Goal: Transaction & Acquisition: Book appointment/travel/reservation

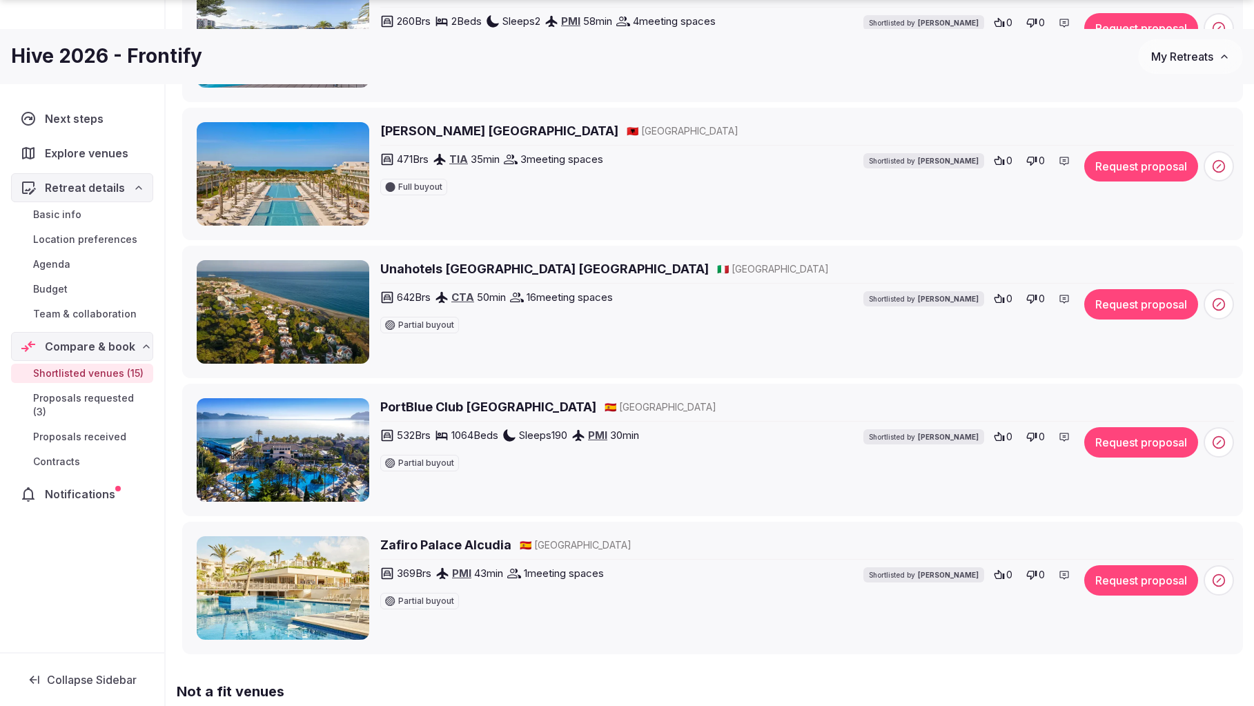
scroll to position [1674, 0]
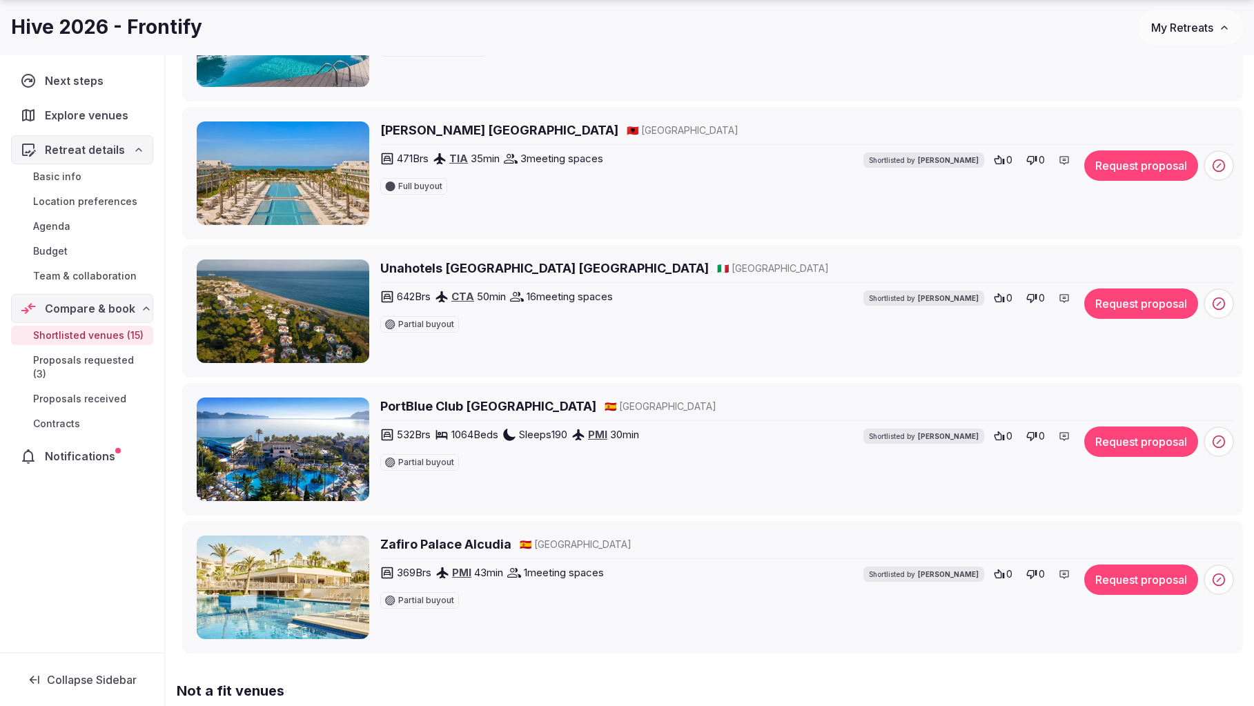
click at [444, 274] on h2 "Unahotels Naxos Beach Sicilia" at bounding box center [544, 267] width 328 height 17
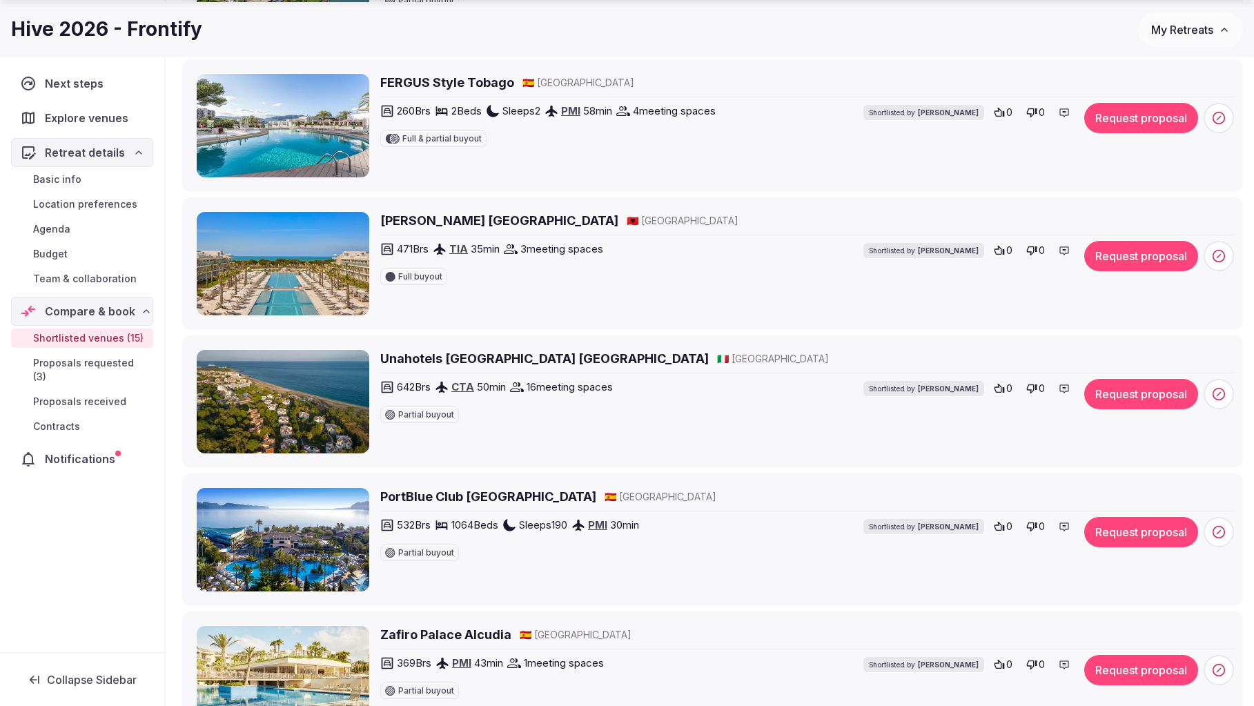
scroll to position [1586, 0]
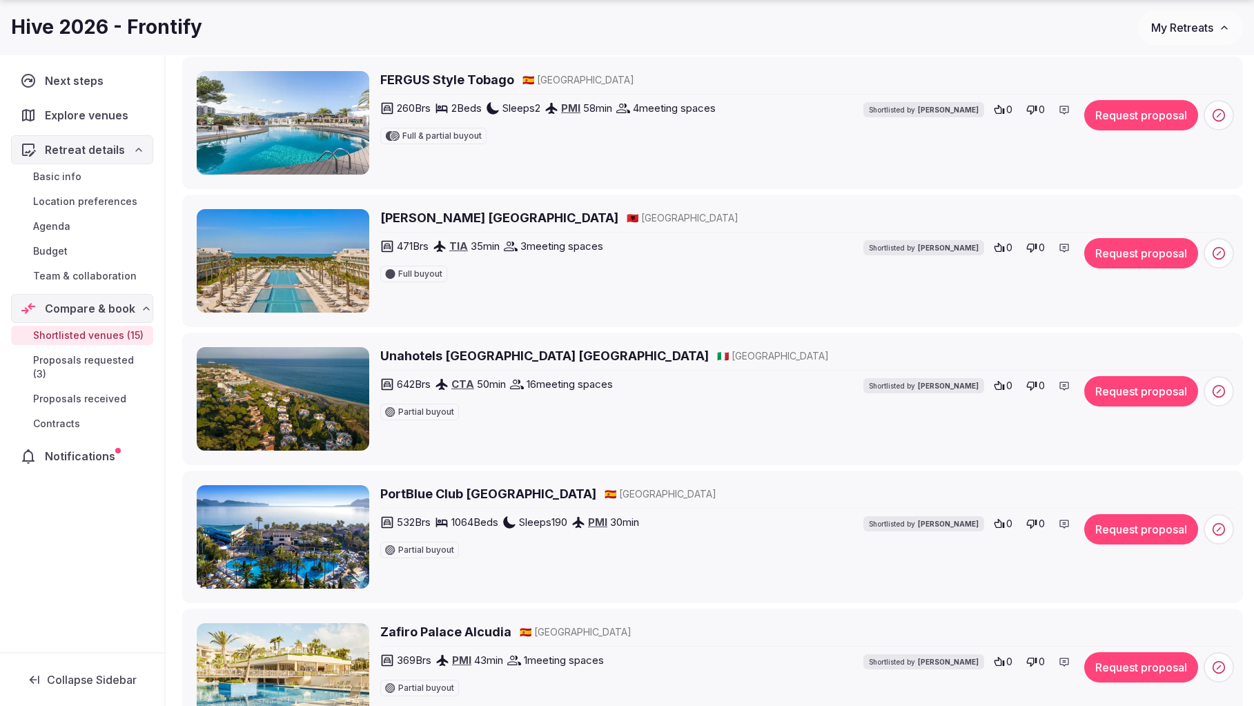
click at [444, 218] on h2 "Meliá Durres Albania" at bounding box center [499, 217] width 238 height 17
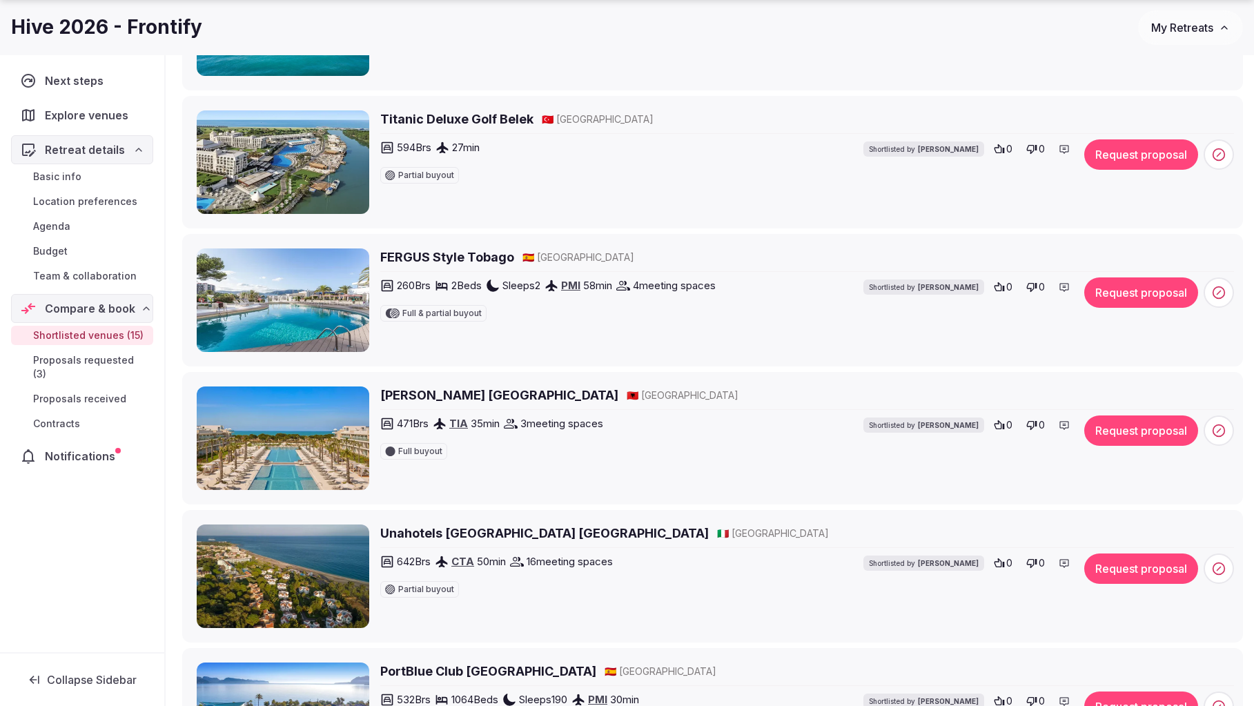
scroll to position [1411, 0]
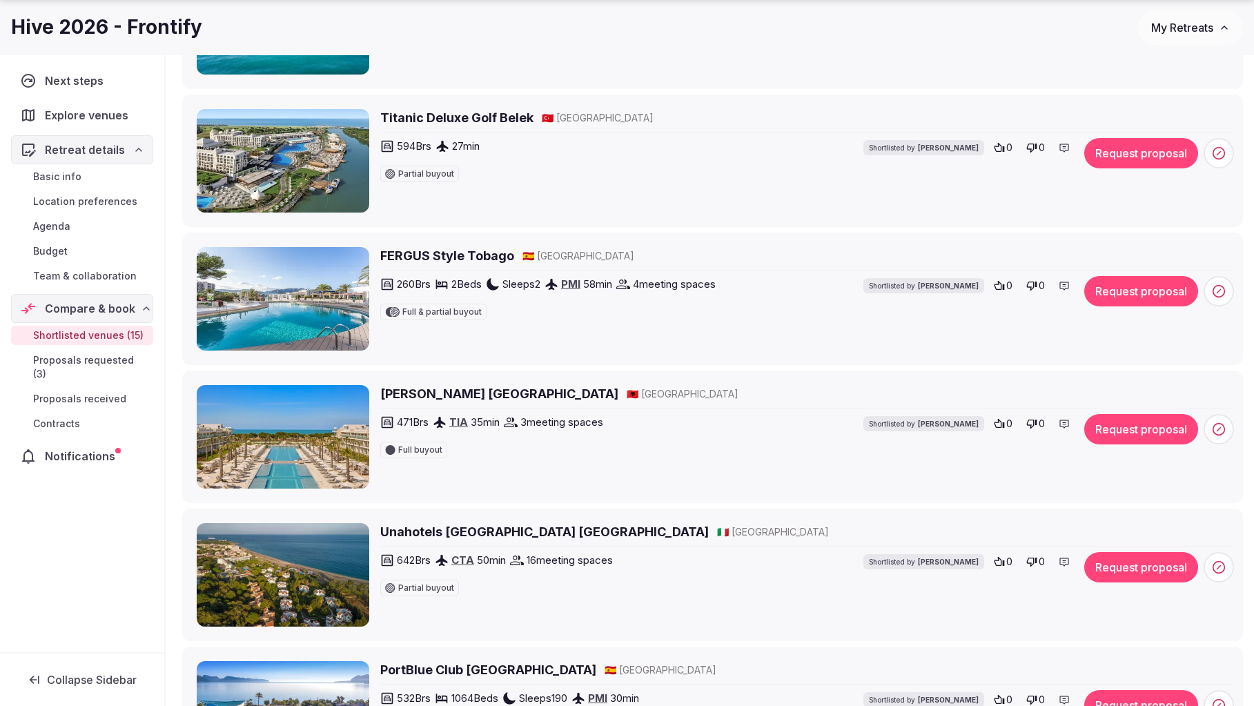
click at [449, 261] on h2 "FERGUS Style Tobago" at bounding box center [447, 255] width 134 height 17
click at [1032, 291] on button "Request proposal" at bounding box center [1141, 291] width 114 height 30
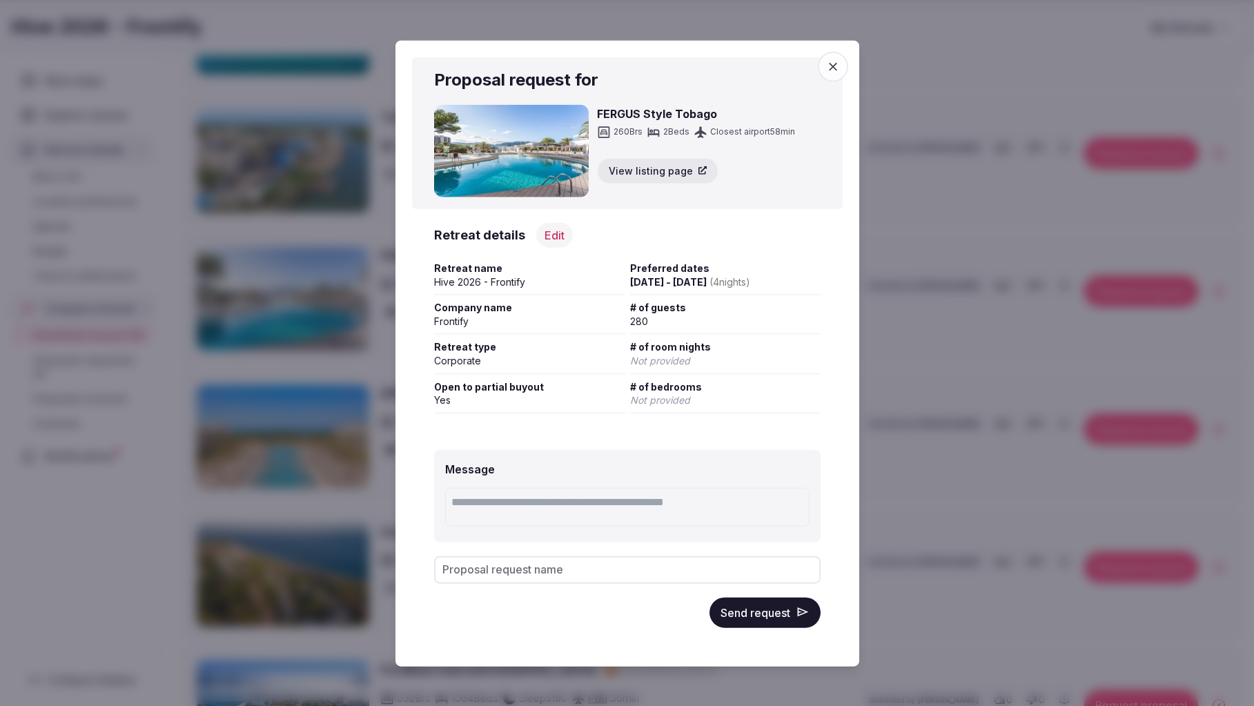
click at [759, 498] on button "Send request" at bounding box center [764, 612] width 111 height 30
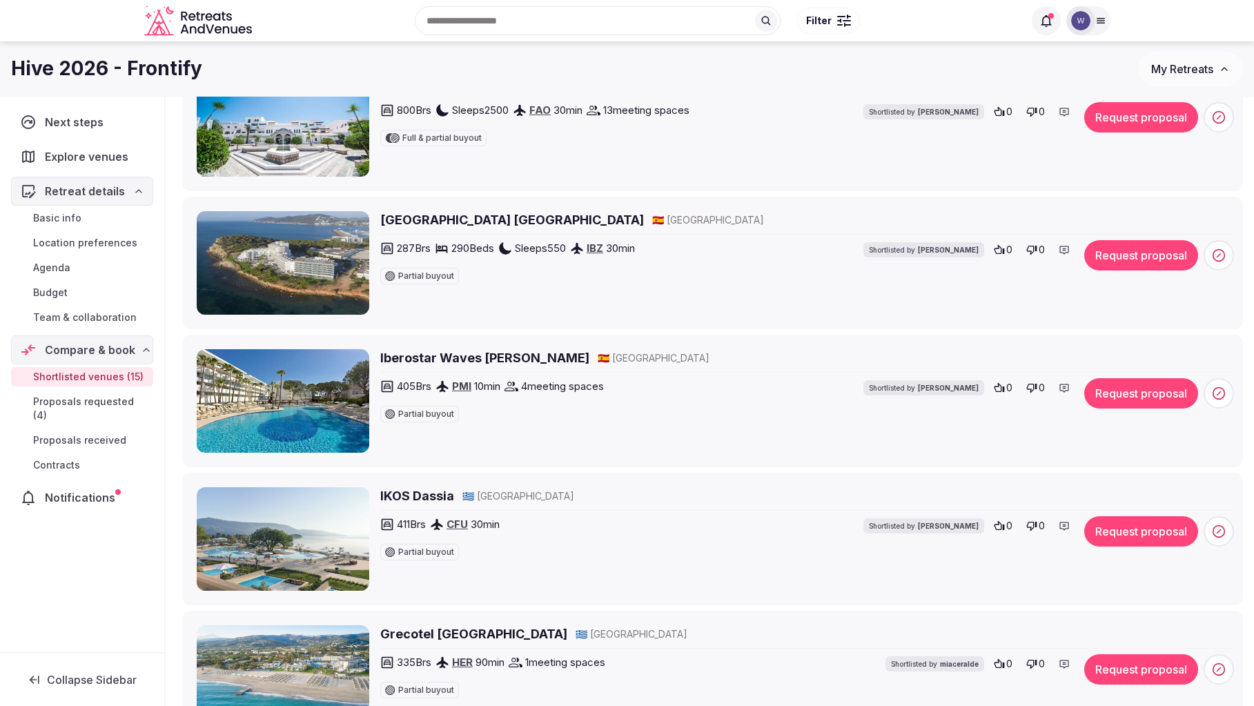
scroll to position [758, 0]
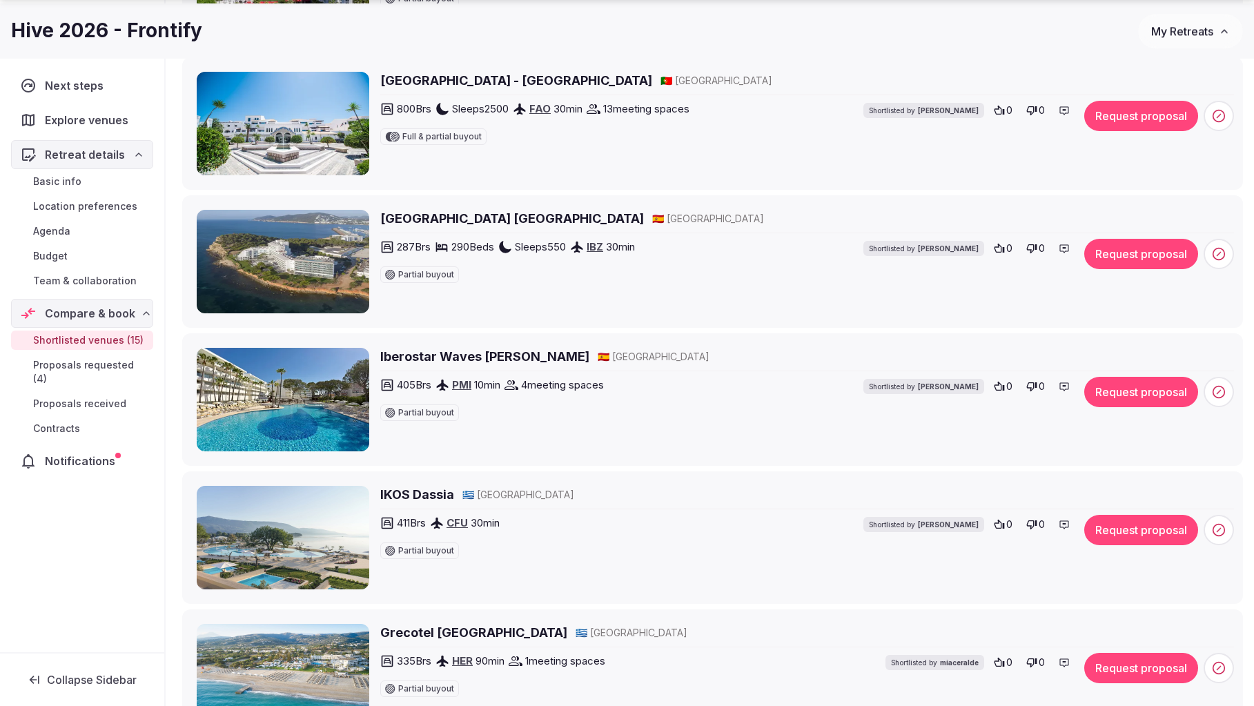
click at [472, 358] on h2 "Iberostar Waves Cristina" at bounding box center [484, 356] width 209 height 17
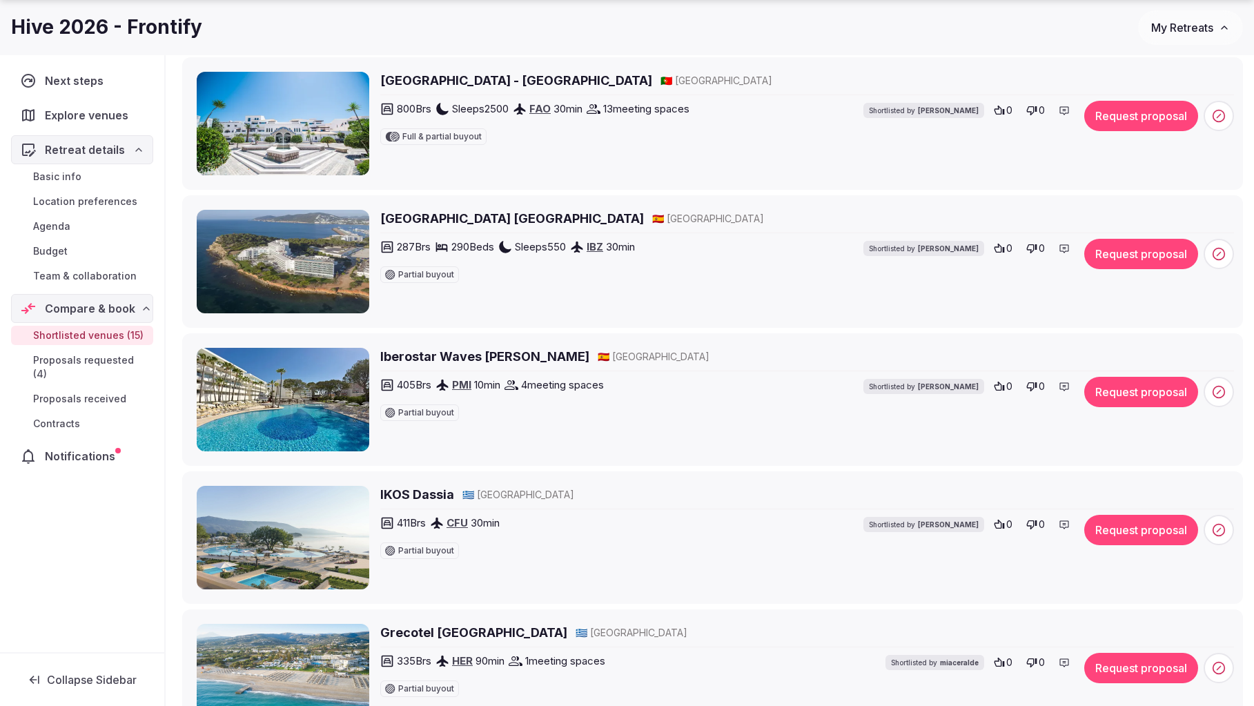
click at [1032, 392] on button "Request proposal" at bounding box center [1141, 392] width 114 height 30
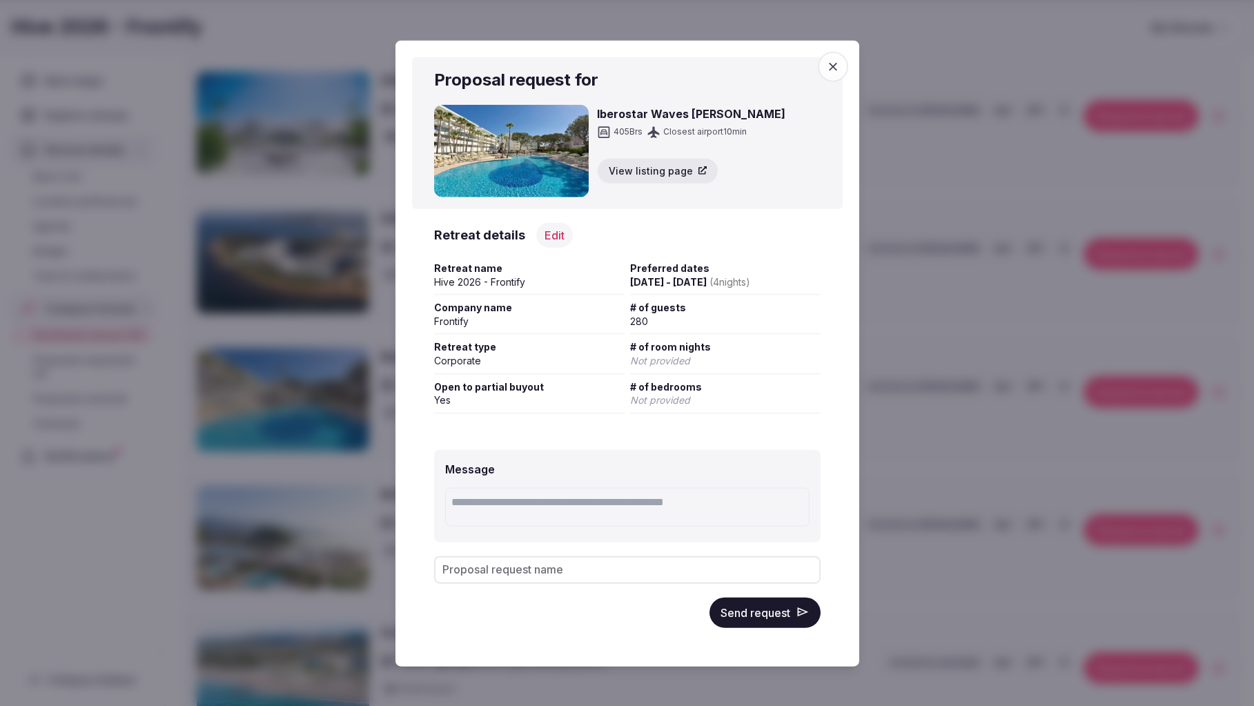
drag, startPoint x: 748, startPoint y: 613, endPoint x: 738, endPoint y: 597, distance: 18.6
click at [748, 498] on button "Send request" at bounding box center [764, 612] width 111 height 30
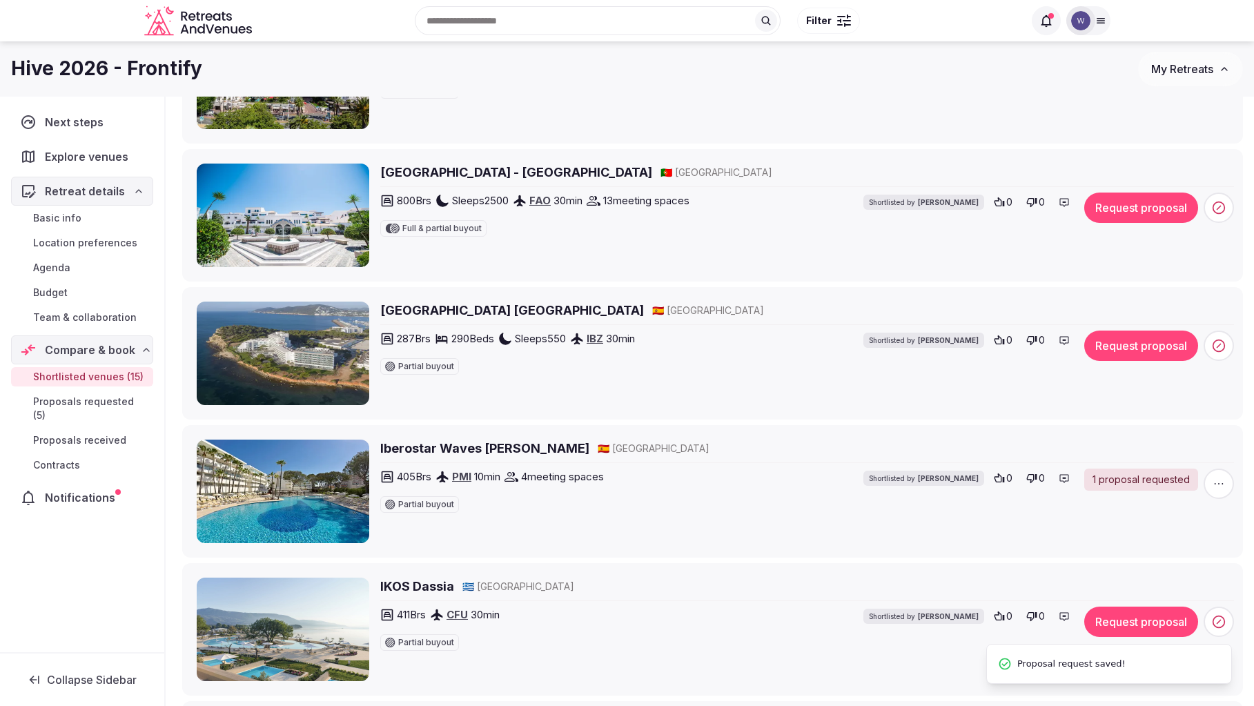
scroll to position [649, 0]
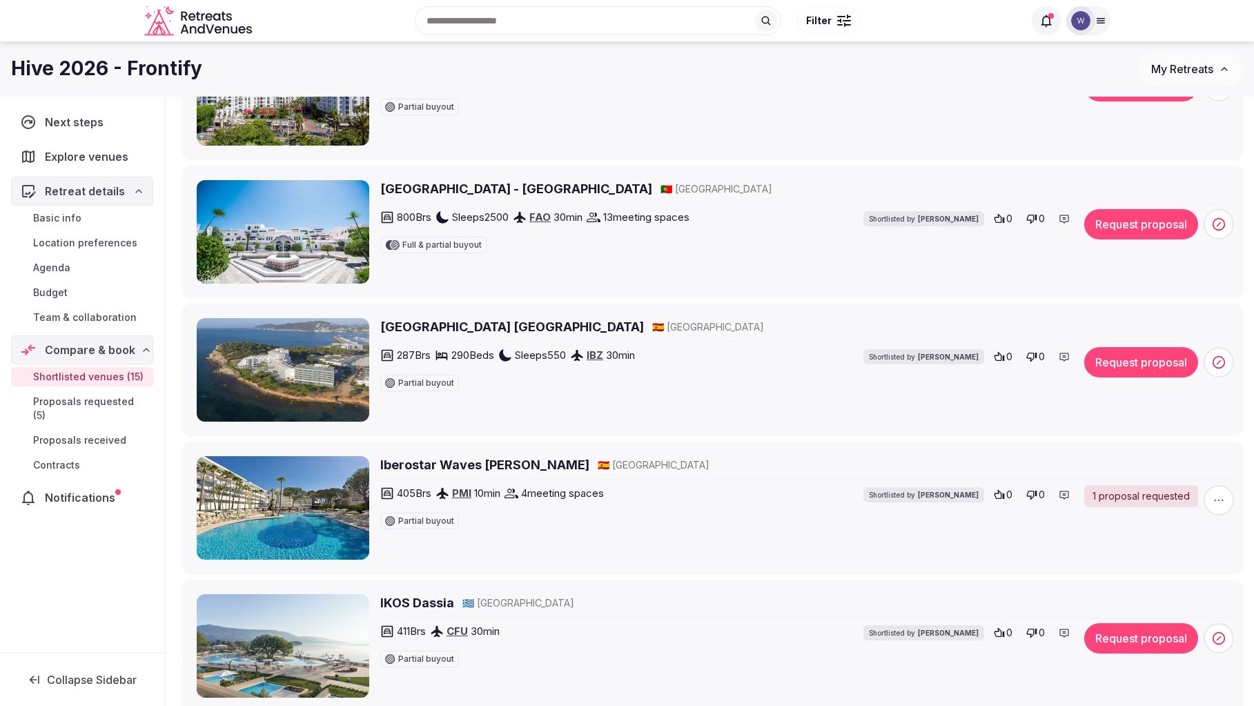
click at [1032, 362] on button "Request proposal" at bounding box center [1141, 362] width 114 height 30
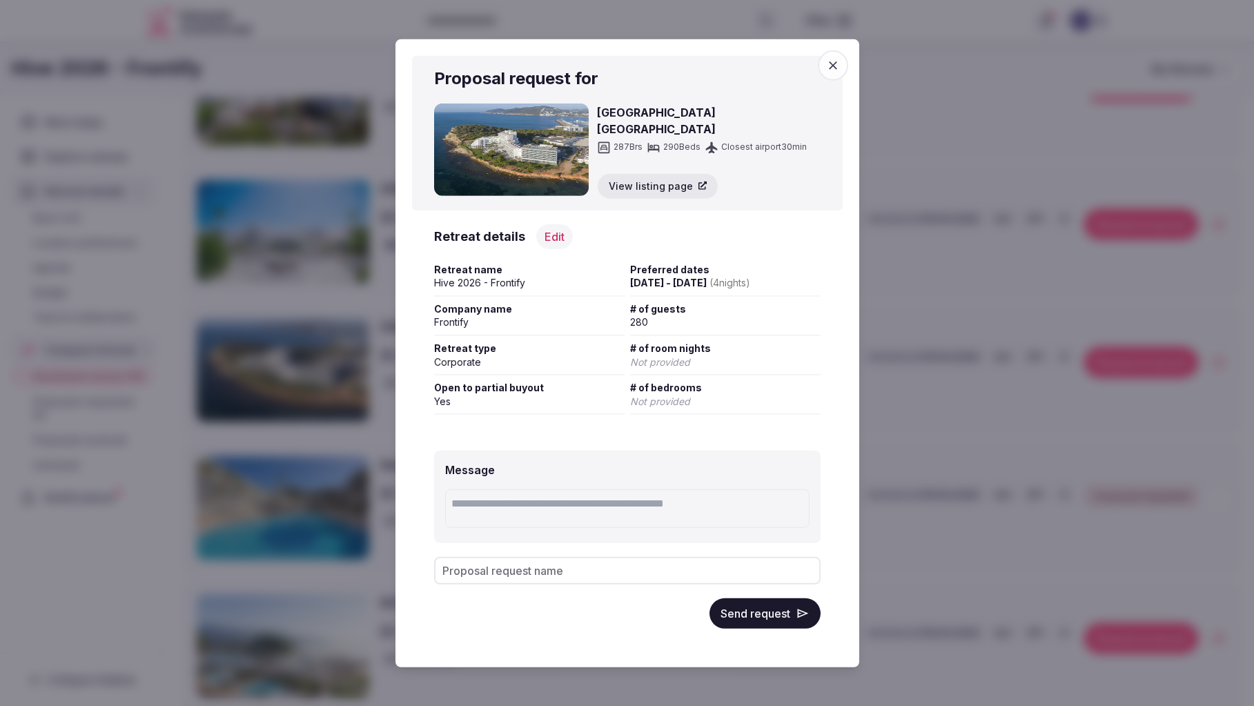
click at [719, 498] on button "Send request" at bounding box center [764, 613] width 111 height 30
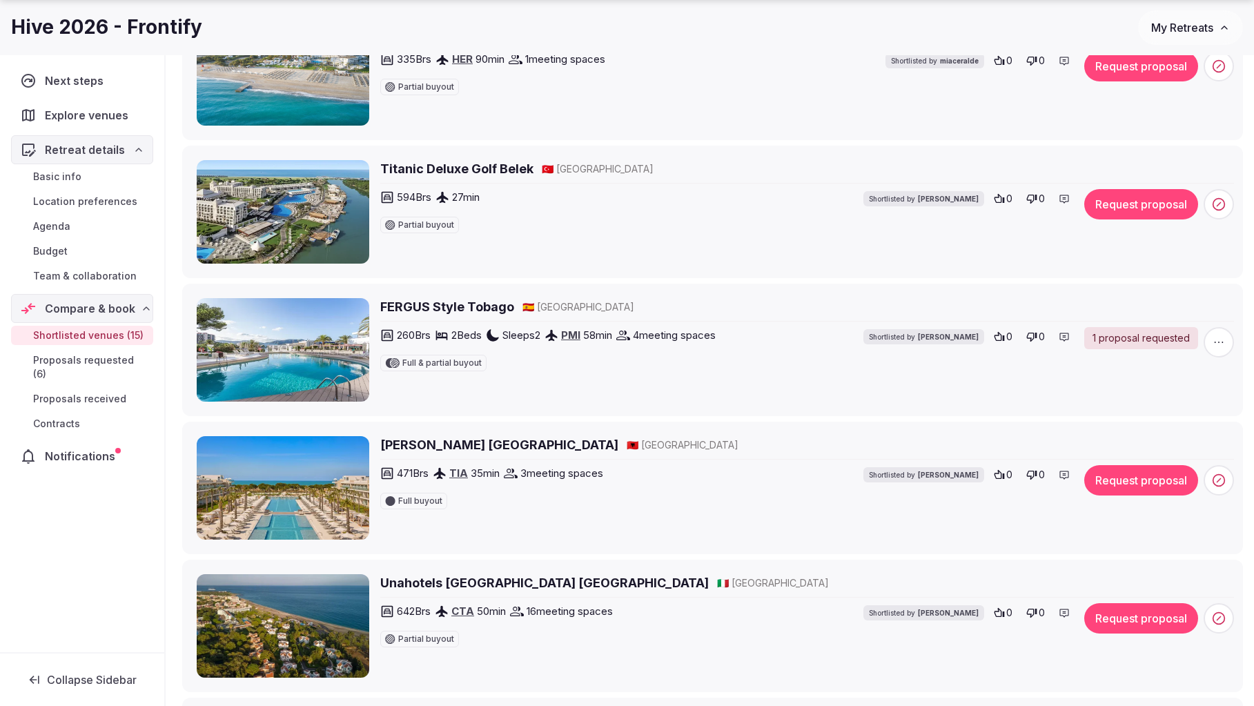
scroll to position [1358, 0]
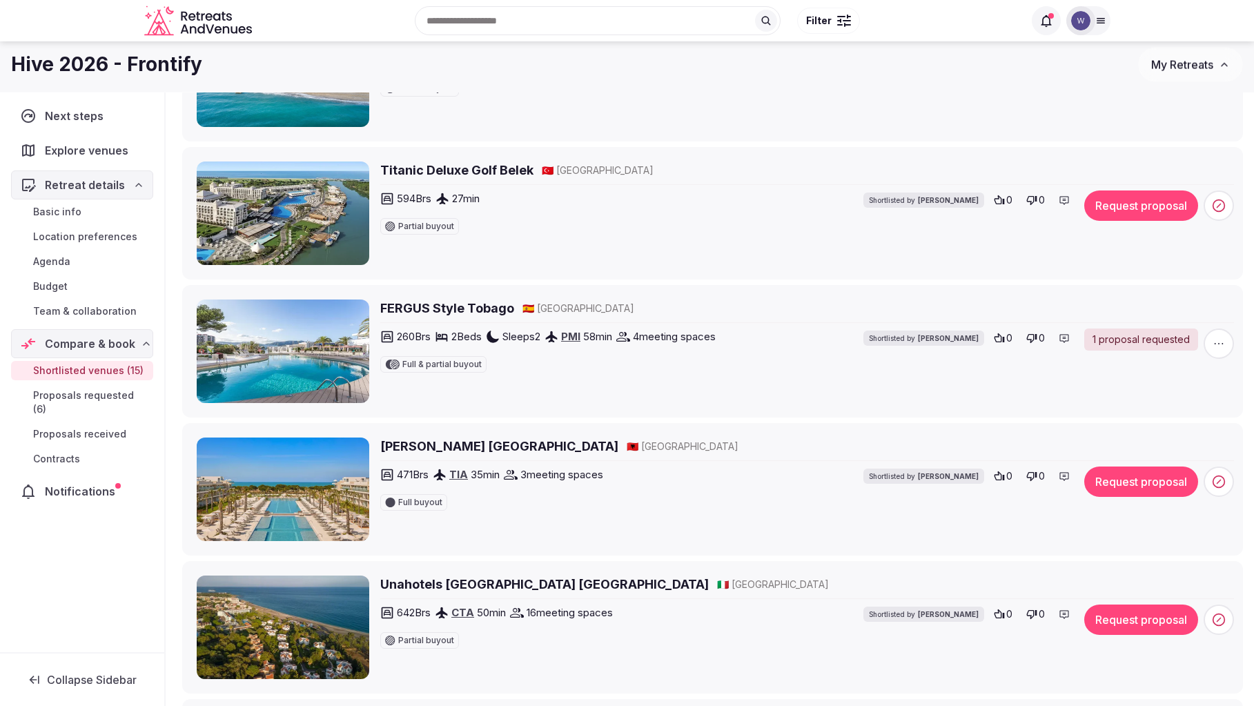
click at [409, 498] on h2 "Unahotels Naxos Beach Sicilia" at bounding box center [544, 584] width 328 height 17
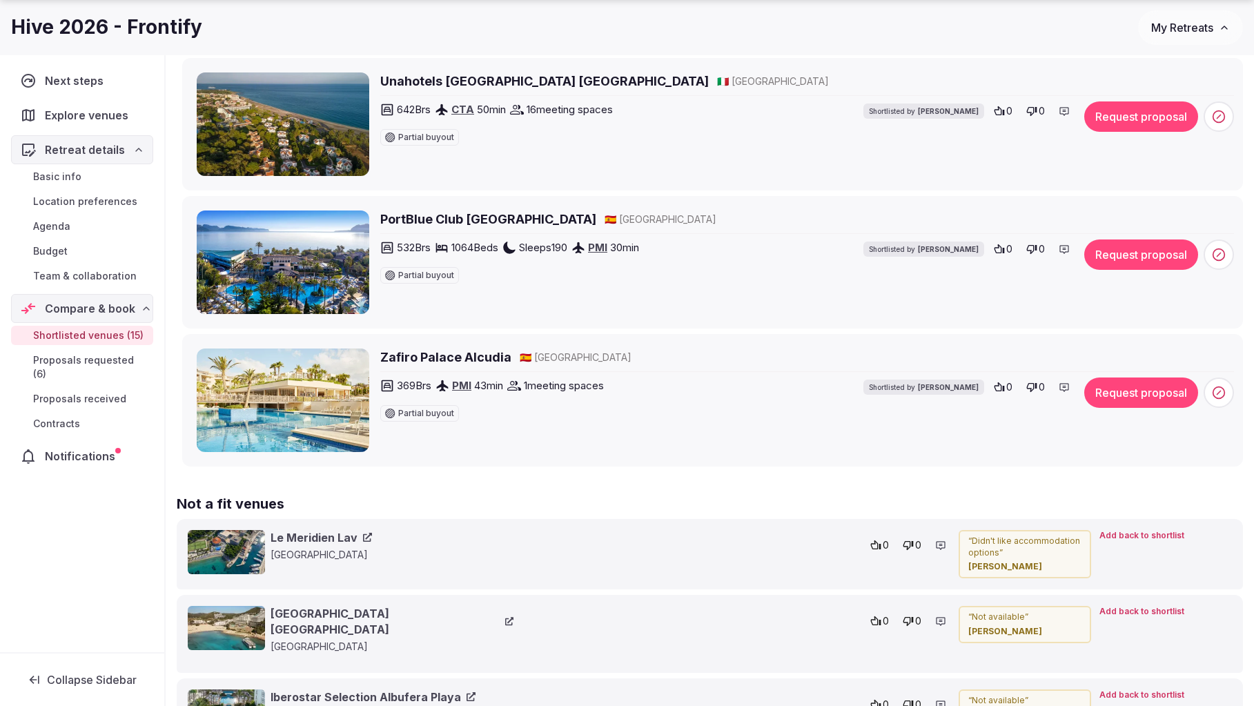
scroll to position [1863, 0]
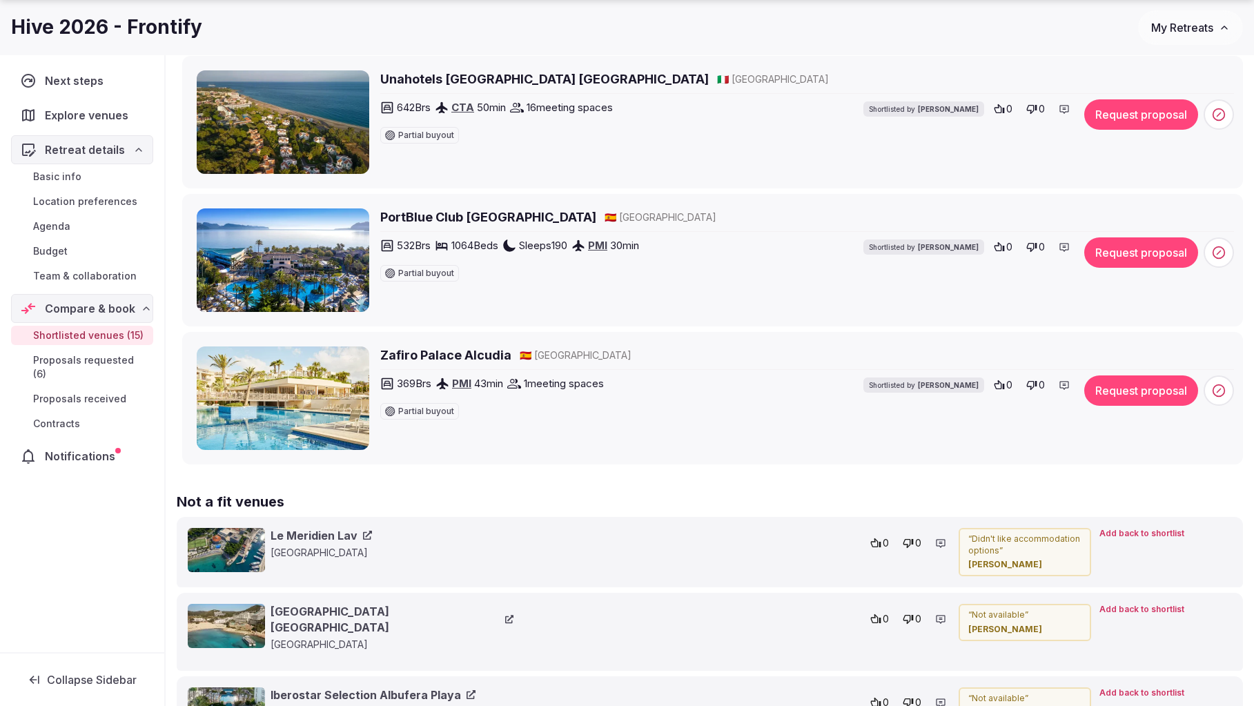
click at [442, 355] on h2 "Zafiro Palace Alcudia" at bounding box center [445, 354] width 131 height 17
click at [1032, 386] on button "Request proposal" at bounding box center [1141, 390] width 114 height 30
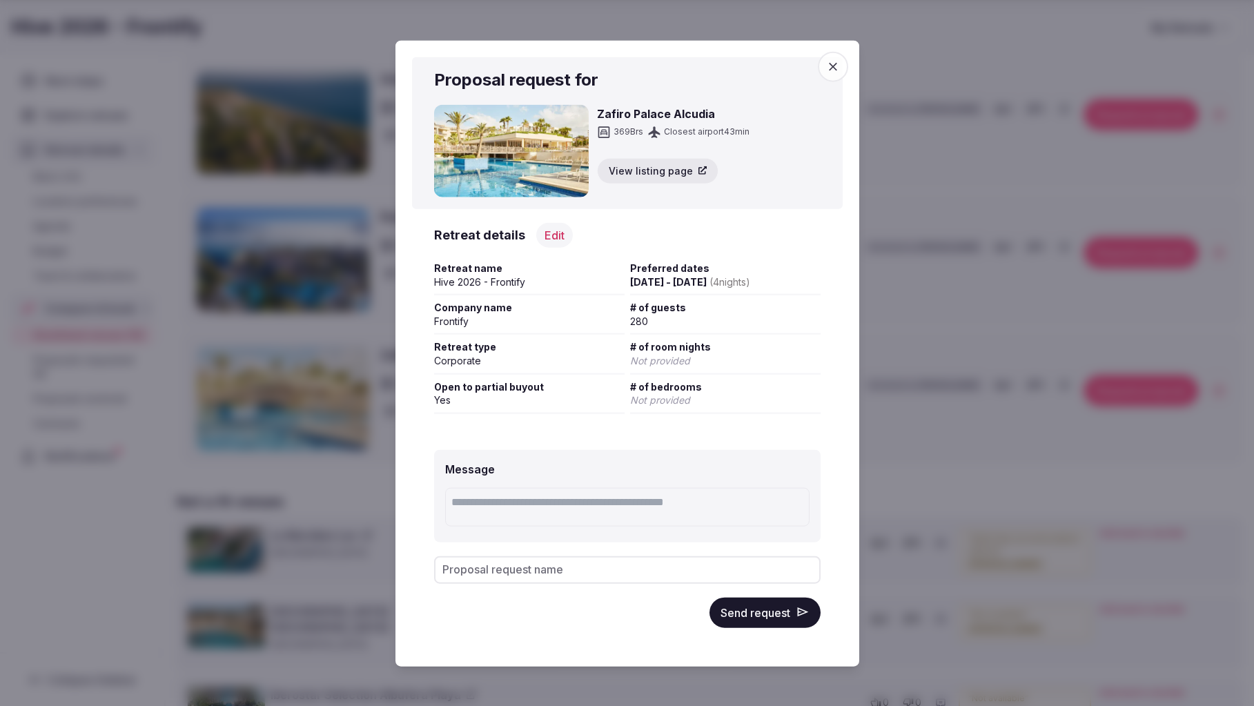
click at [740, 498] on button "Send request" at bounding box center [764, 612] width 111 height 30
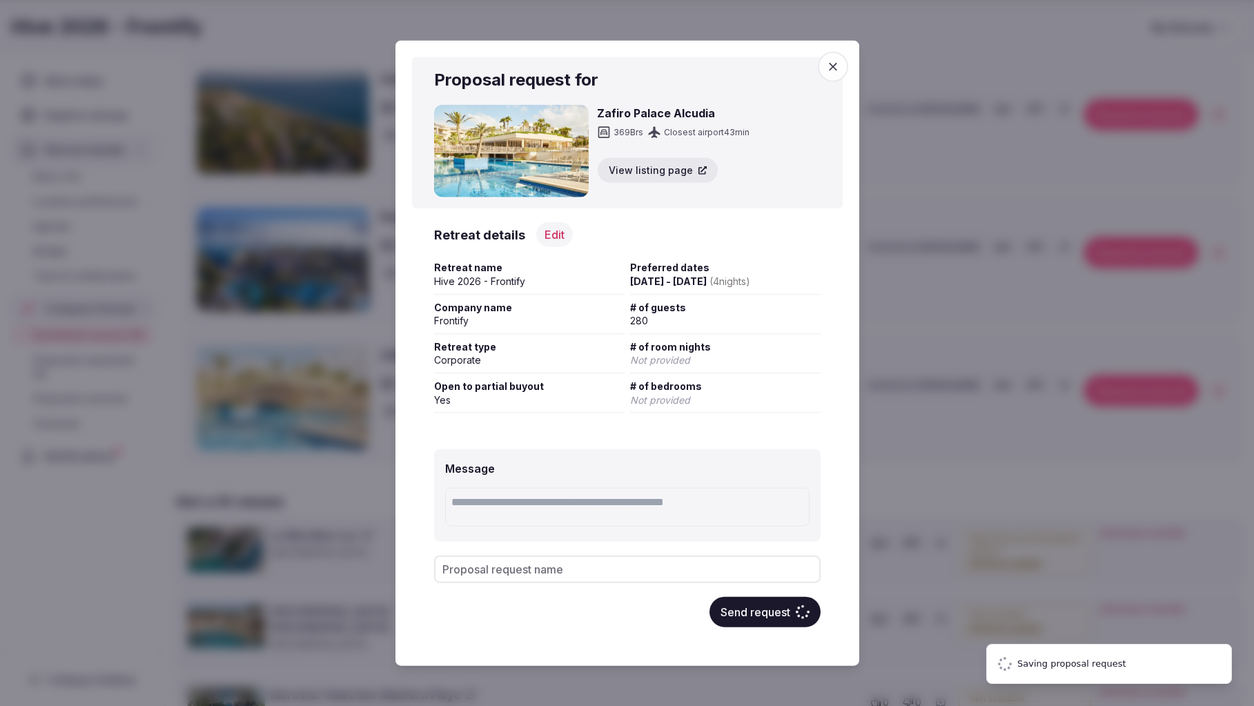
click at [838, 68] on icon "button" at bounding box center [833, 66] width 14 height 14
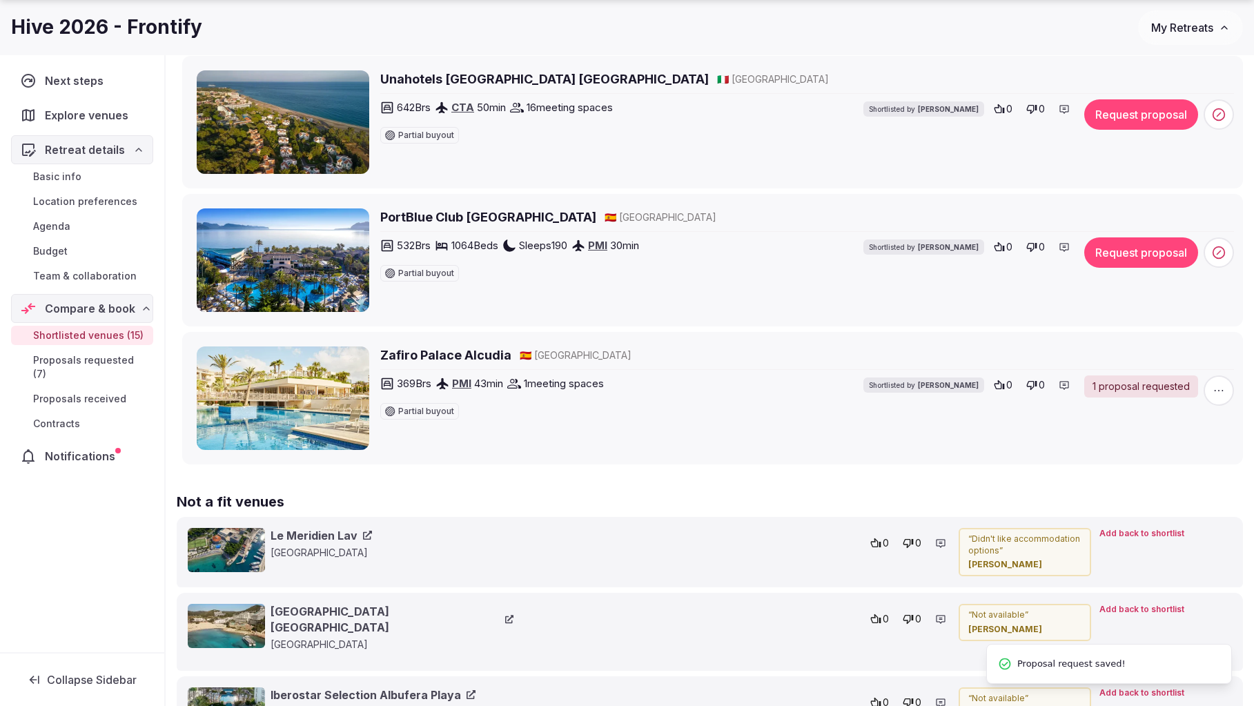
click at [482, 219] on h2 "PortBlue Club [GEOGRAPHIC_DATA]" at bounding box center [488, 216] width 216 height 17
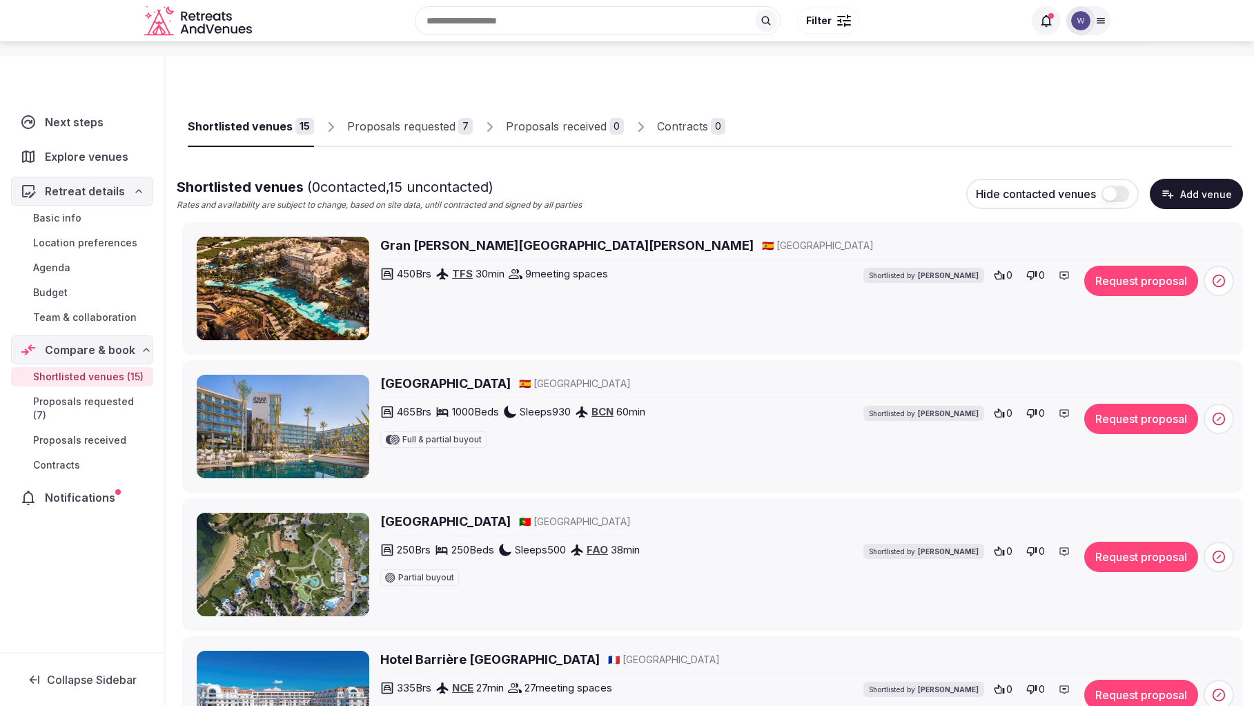
scroll to position [43, 0]
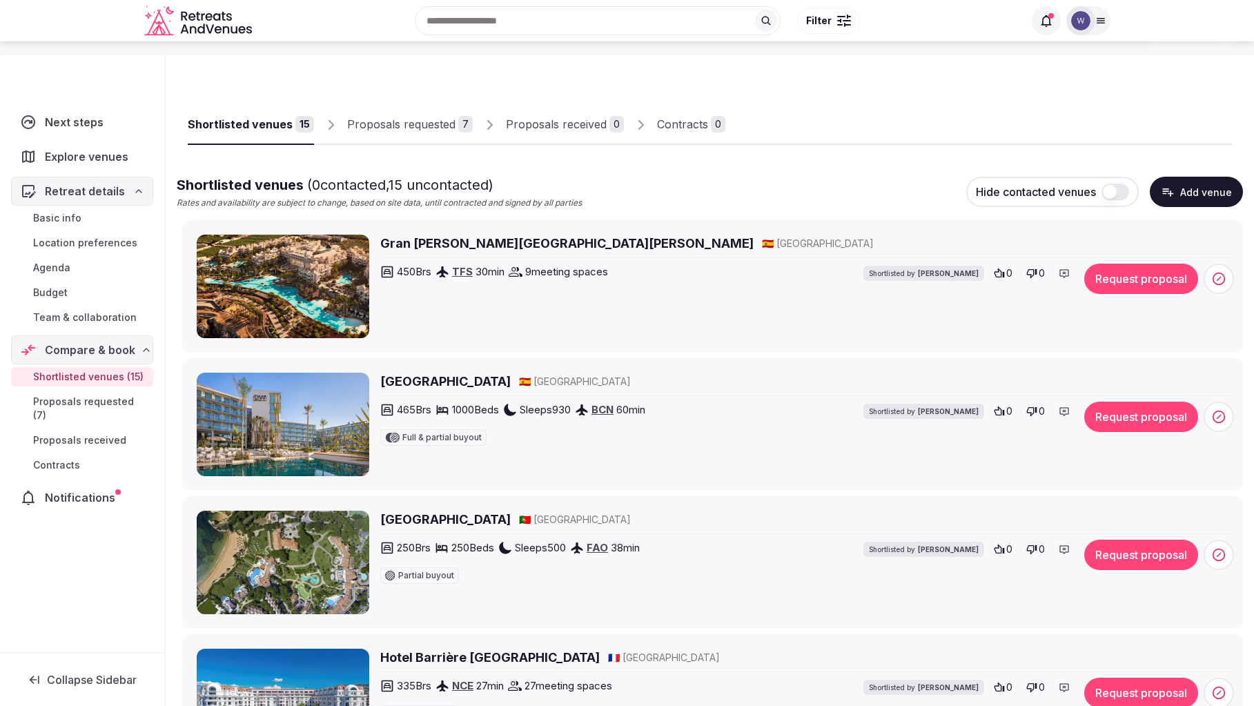
click at [493, 244] on h2 "Gran Melia Palacio de Isora" at bounding box center [566, 243] width 373 height 17
click at [1032, 281] on button "Request proposal" at bounding box center [1141, 279] width 114 height 30
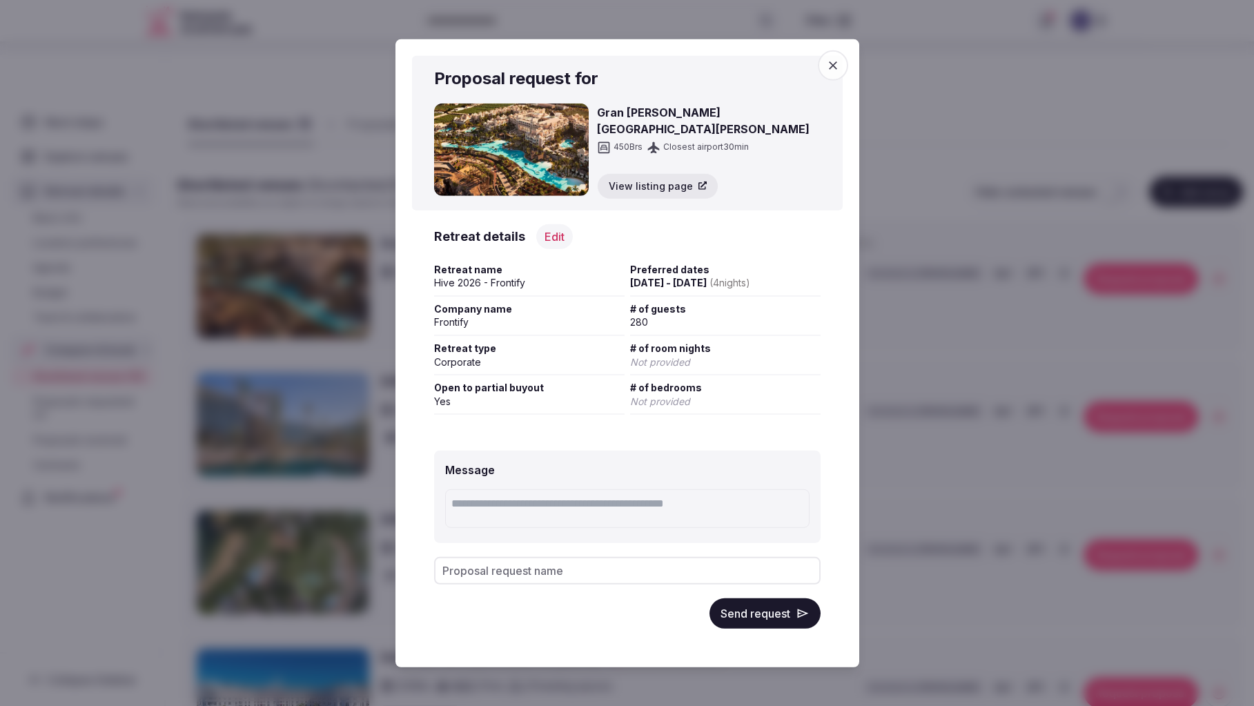
click at [747, 498] on button "Send request" at bounding box center [764, 613] width 111 height 30
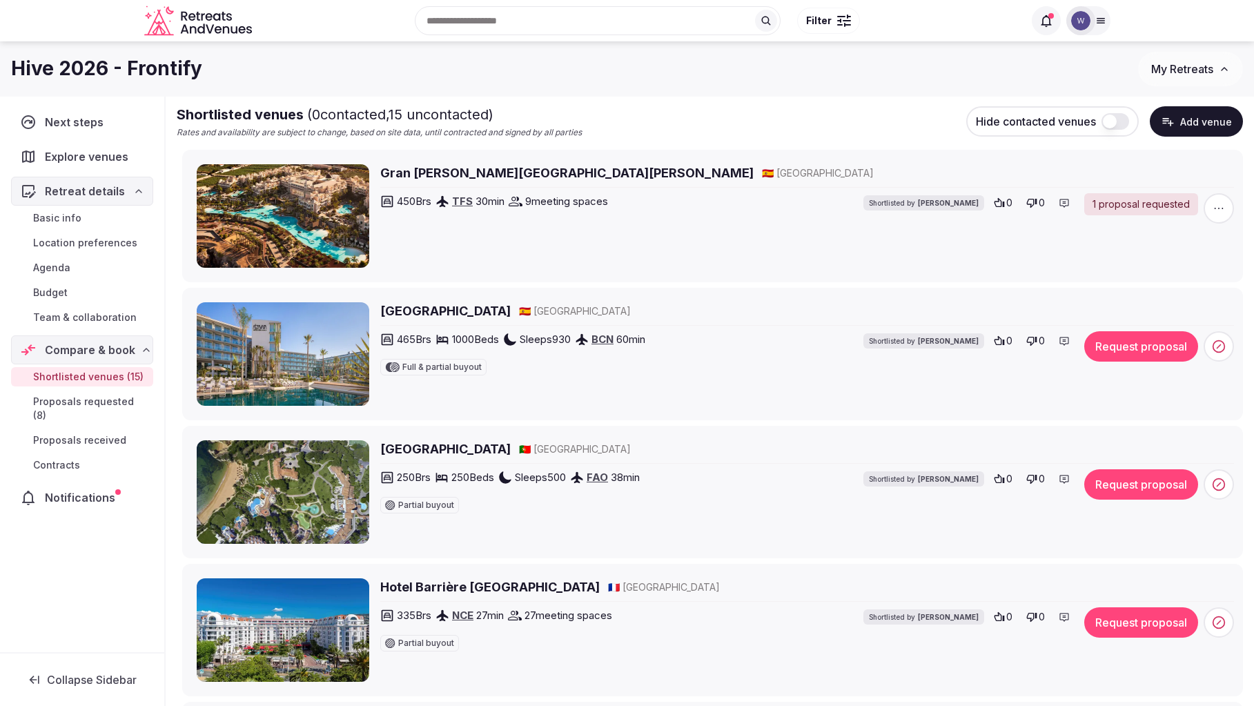
scroll to position [0, 0]
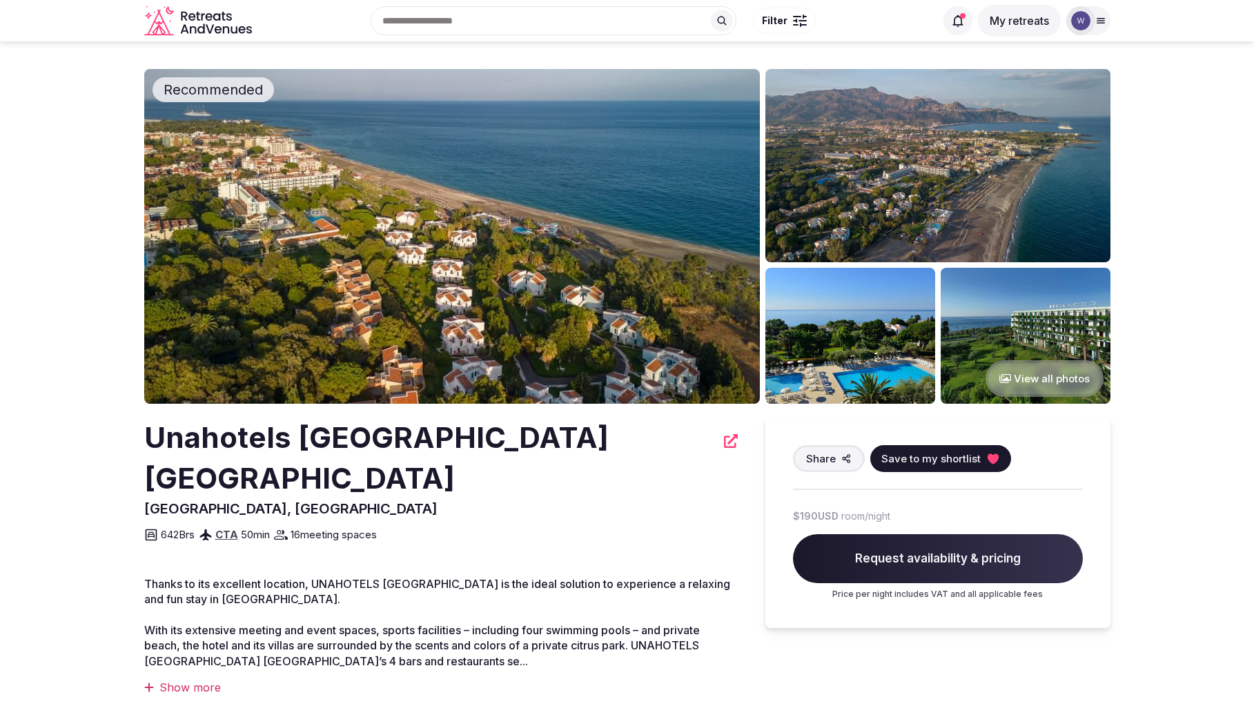
click at [1054, 375] on button "View all photos" at bounding box center [1044, 378] width 118 height 37
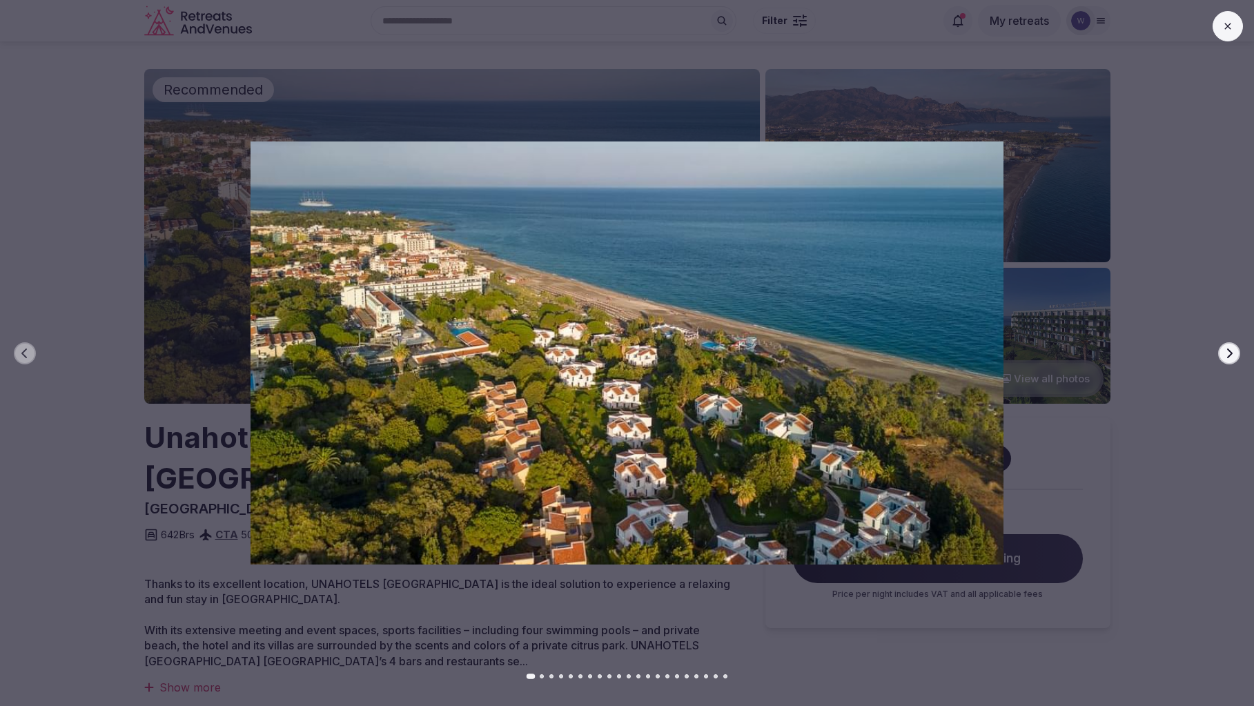
click at [1235, 355] on button "Next slide" at bounding box center [1229, 353] width 22 height 22
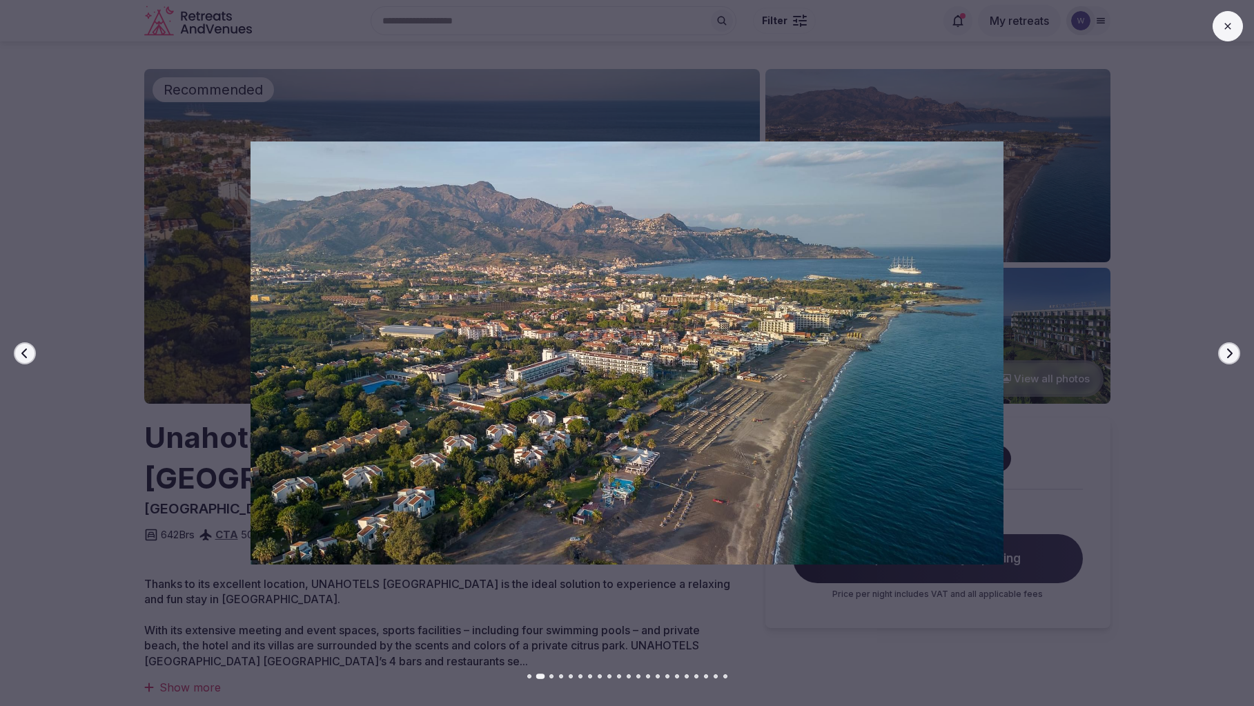
click at [1235, 355] on button "Next slide" at bounding box center [1229, 353] width 22 height 22
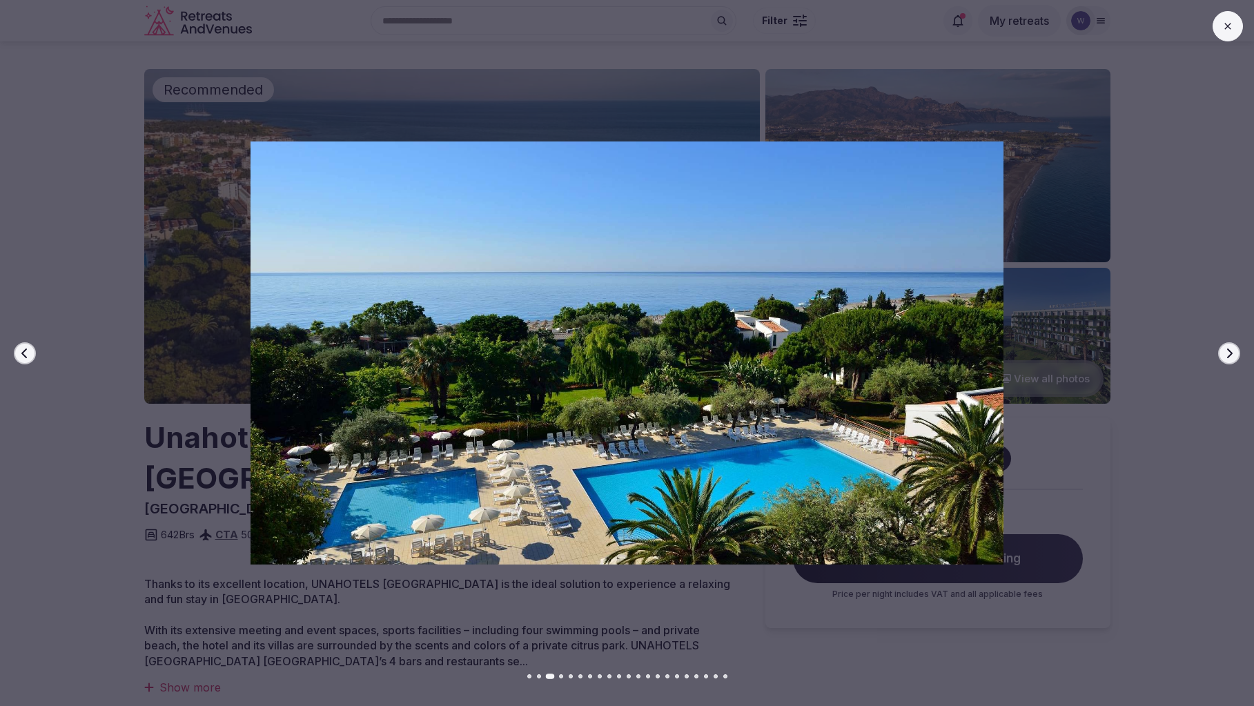
click at [1235, 355] on button "Next slide" at bounding box center [1229, 353] width 22 height 22
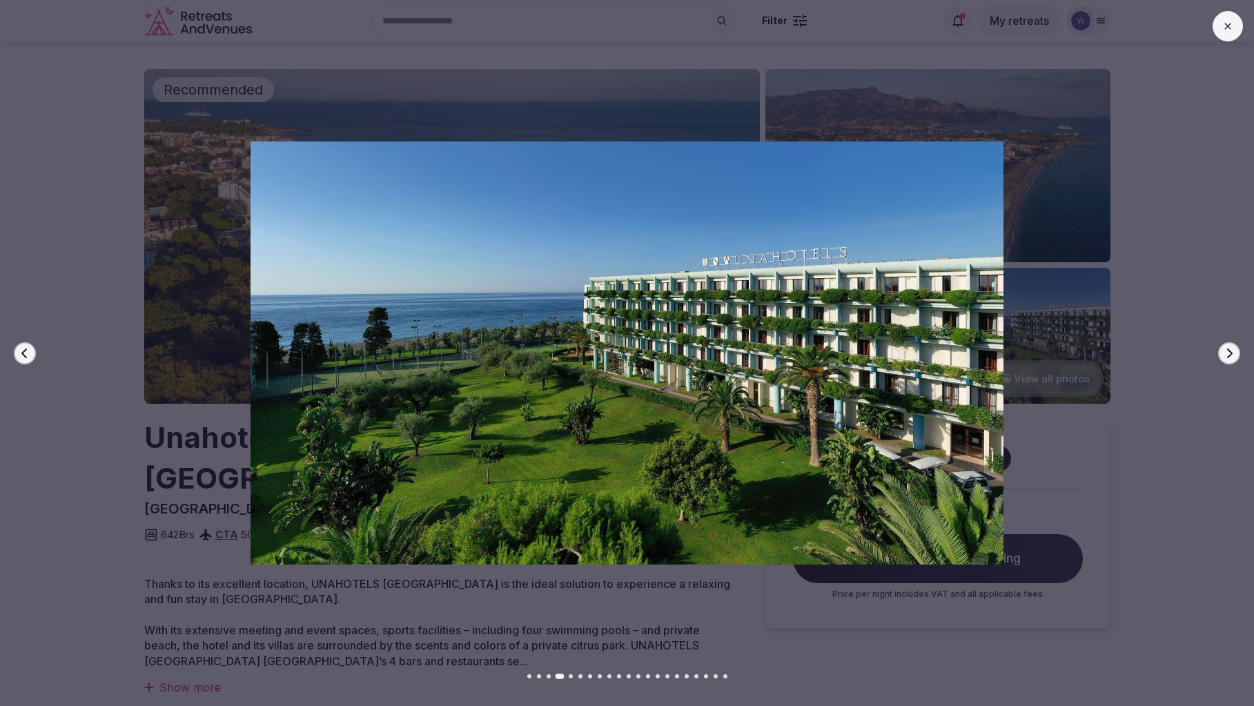
click at [1235, 355] on button "Next slide" at bounding box center [1229, 353] width 22 height 22
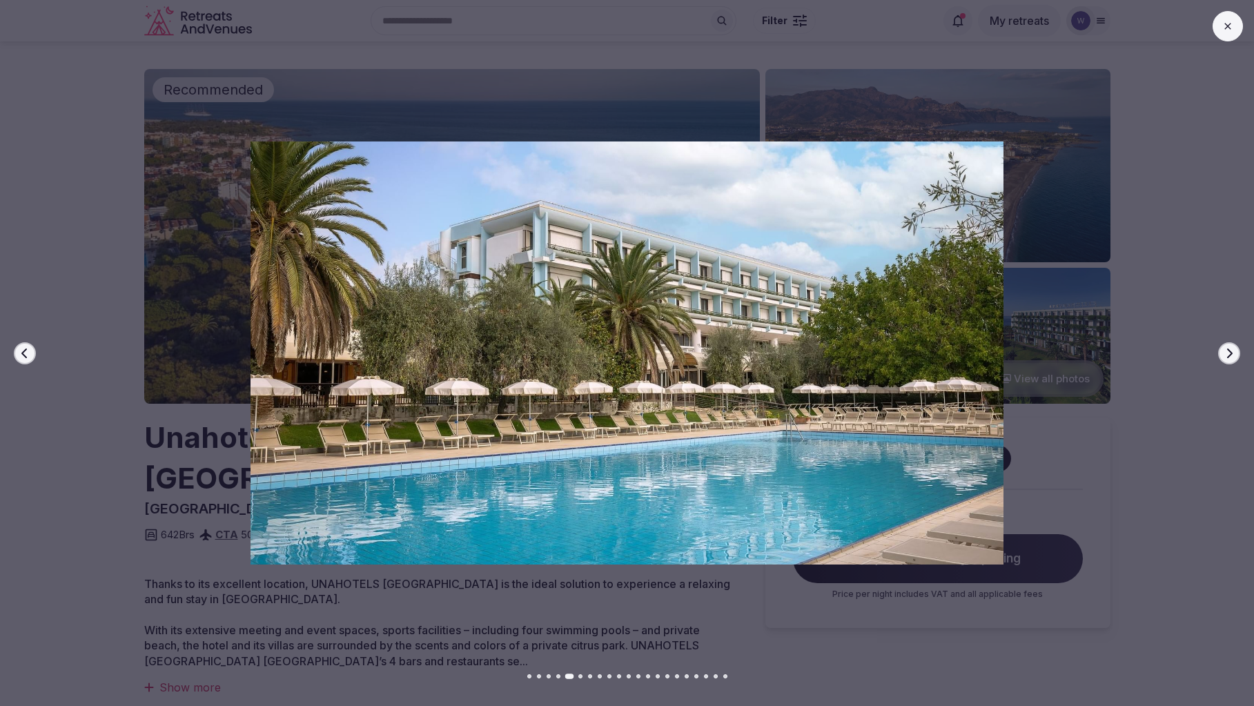
click at [1235, 355] on button "Next slide" at bounding box center [1229, 353] width 22 height 22
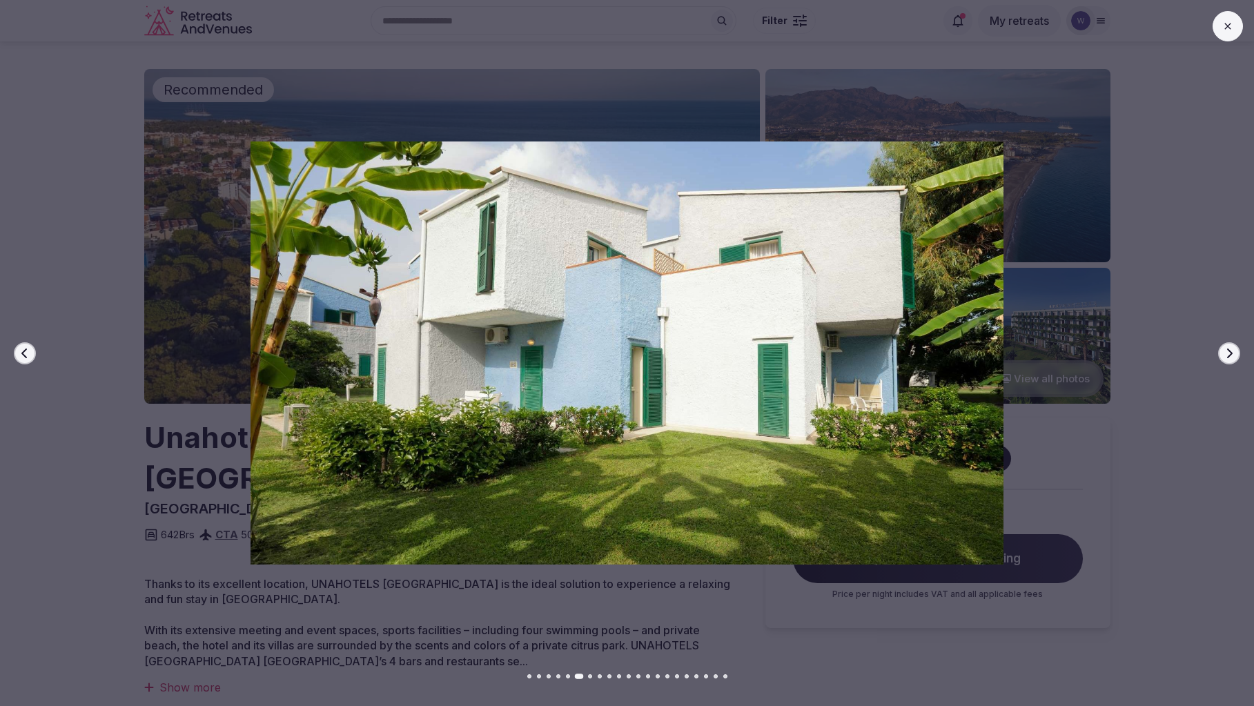
click at [1228, 357] on icon "button" at bounding box center [1229, 353] width 11 height 11
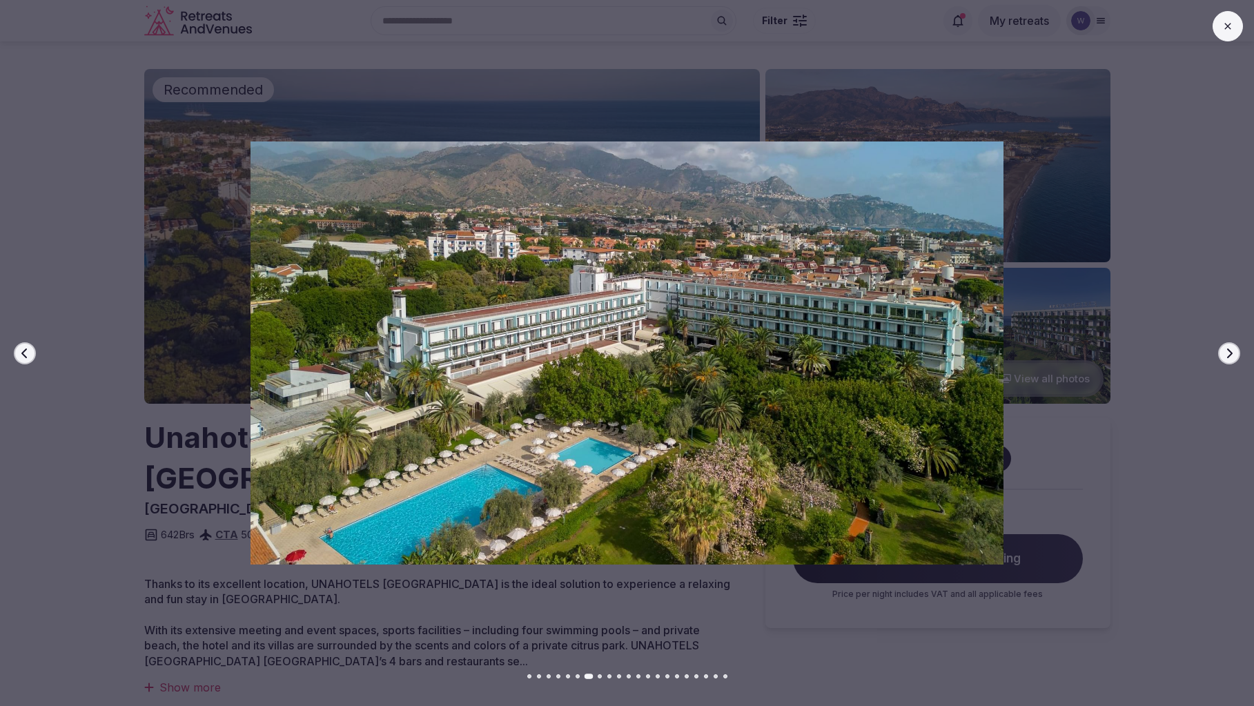
click at [1228, 27] on icon at bounding box center [1227, 26] width 6 height 6
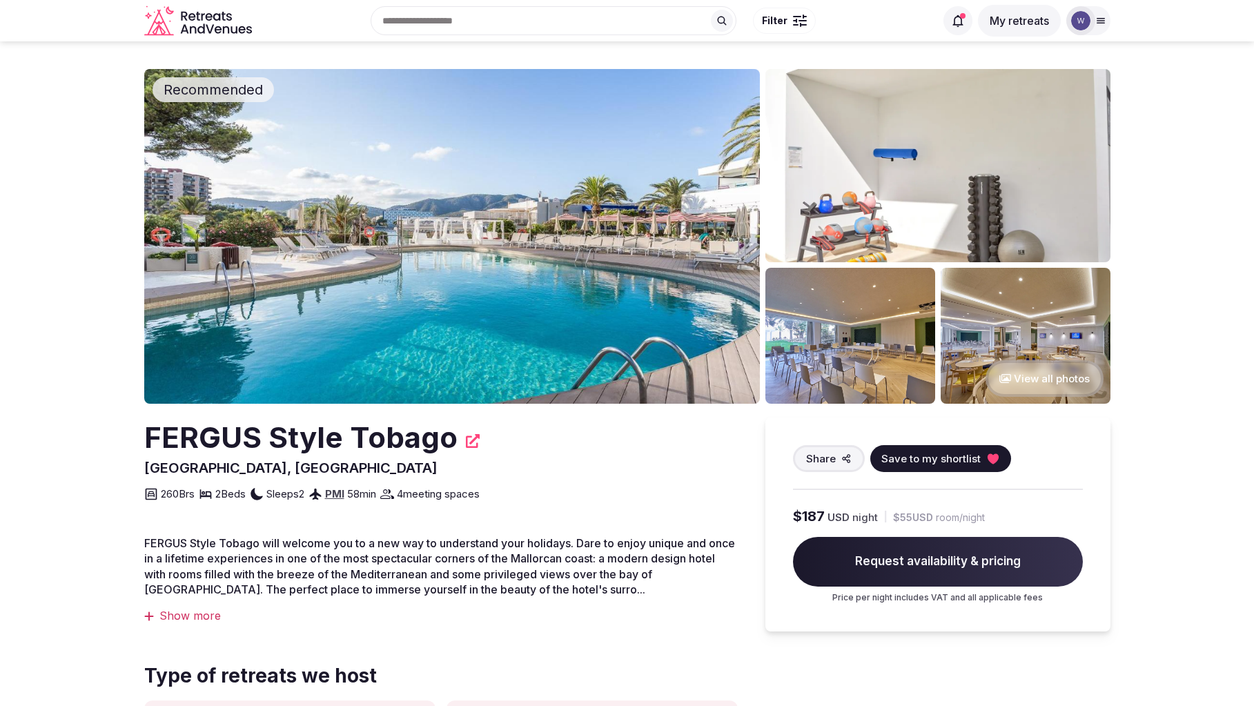
click at [1061, 379] on button "View all photos" at bounding box center [1044, 378] width 118 height 37
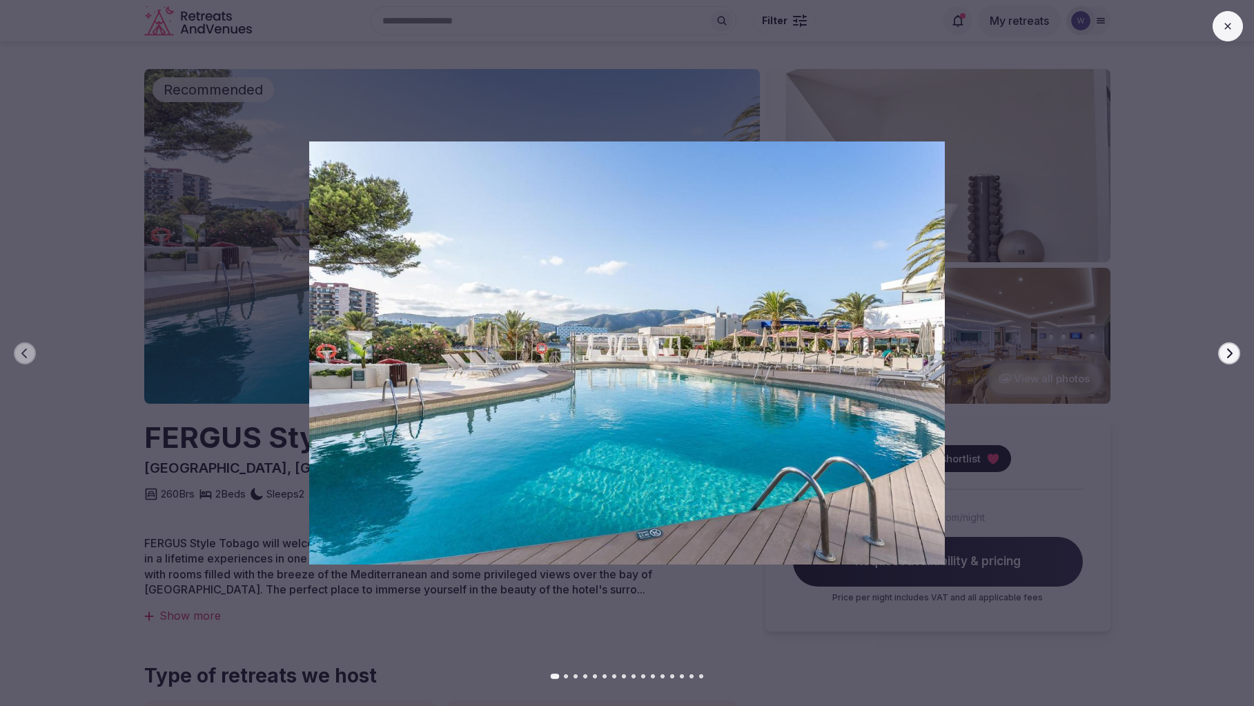
click at [1231, 356] on icon "button" at bounding box center [1229, 353] width 11 height 11
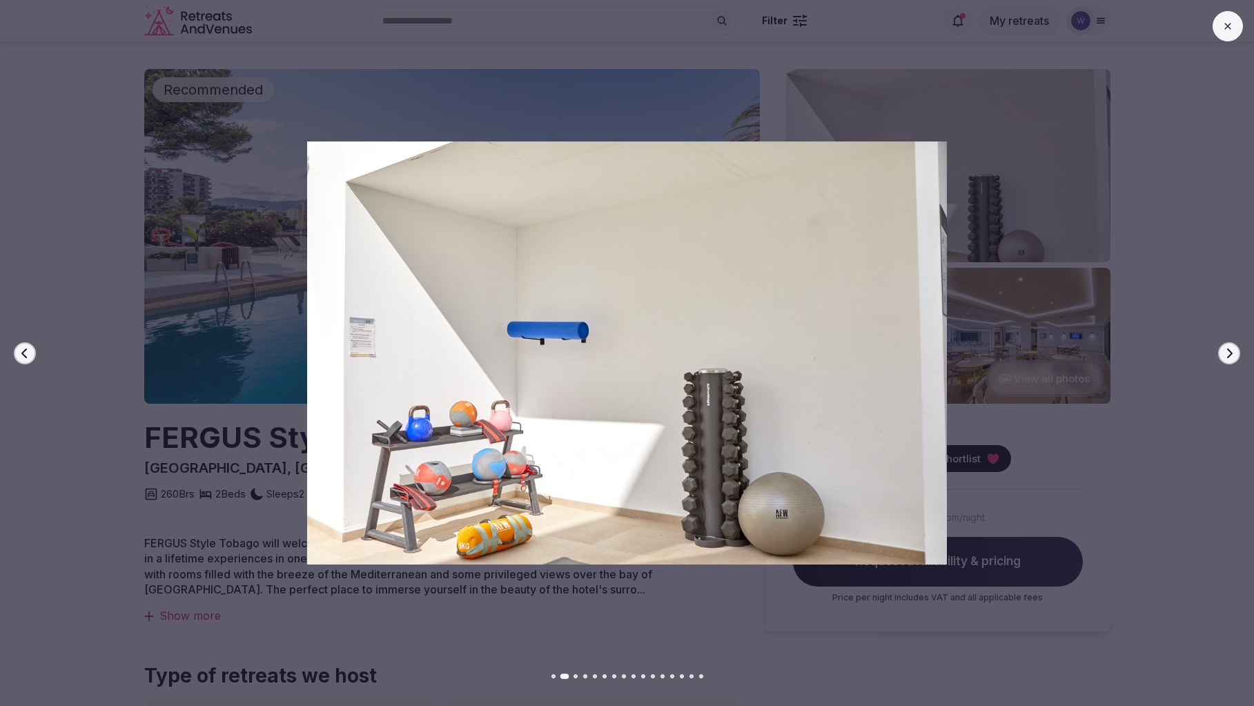
click at [1231, 356] on icon "button" at bounding box center [1229, 353] width 11 height 11
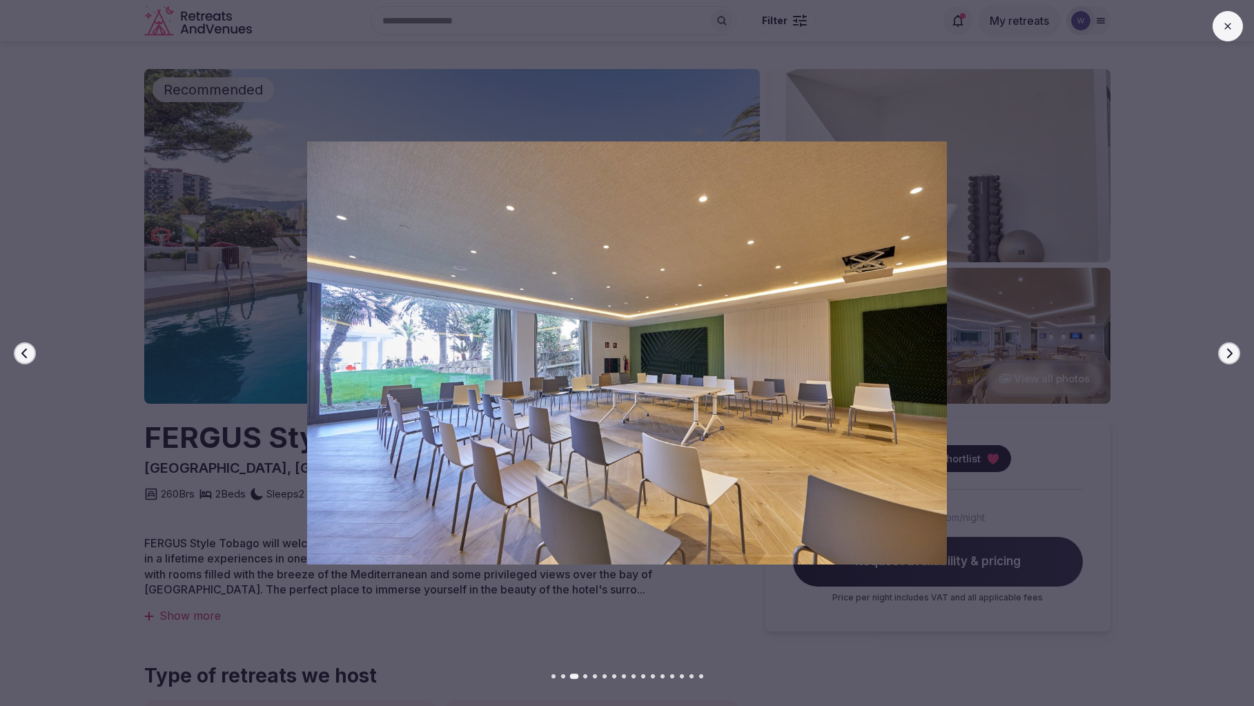
click at [1231, 356] on icon "button" at bounding box center [1229, 353] width 11 height 11
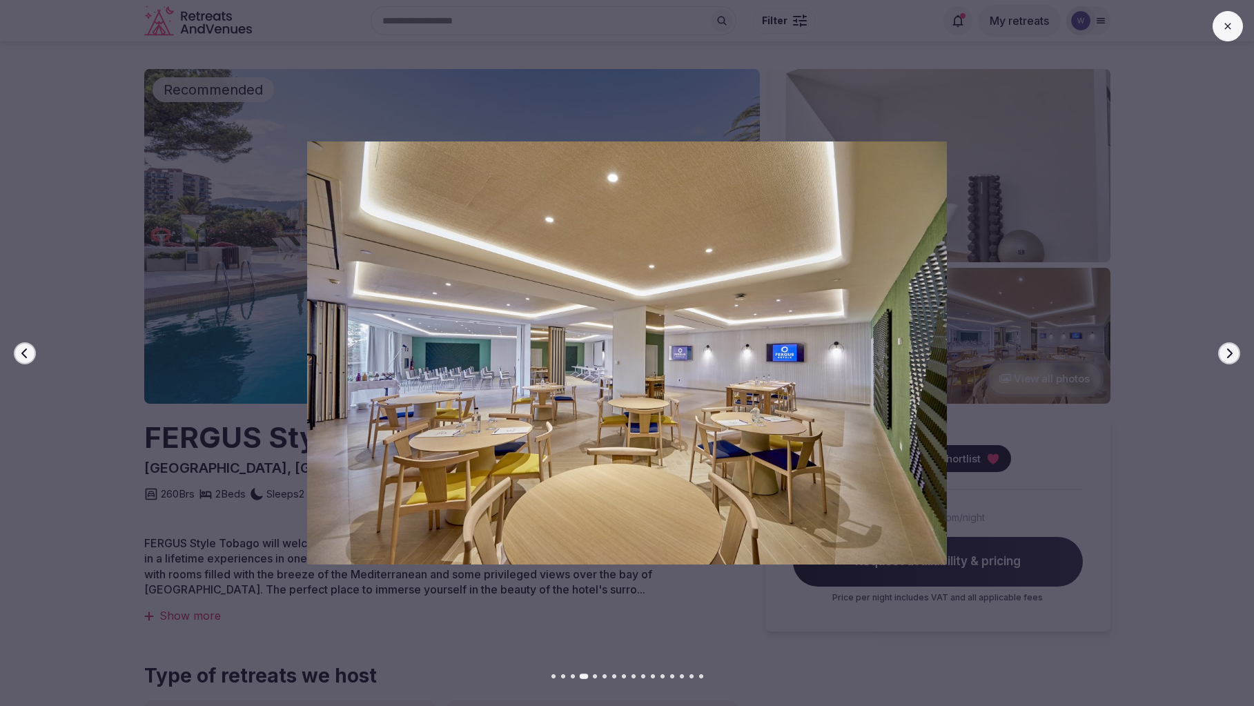
click at [1231, 356] on icon "button" at bounding box center [1229, 353] width 11 height 11
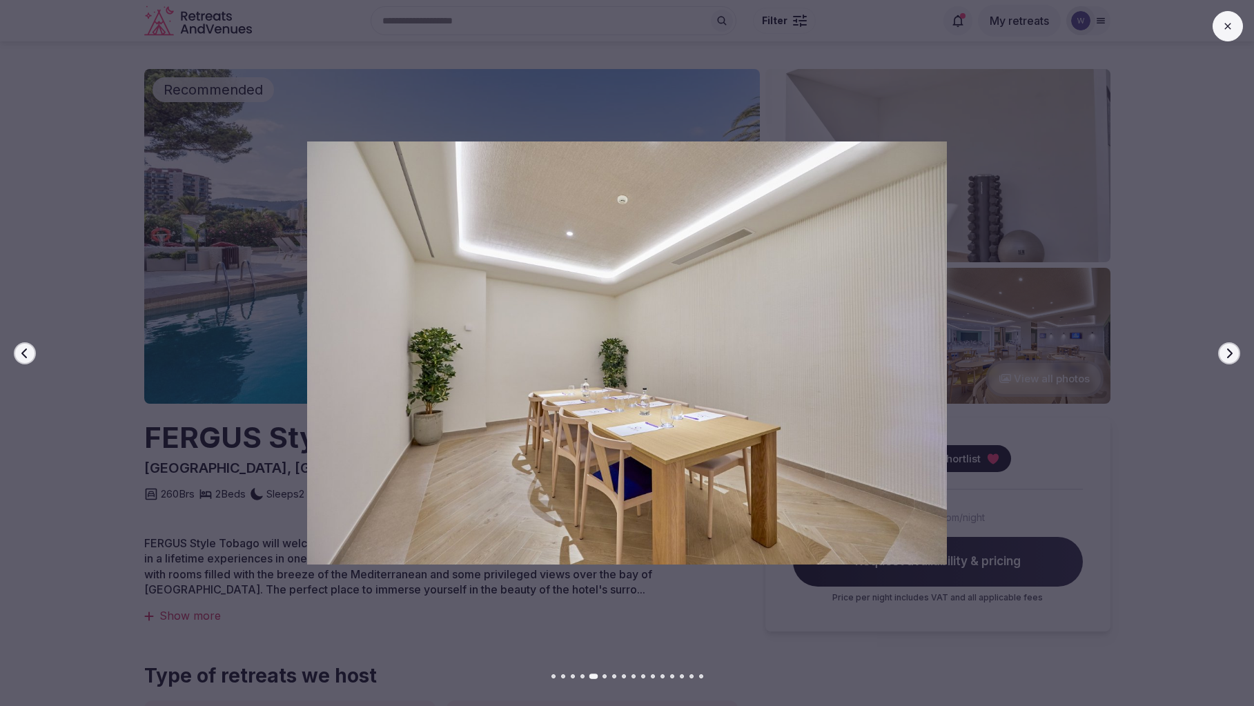
click at [1231, 356] on icon "button" at bounding box center [1229, 353] width 11 height 11
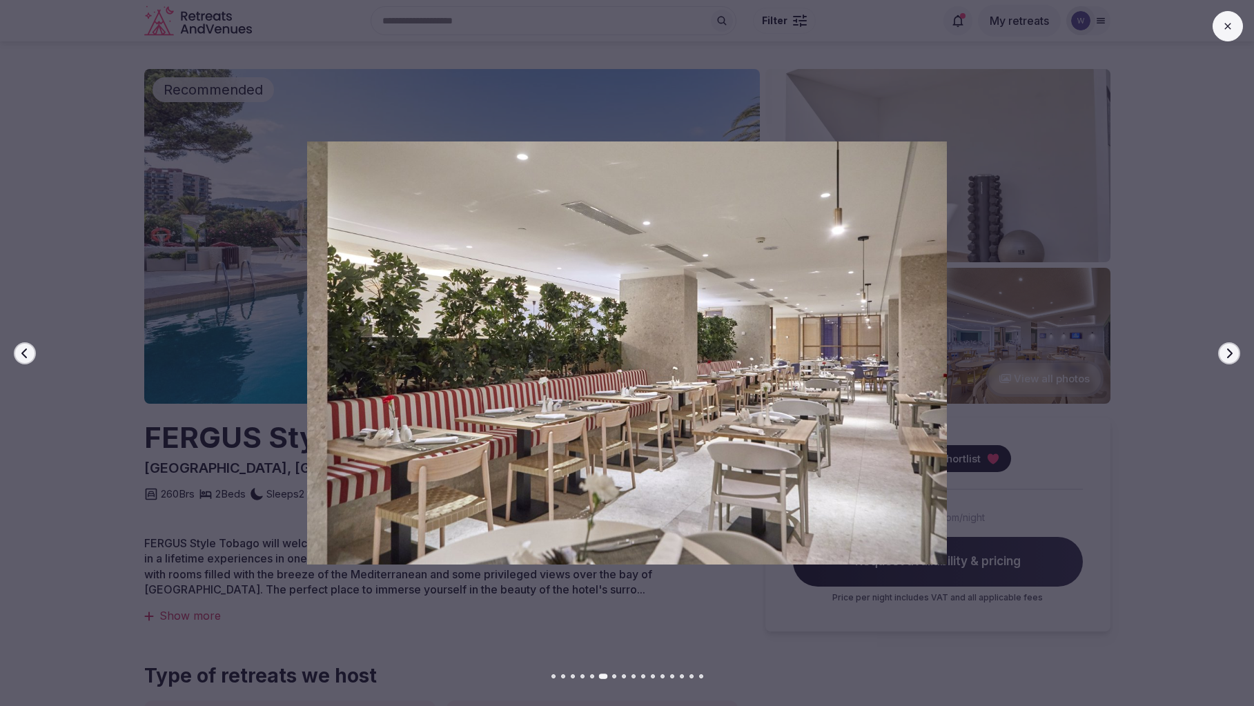
click at [1231, 356] on icon "button" at bounding box center [1229, 353] width 11 height 11
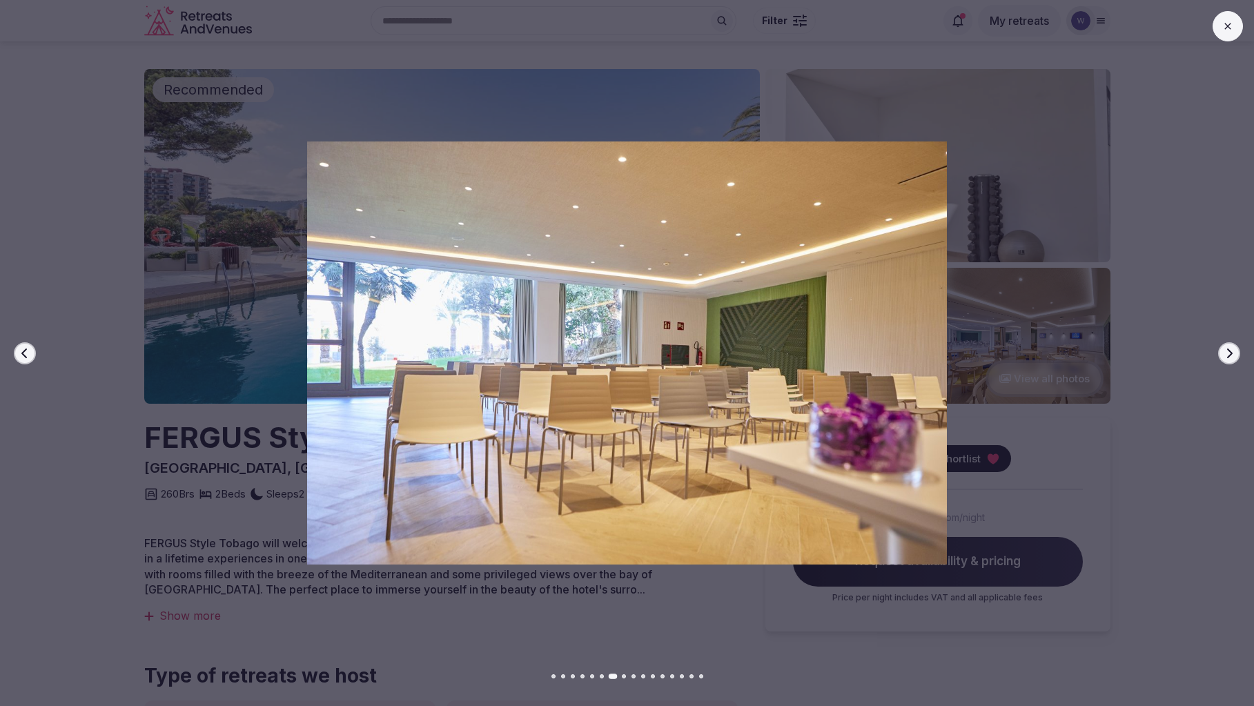
click at [1231, 356] on icon "button" at bounding box center [1229, 353] width 11 height 11
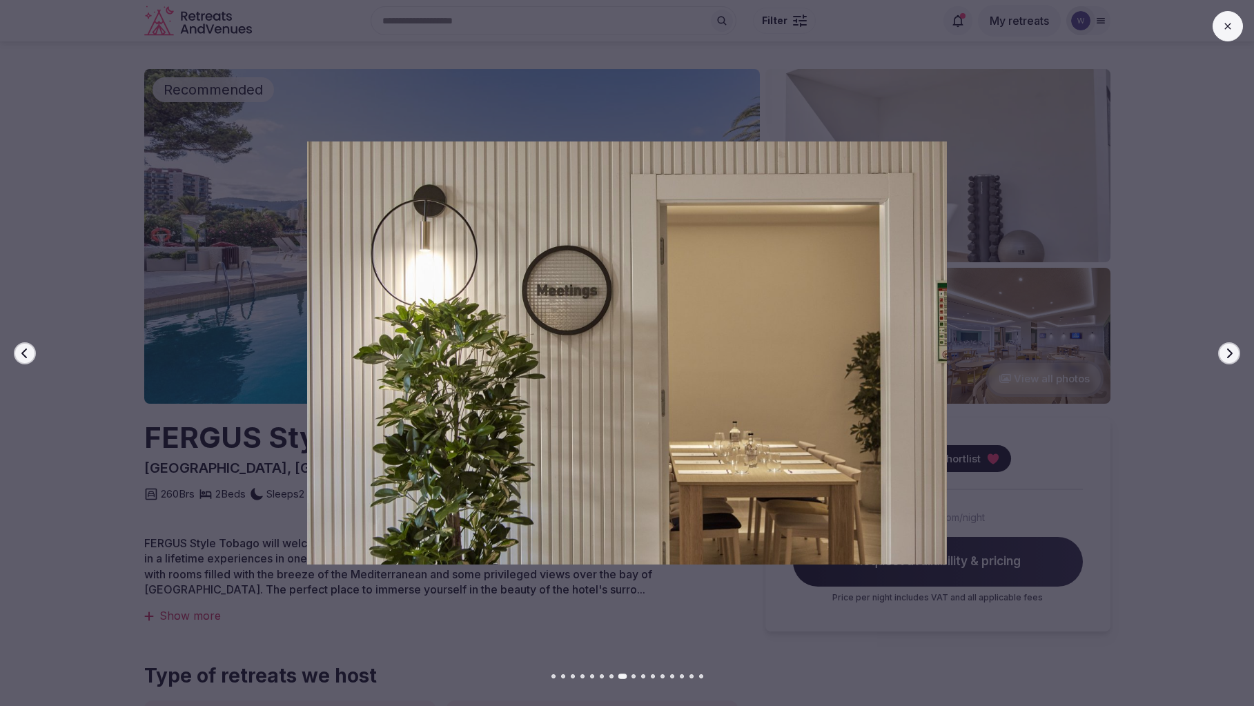
click at [1229, 373] on div "Previous slide Next slide" at bounding box center [627, 353] width 1254 height 706
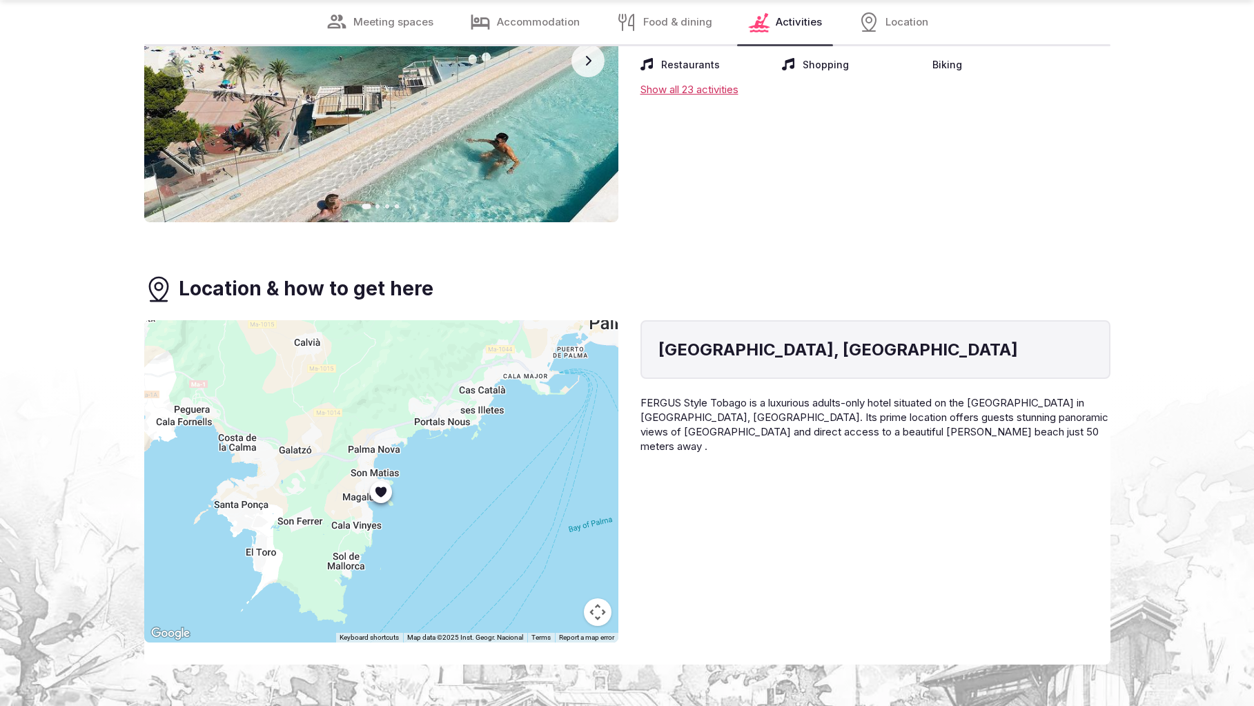
scroll to position [3130, 0]
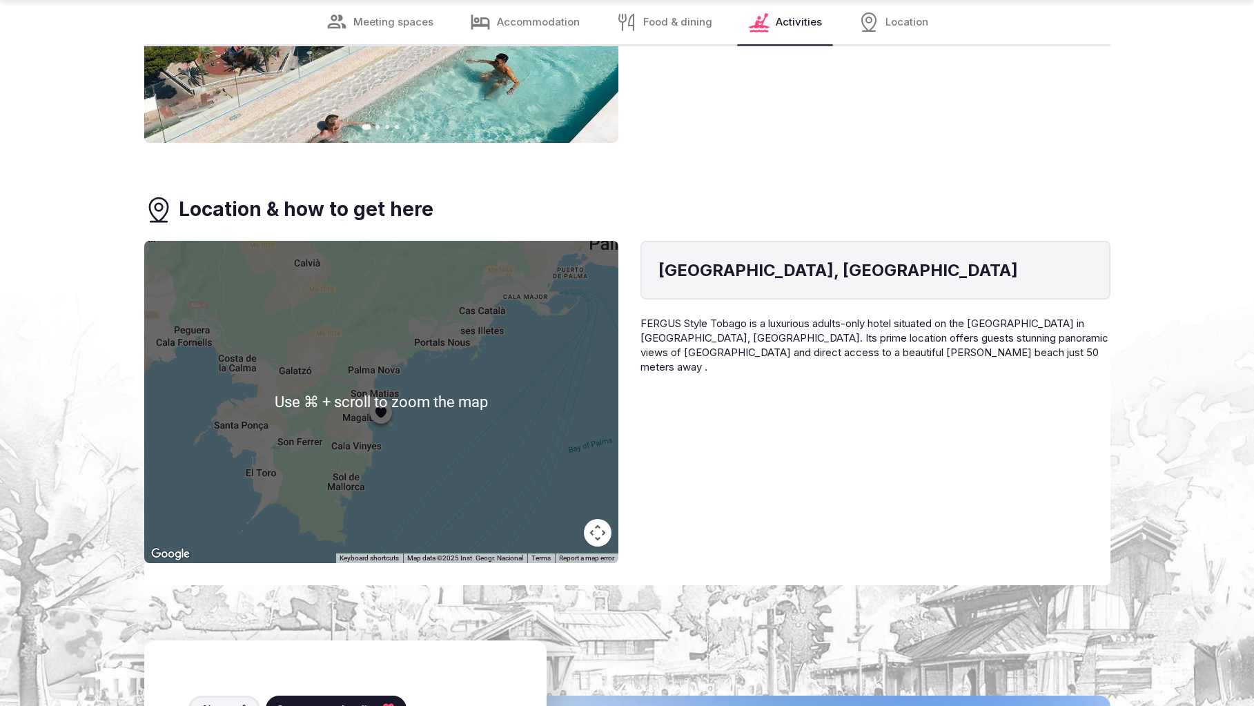
click at [599, 536] on button "Map camera controls" at bounding box center [598, 533] width 28 height 28
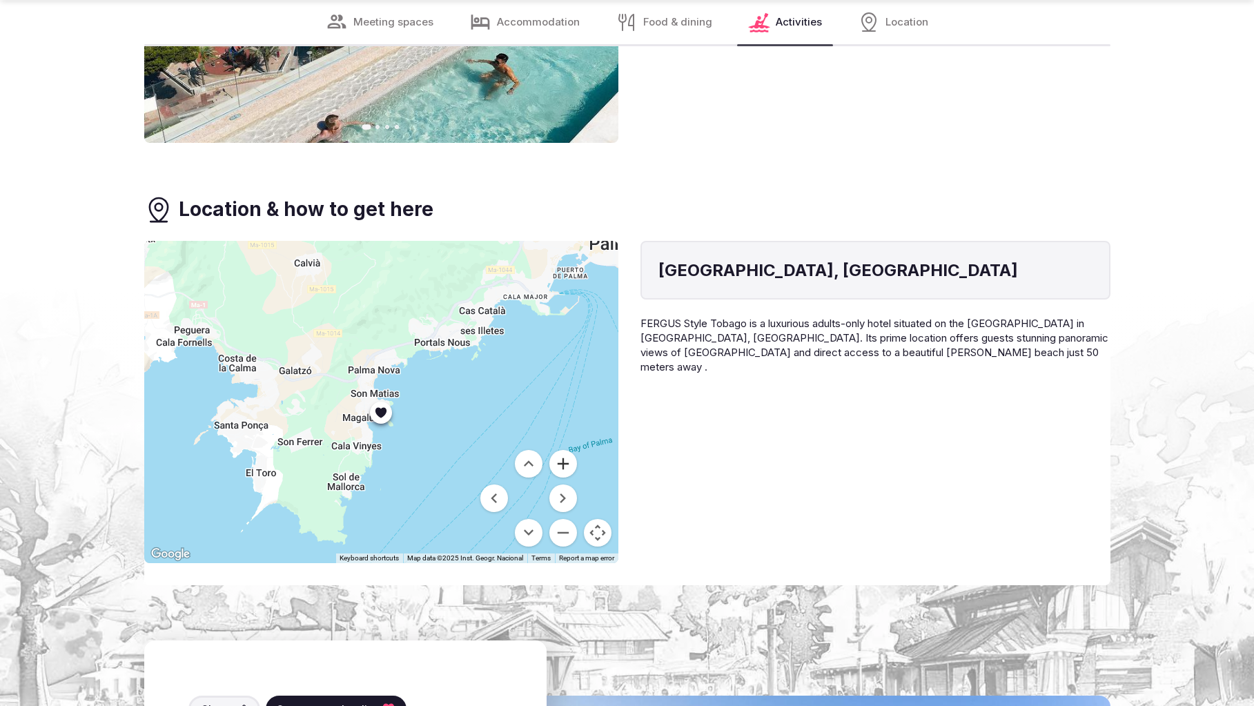
click at [569, 466] on button "Zoom in" at bounding box center [563, 464] width 28 height 28
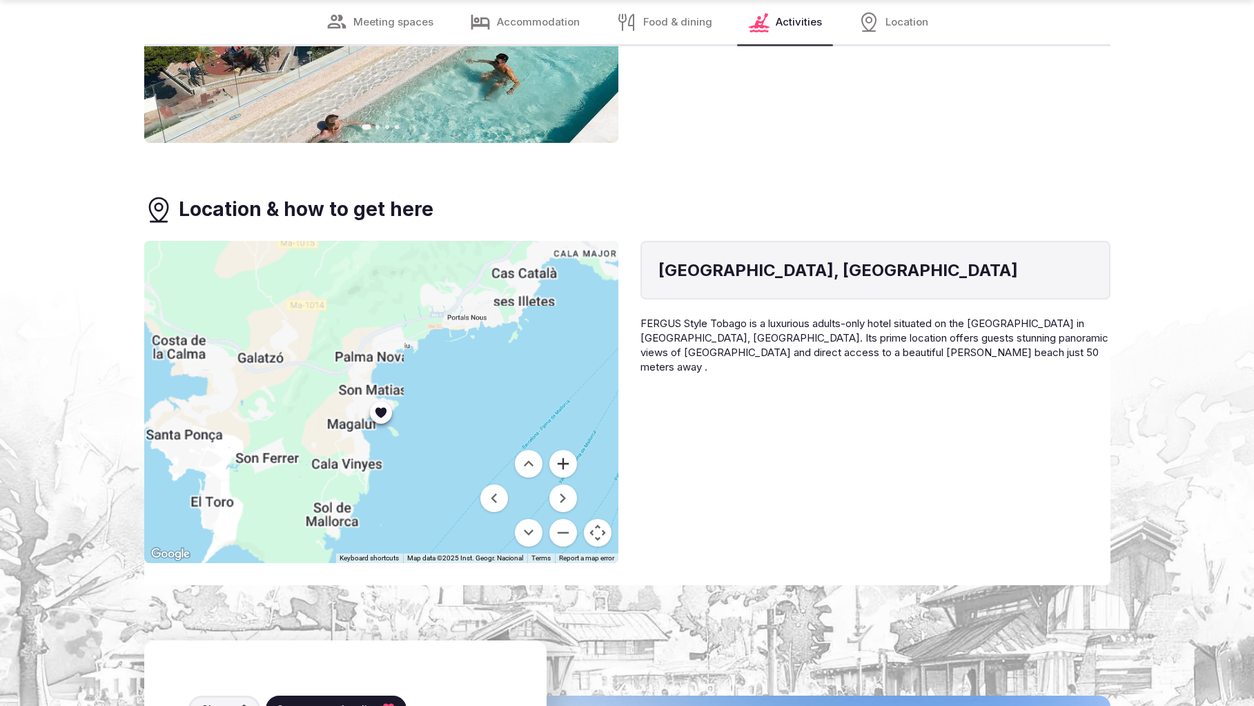
click at [569, 466] on button "Zoom in" at bounding box center [563, 464] width 28 height 28
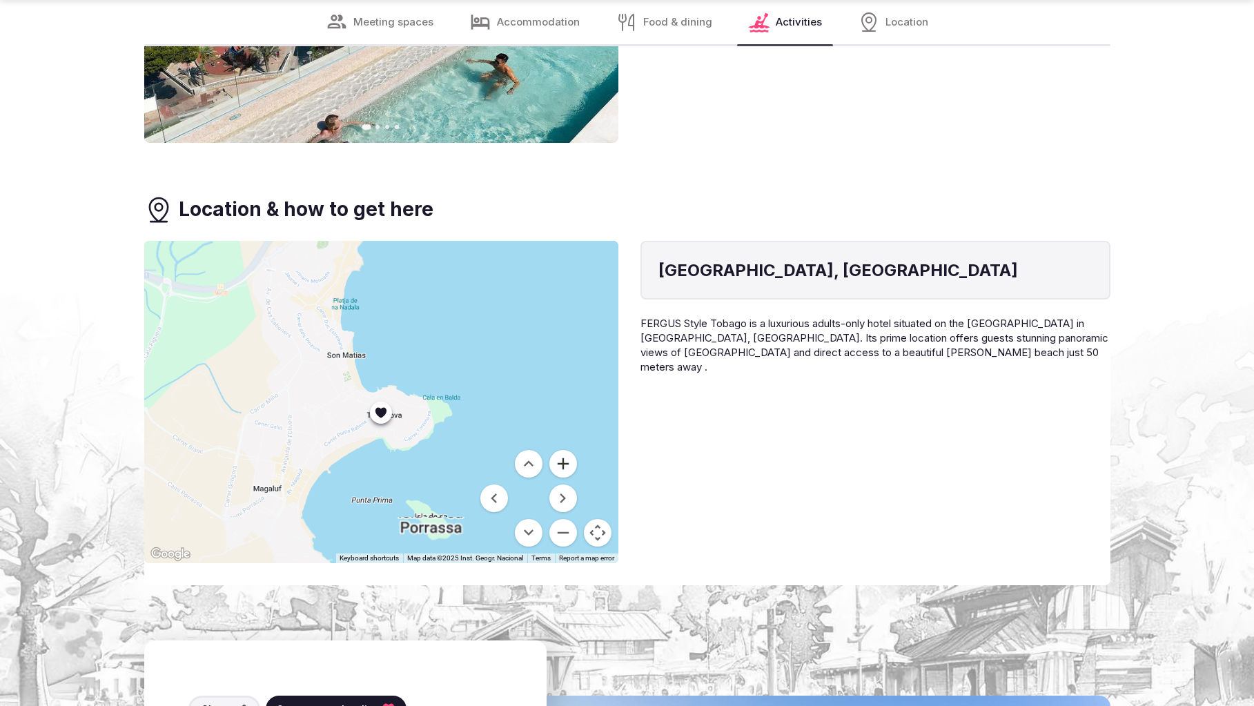
click at [569, 466] on button "Zoom in" at bounding box center [563, 464] width 28 height 28
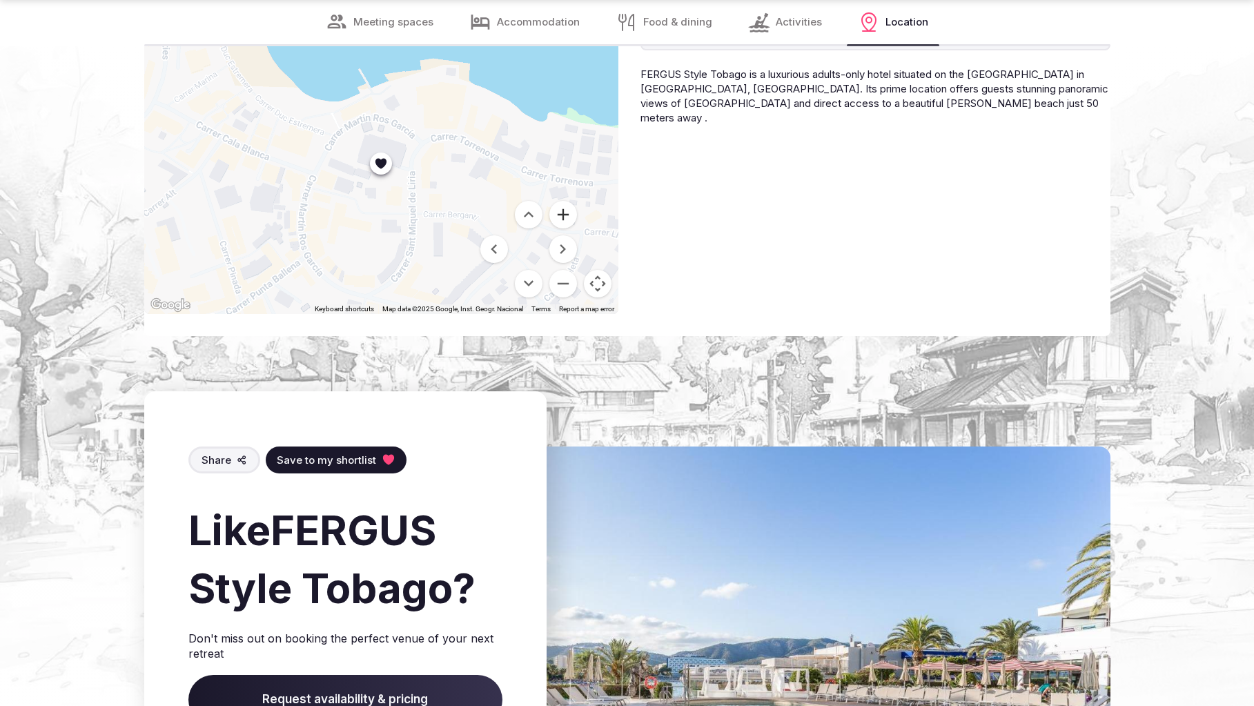
scroll to position [3419, 0]
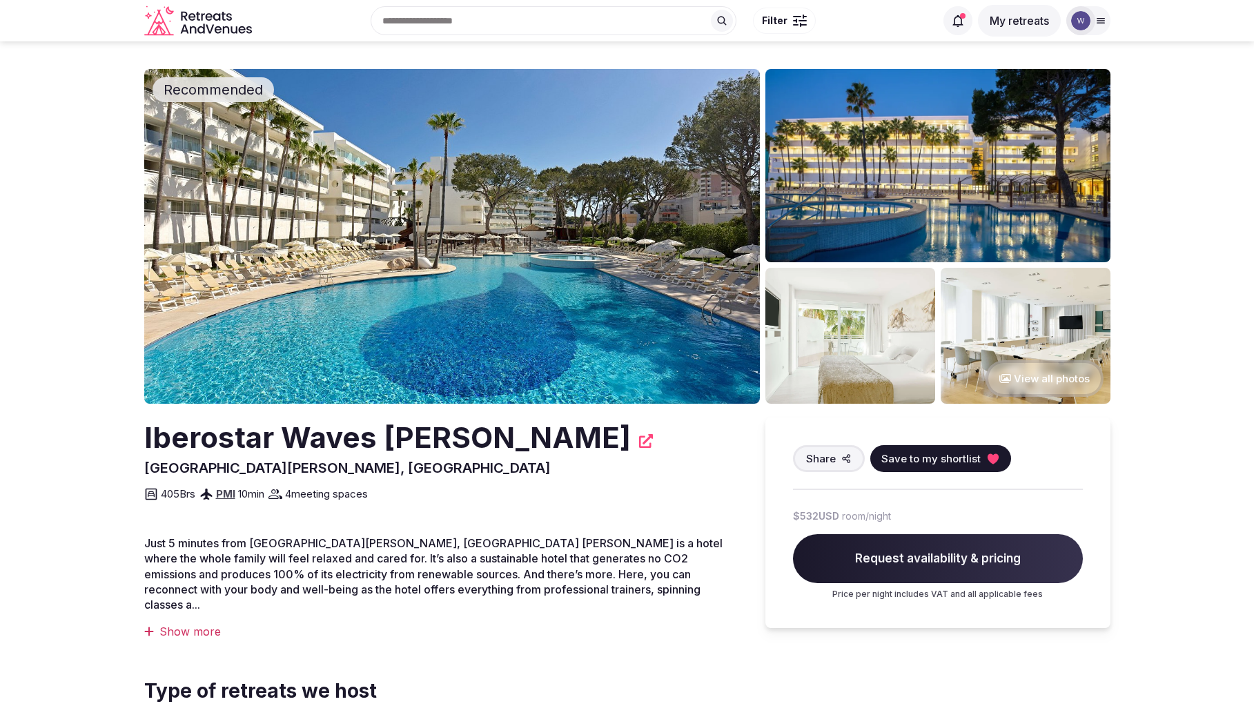
click at [1044, 383] on button "View all photos" at bounding box center [1044, 378] width 118 height 37
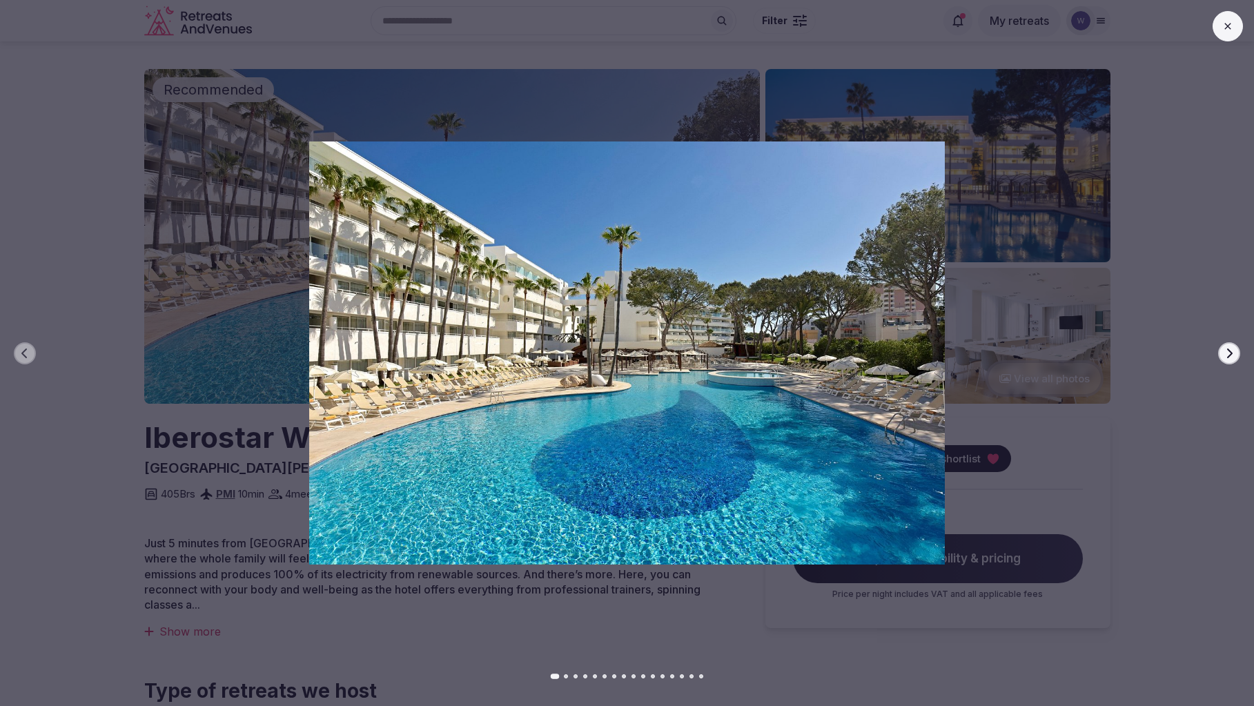
click at [1232, 344] on button "Next slide" at bounding box center [1229, 353] width 22 height 22
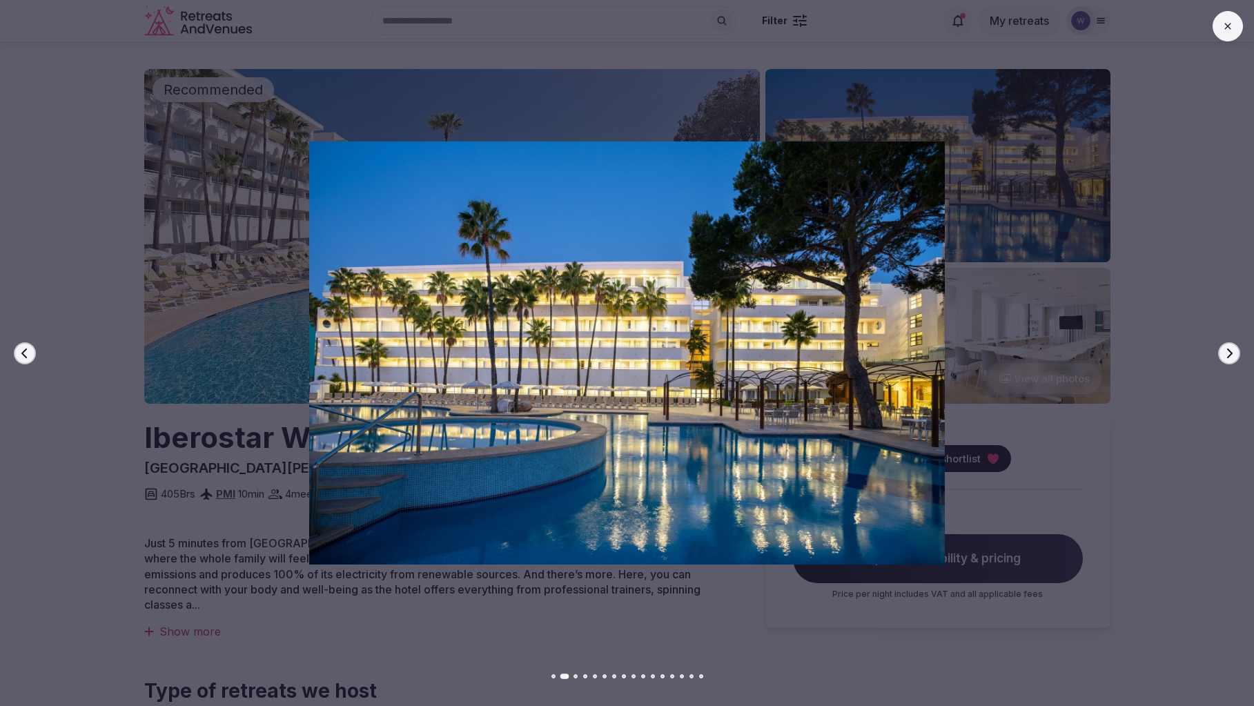
click at [1232, 344] on button "Next slide" at bounding box center [1229, 353] width 22 height 22
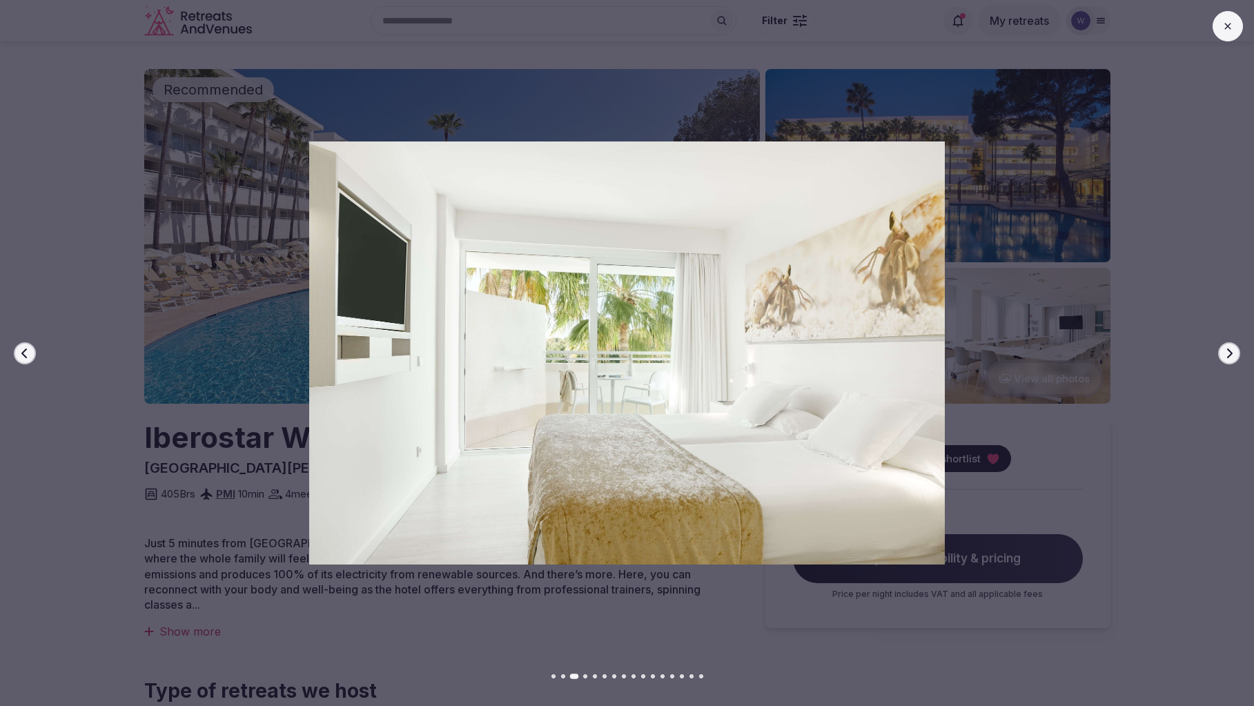
click at [1232, 344] on button "Next slide" at bounding box center [1229, 353] width 22 height 22
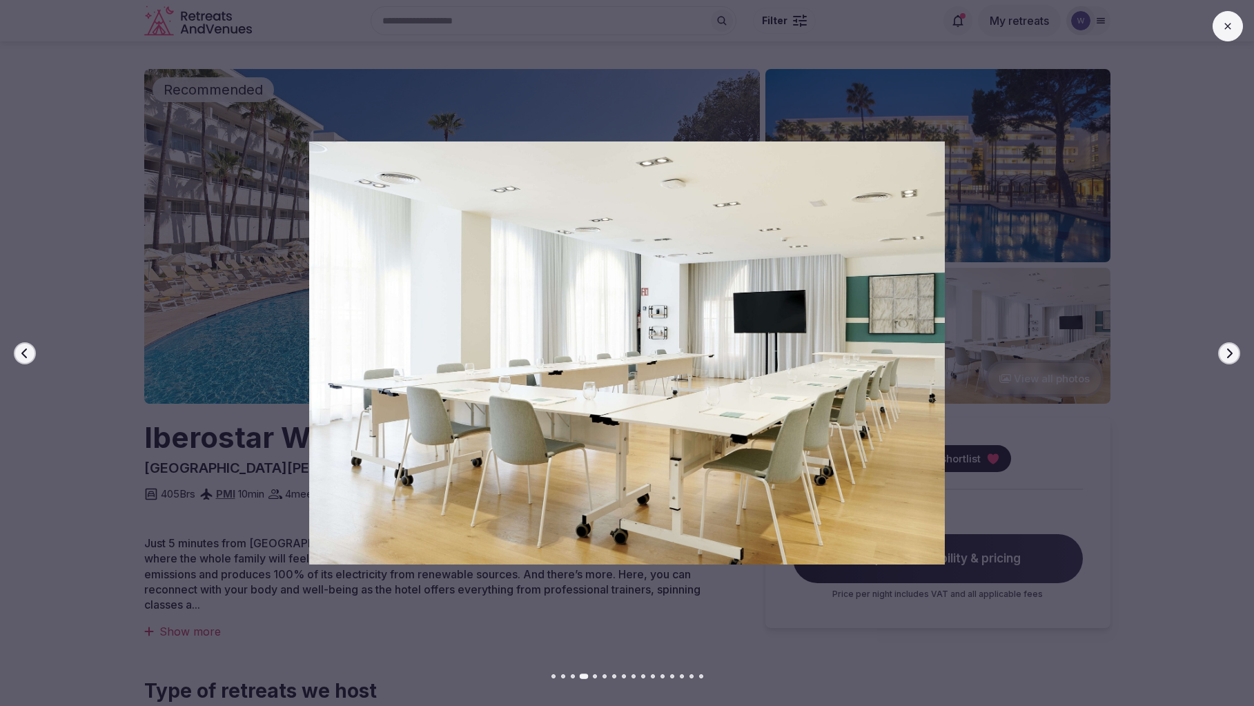
click at [1232, 344] on button "Next slide" at bounding box center [1229, 353] width 22 height 22
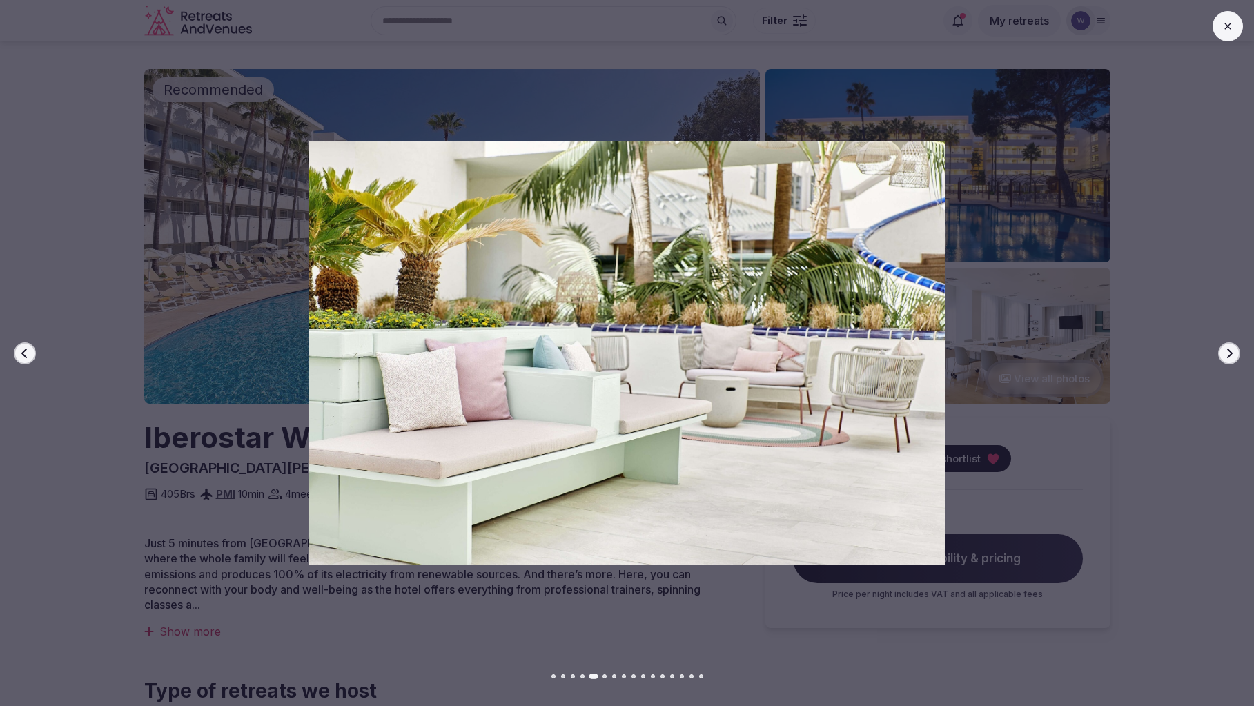
click at [1232, 344] on button "Next slide" at bounding box center [1229, 353] width 22 height 22
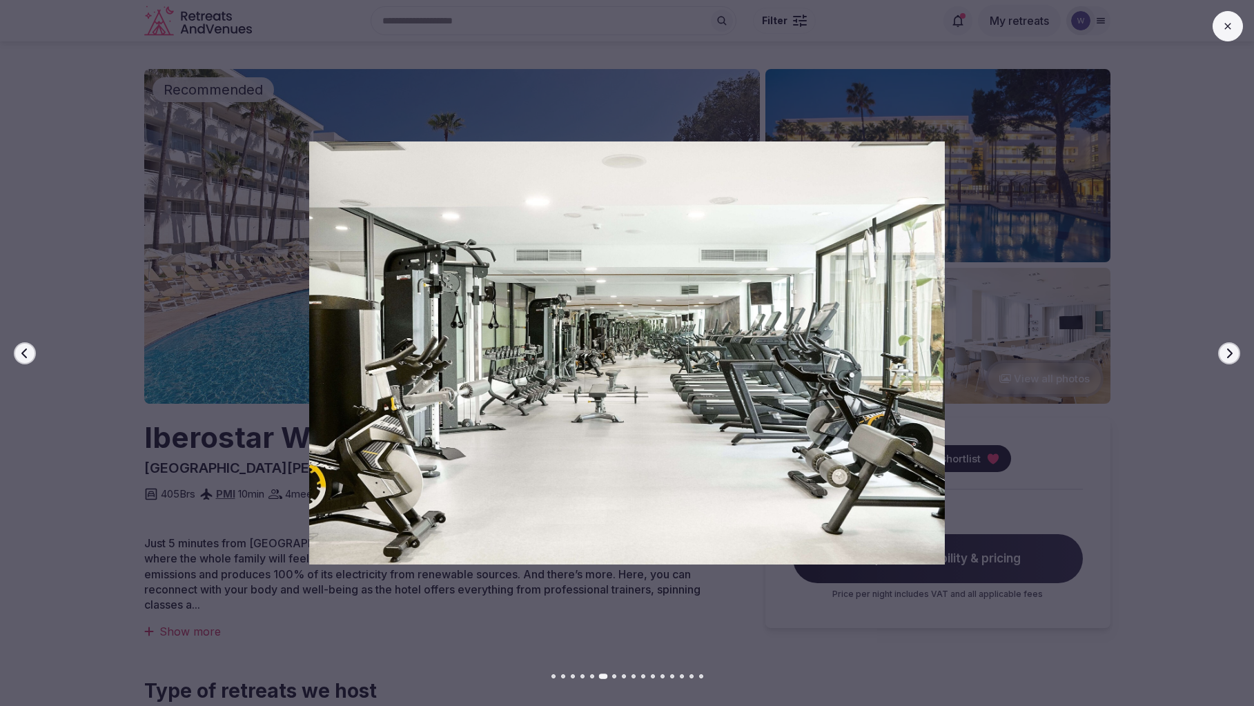
click at [1232, 344] on button "Next slide" at bounding box center [1229, 353] width 22 height 22
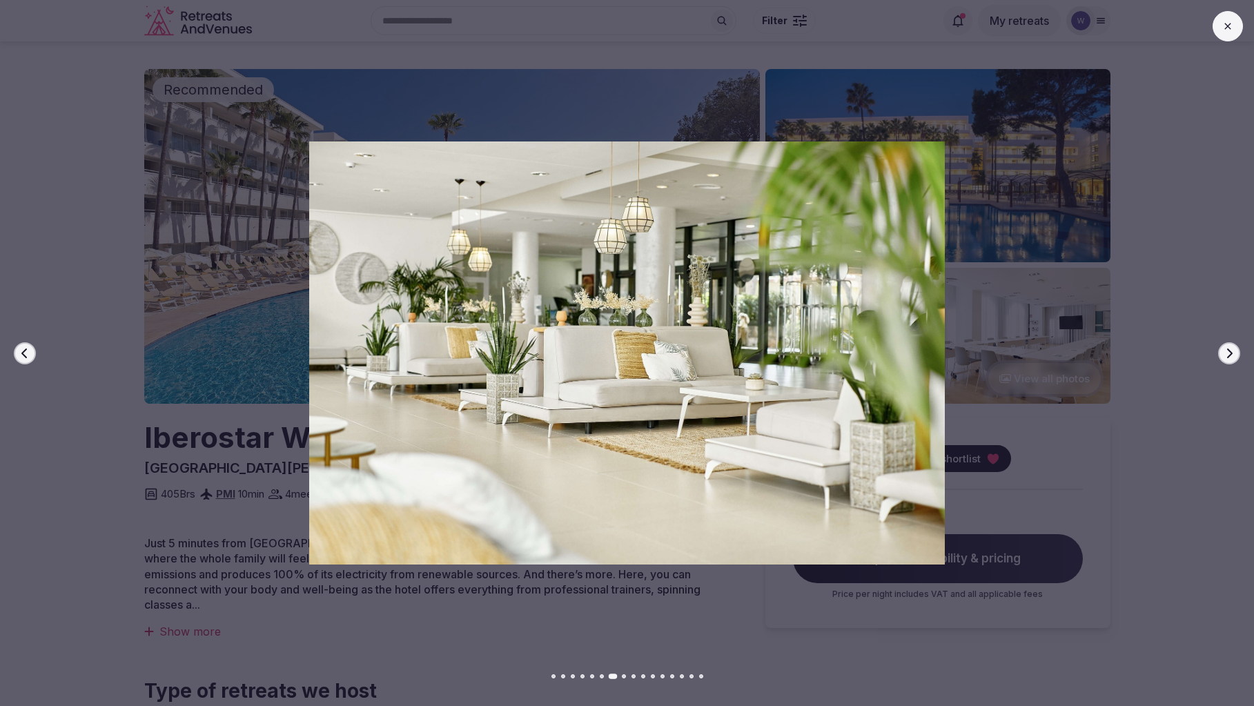
click at [1232, 344] on button "Next slide" at bounding box center [1229, 353] width 22 height 22
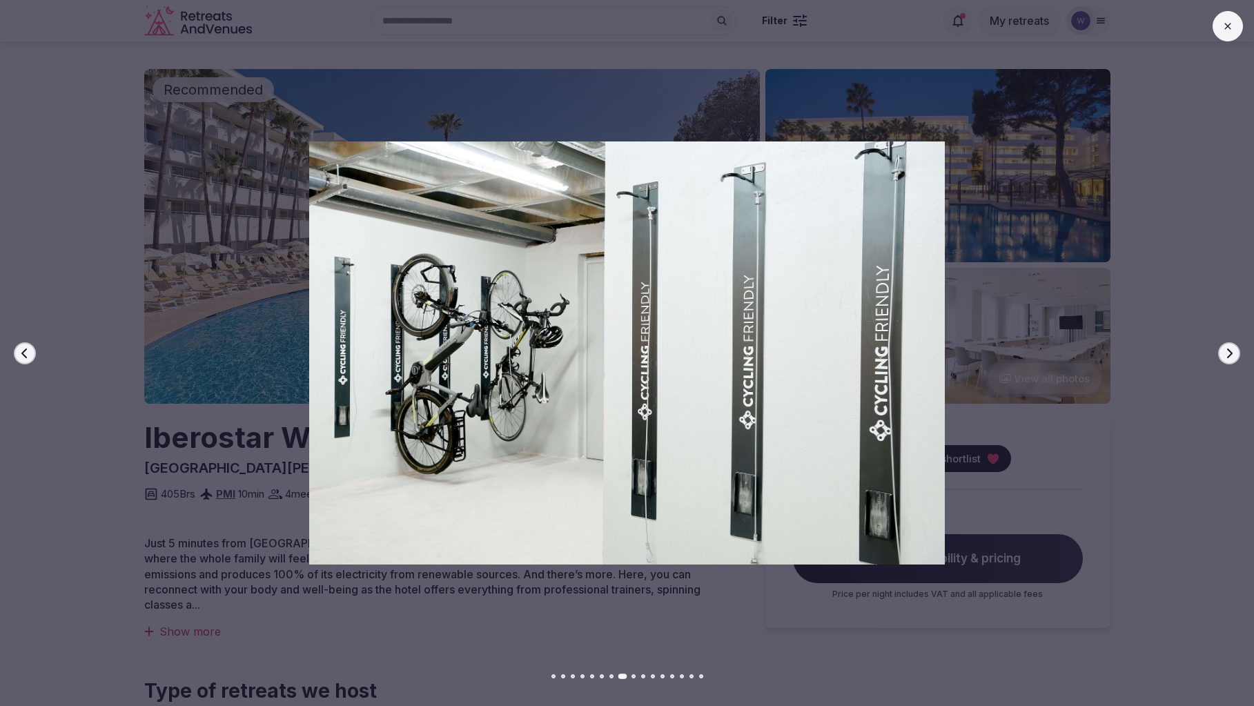
click at [1232, 344] on button "Next slide" at bounding box center [1229, 353] width 22 height 22
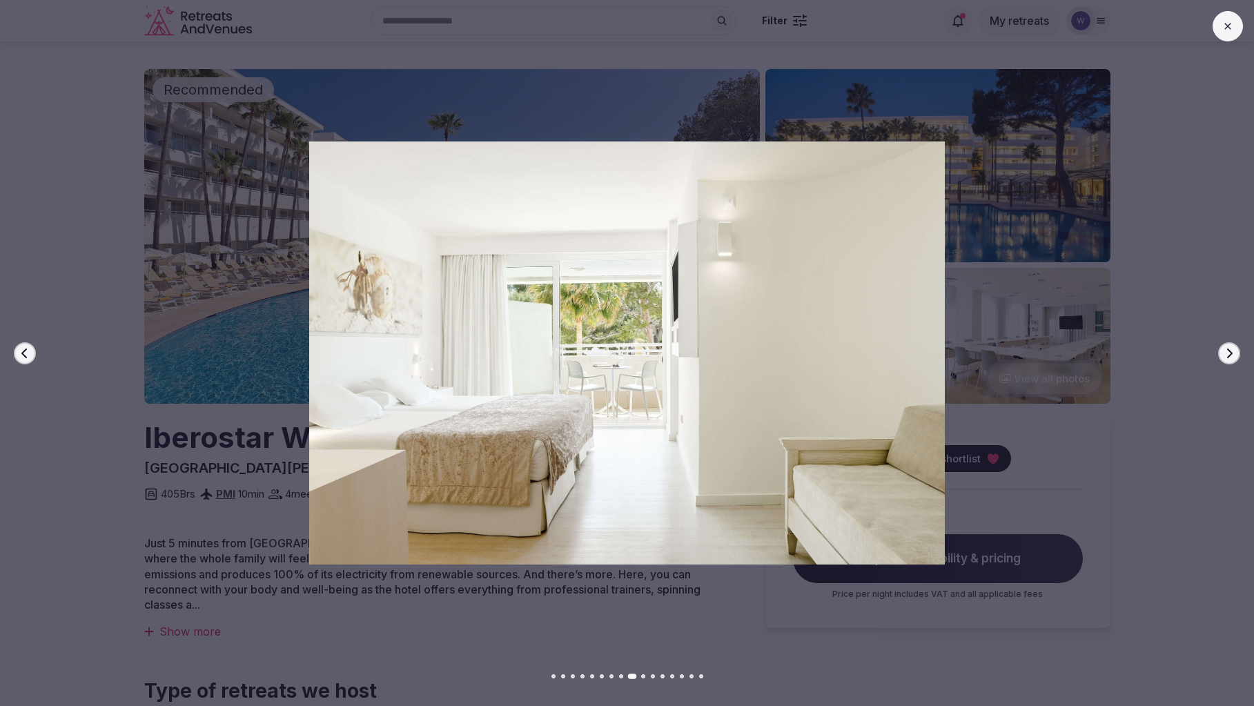
click at [1232, 344] on button "Next slide" at bounding box center [1229, 353] width 22 height 22
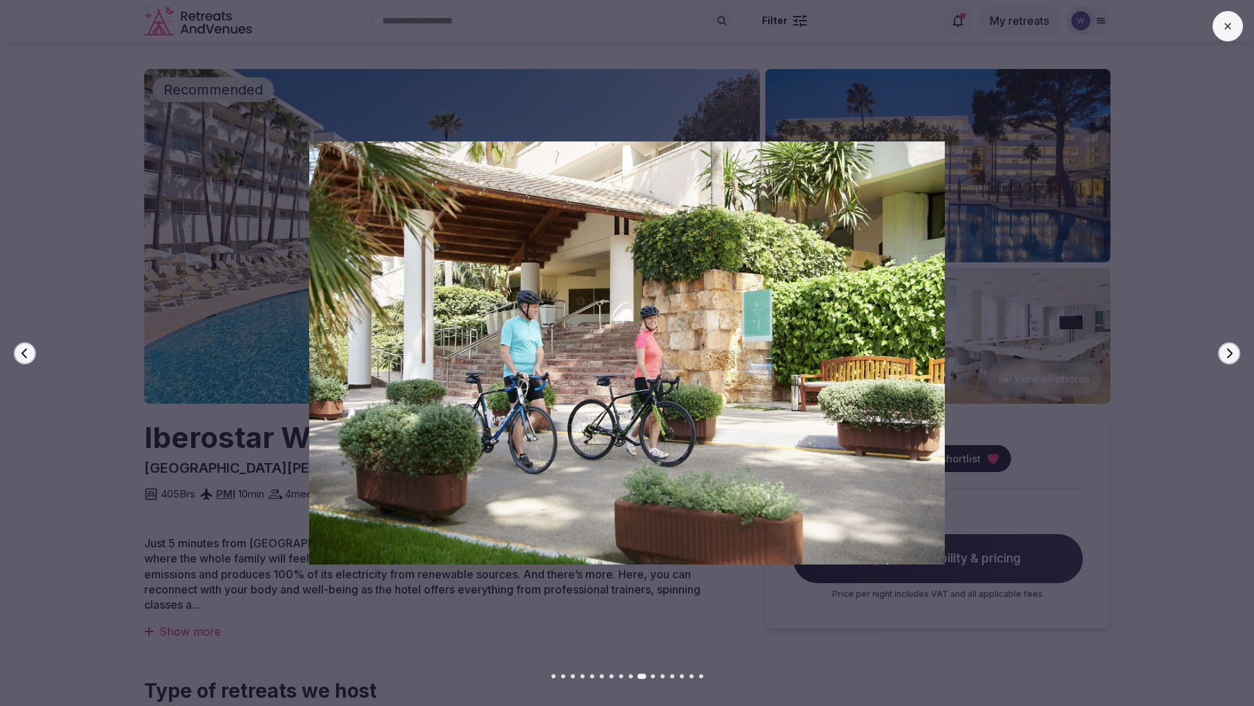
click at [1232, 344] on button "Next slide" at bounding box center [1229, 353] width 22 height 22
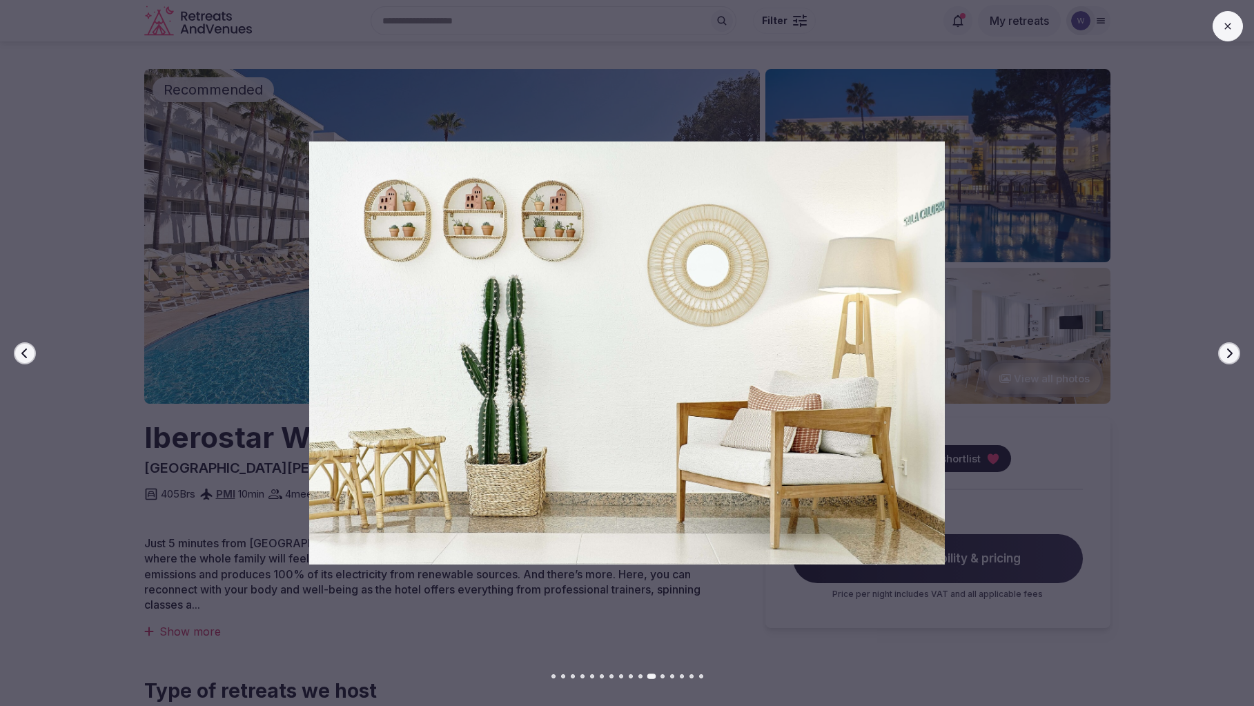
click at [1232, 344] on button "Next slide" at bounding box center [1229, 353] width 22 height 22
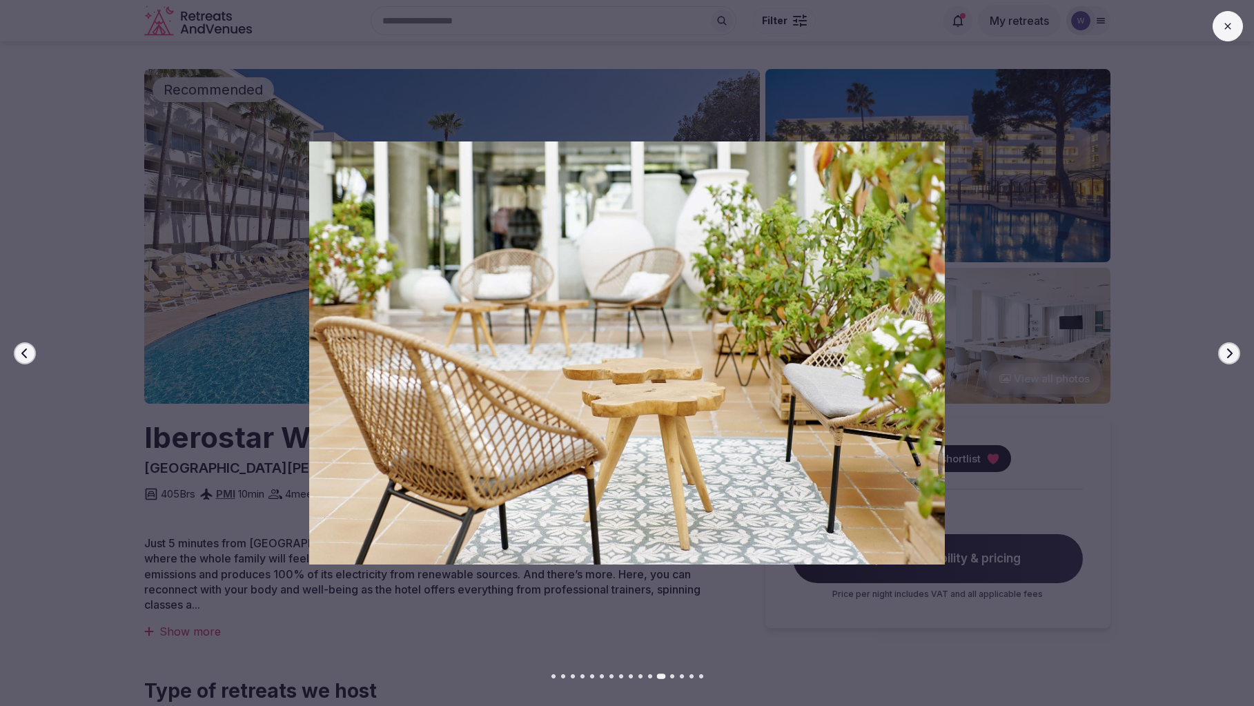
click at [1232, 344] on button "Next slide" at bounding box center [1229, 353] width 22 height 22
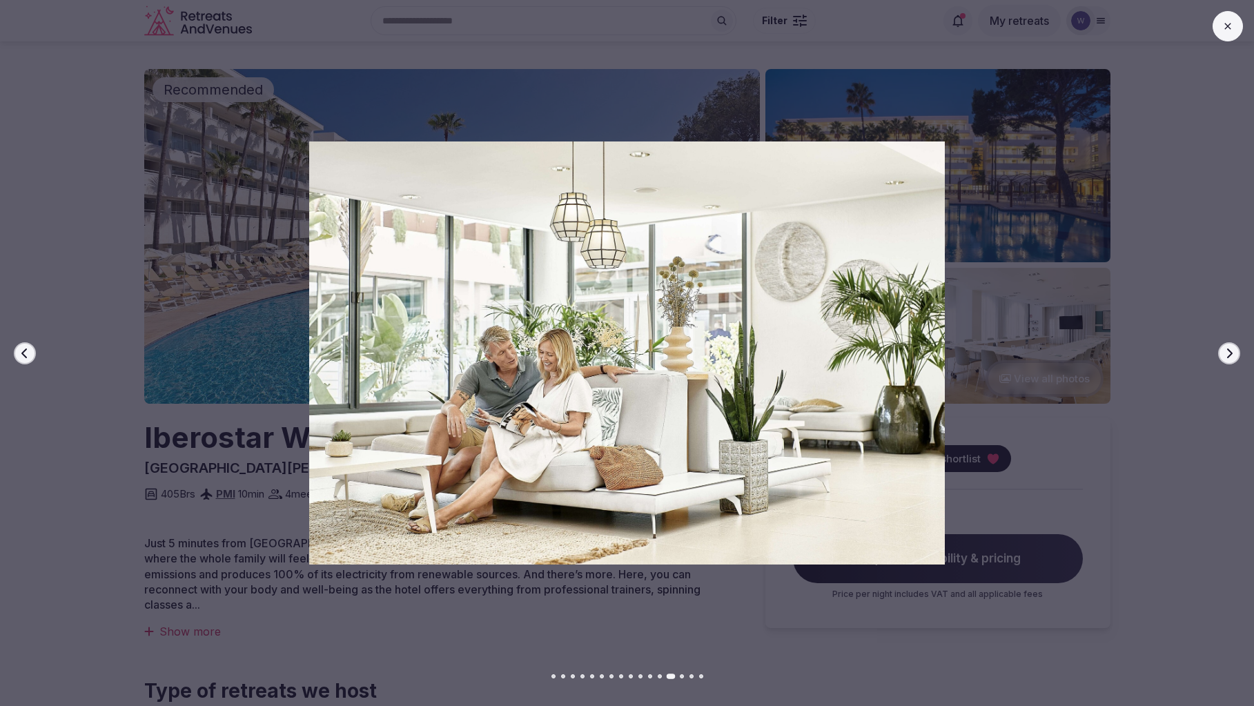
click at [1232, 344] on button "Next slide" at bounding box center [1229, 353] width 22 height 22
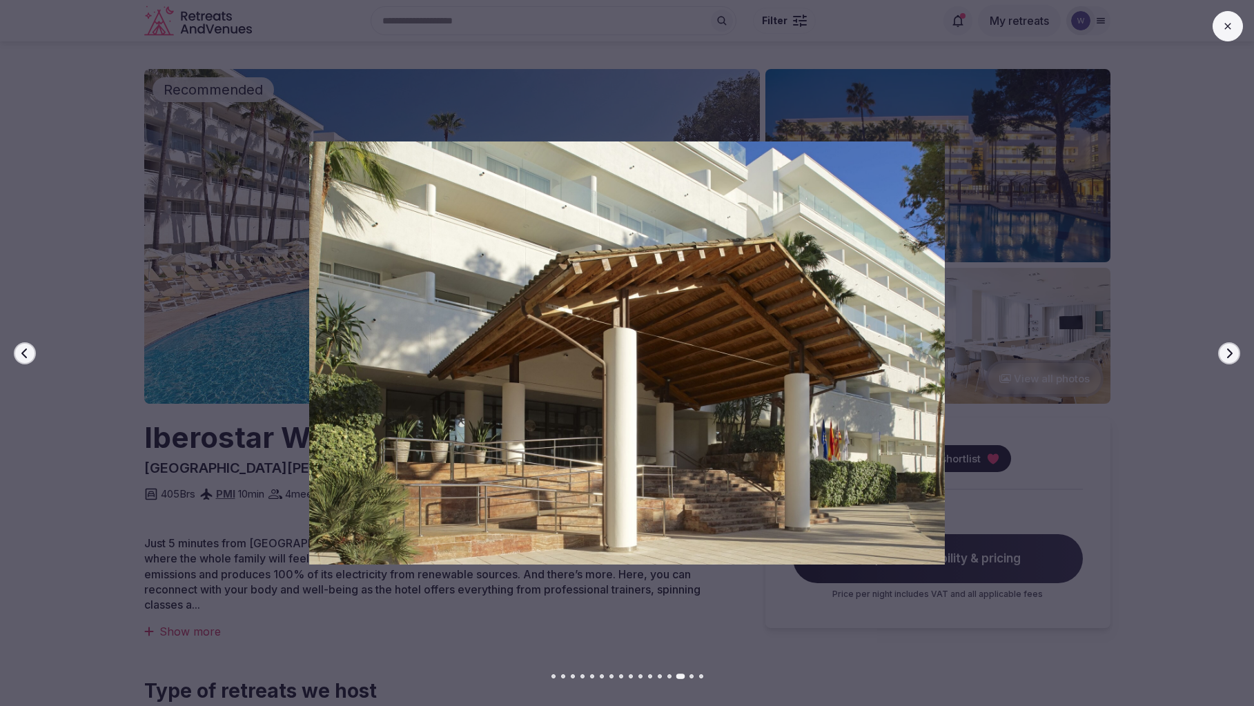
click at [1232, 344] on button "Next slide" at bounding box center [1229, 353] width 22 height 22
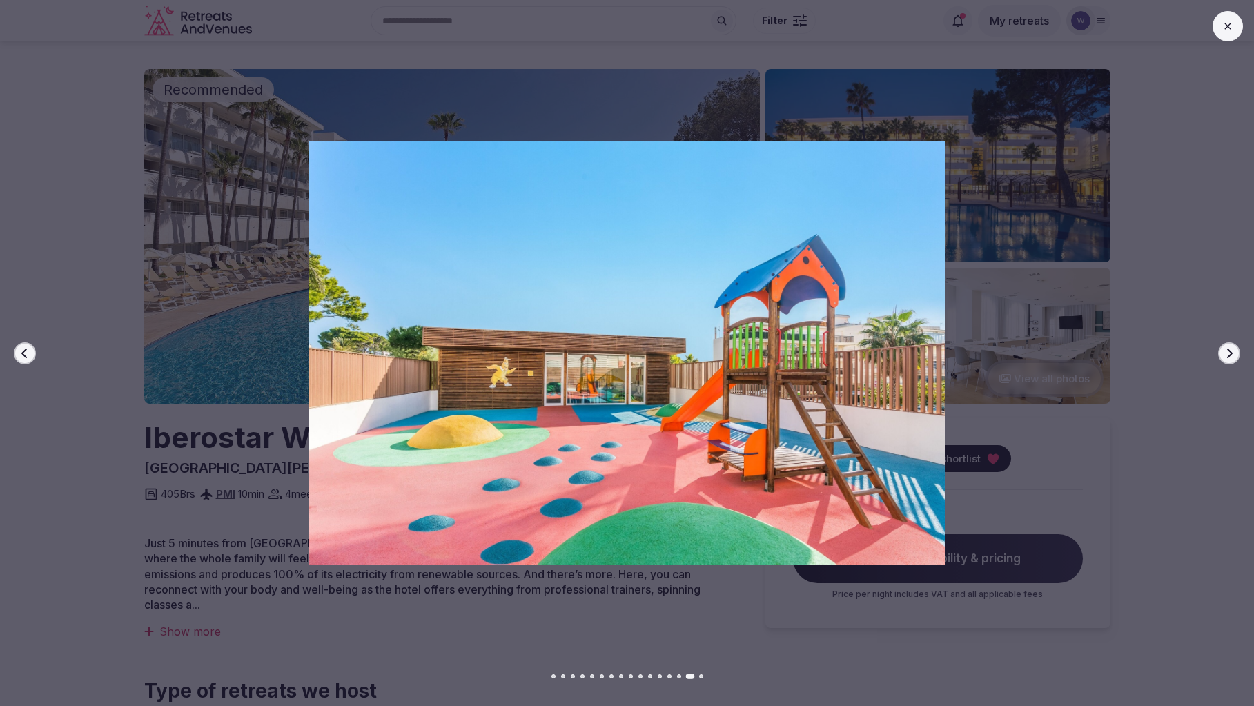
click at [1232, 344] on button "Next slide" at bounding box center [1229, 353] width 22 height 22
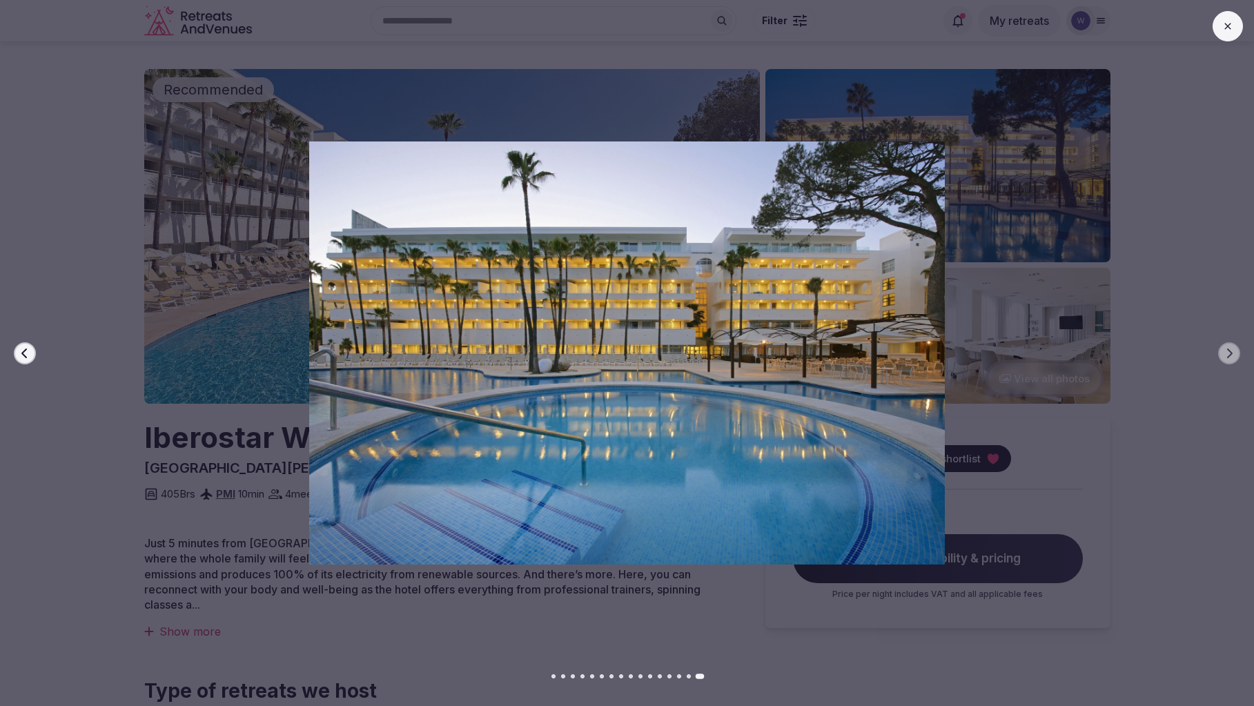
click at [1235, 22] on button at bounding box center [1227, 26] width 30 height 30
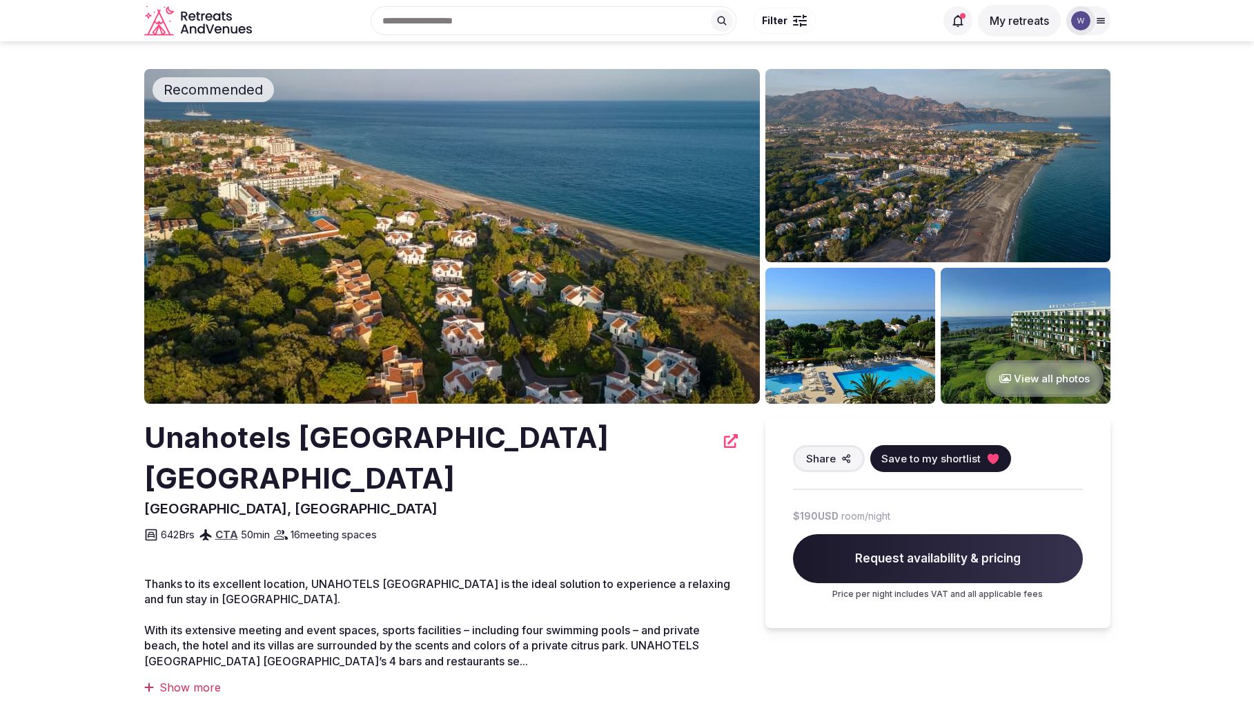
click at [1031, 377] on button "View all photos" at bounding box center [1044, 378] width 118 height 37
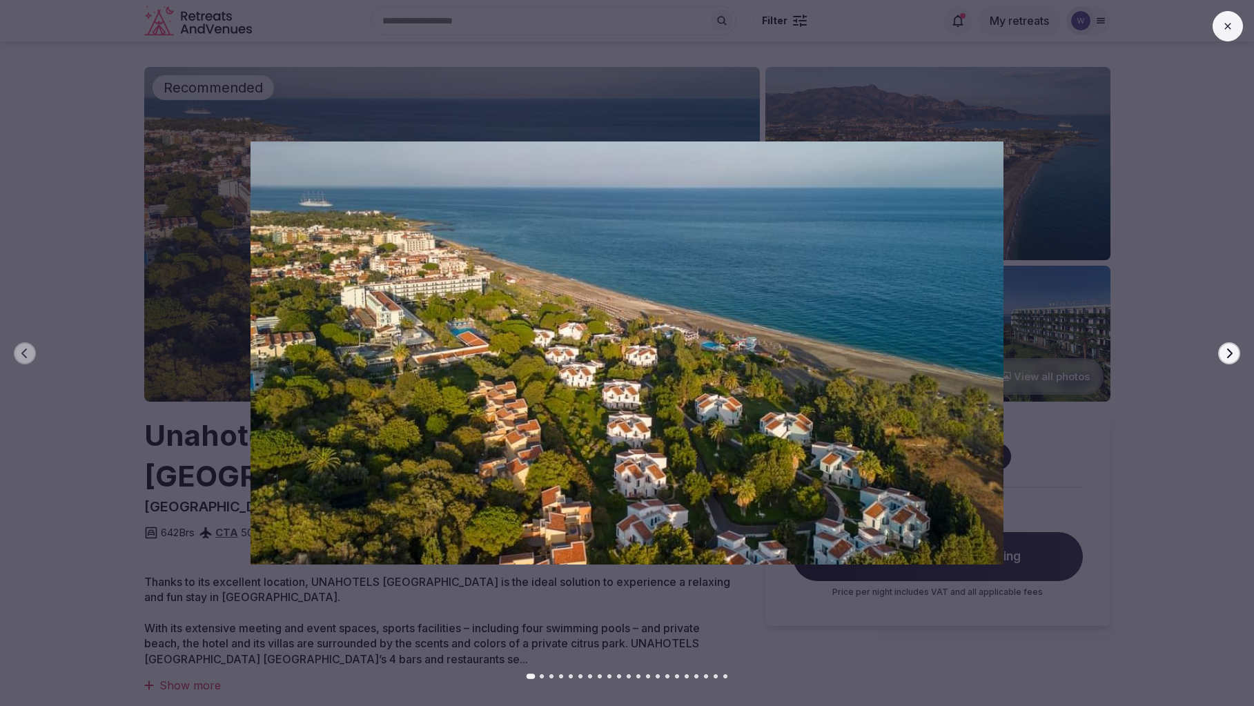
click at [1232, 357] on icon "button" at bounding box center [1229, 353] width 11 height 11
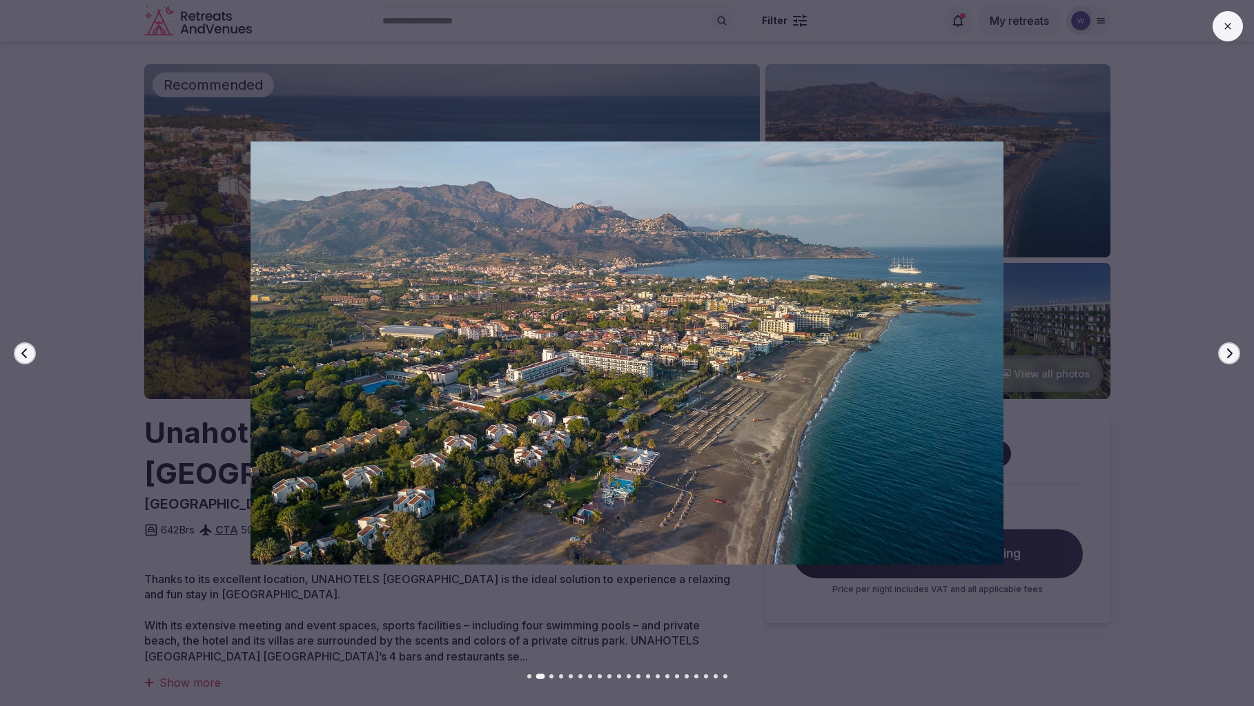
click at [1232, 357] on icon "button" at bounding box center [1229, 353] width 11 height 11
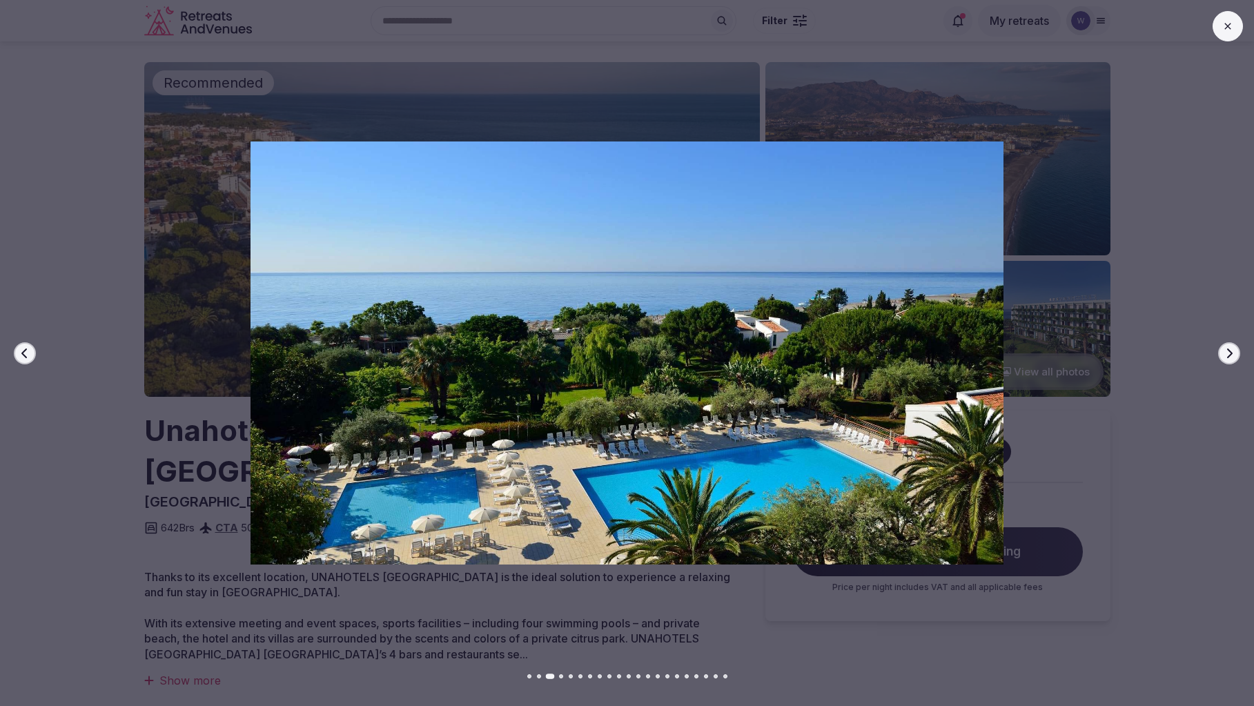
click at [1232, 357] on icon "button" at bounding box center [1229, 353] width 11 height 11
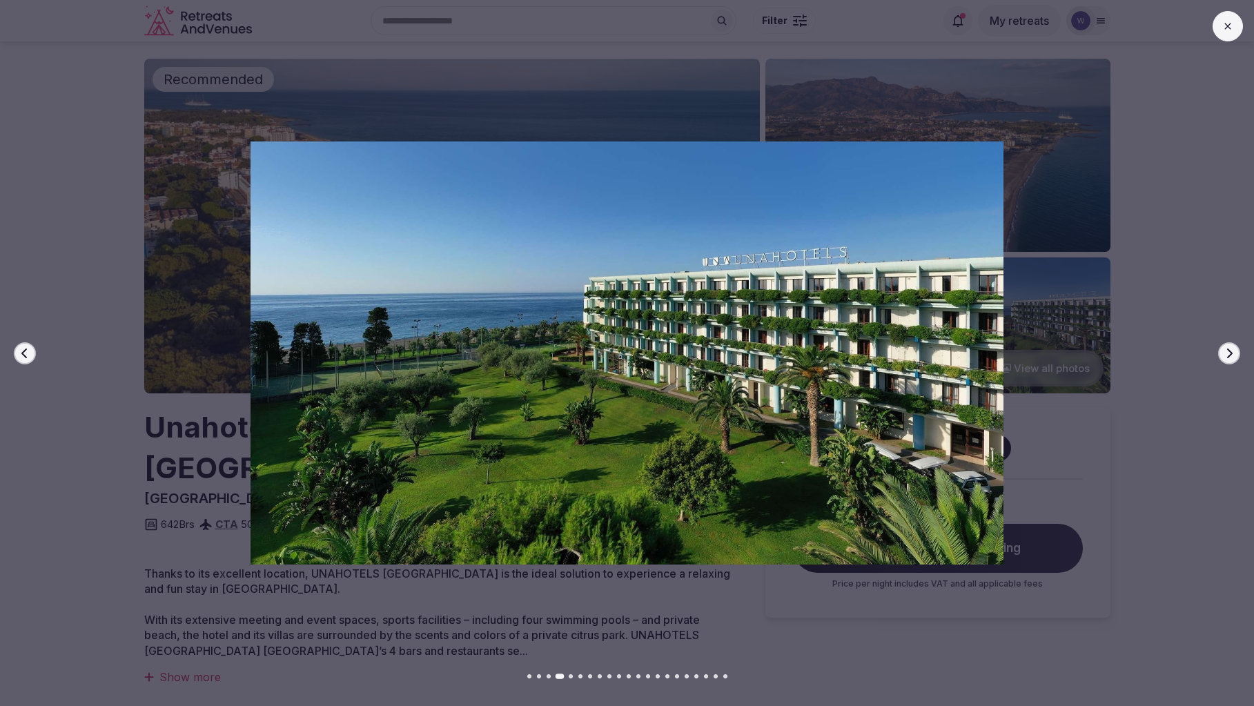
click at [1232, 357] on icon "button" at bounding box center [1229, 353] width 11 height 11
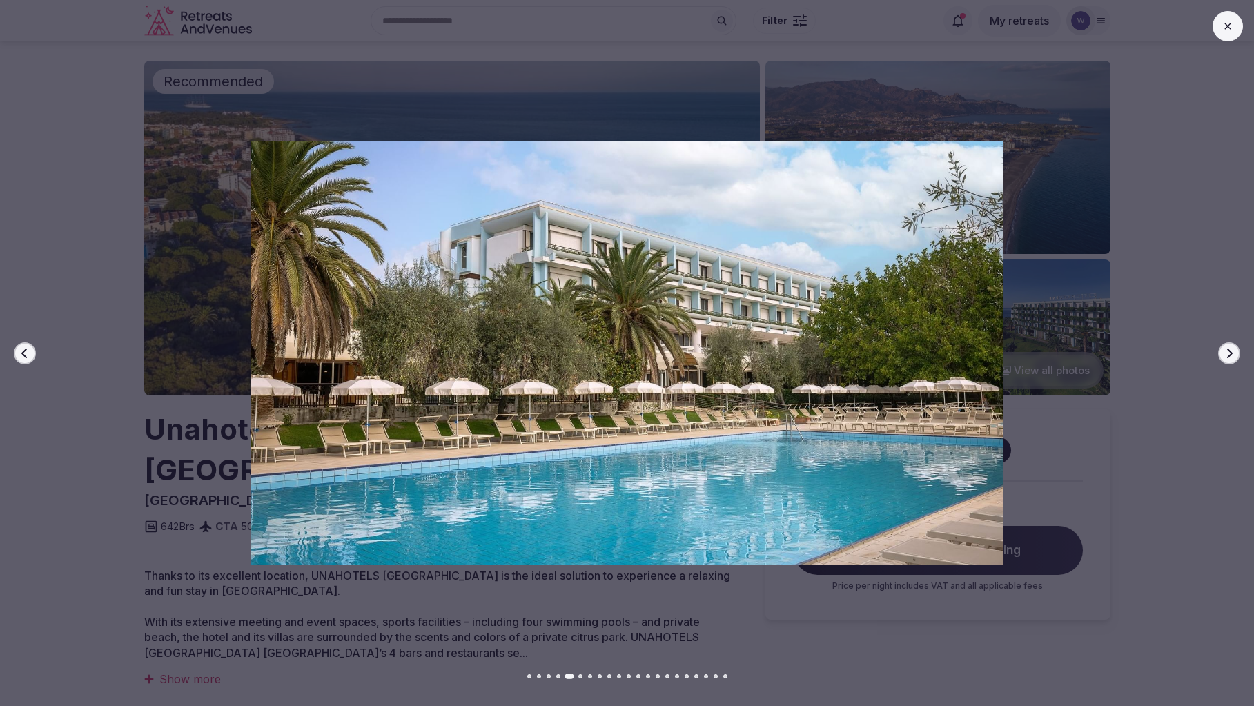
click at [1232, 357] on icon "button" at bounding box center [1229, 353] width 11 height 11
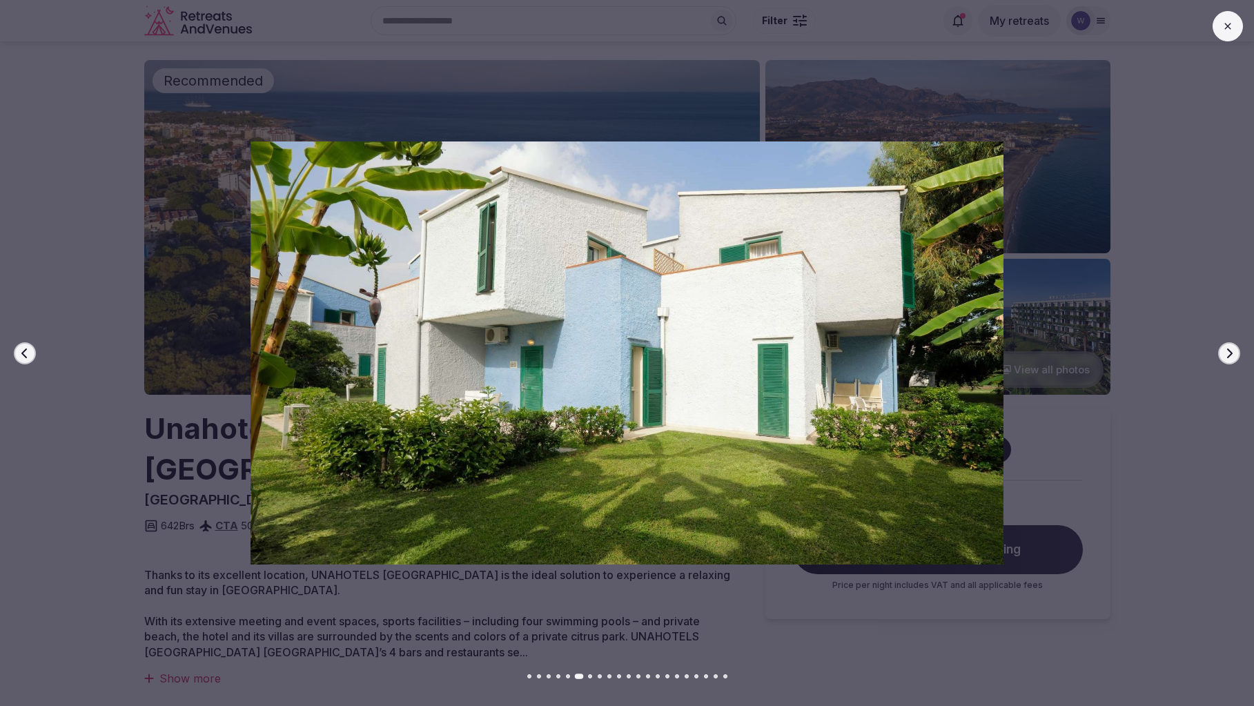
click at [1232, 357] on icon "button" at bounding box center [1229, 353] width 11 height 11
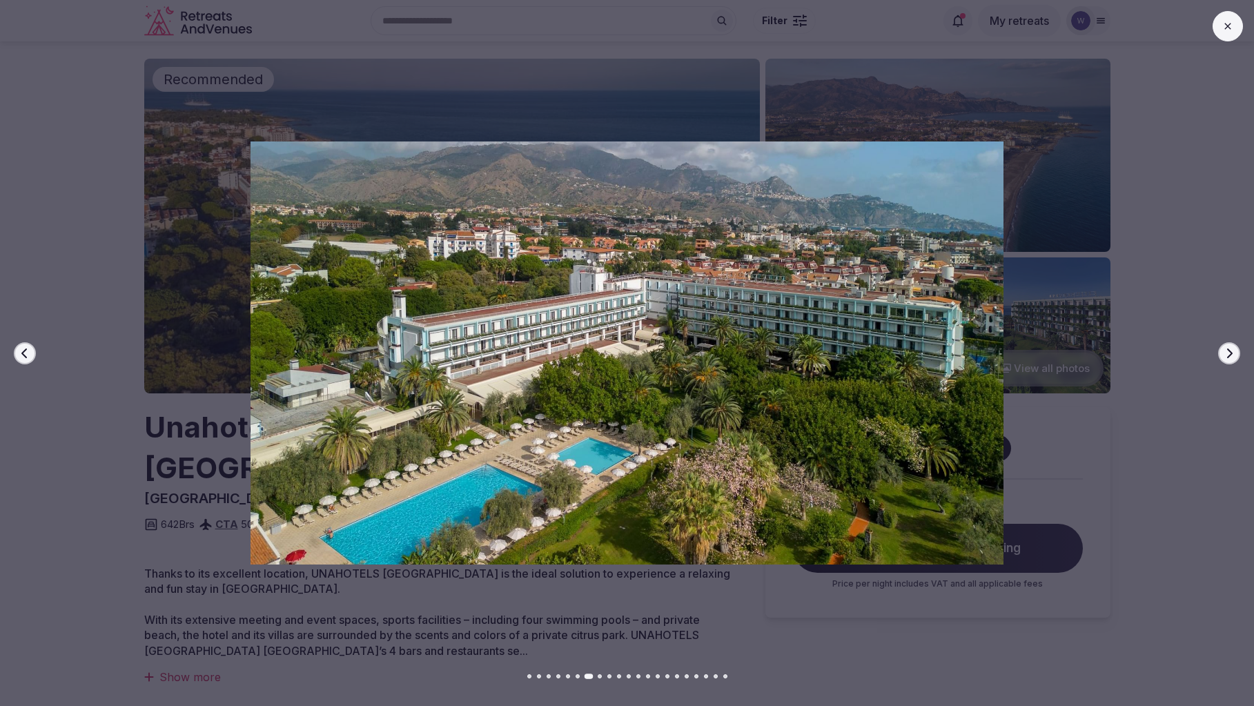
click at [1232, 357] on icon "button" at bounding box center [1229, 353] width 11 height 11
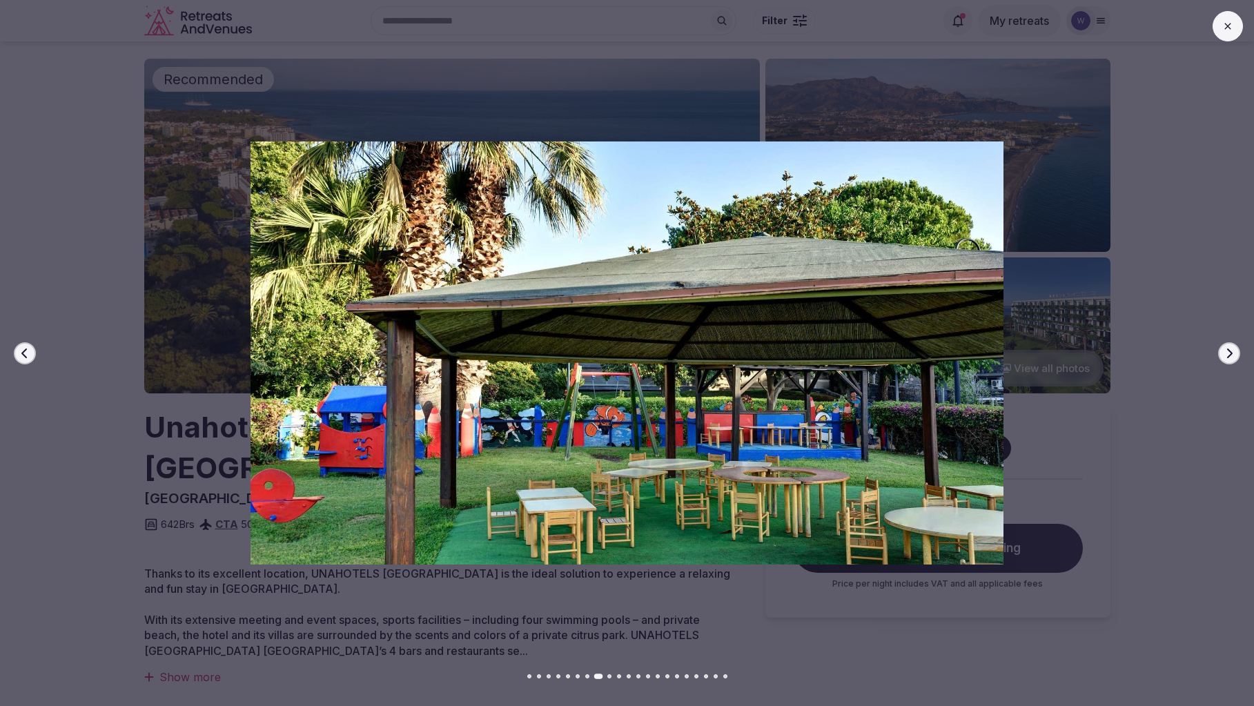
click at [1232, 357] on icon "button" at bounding box center [1229, 353] width 11 height 11
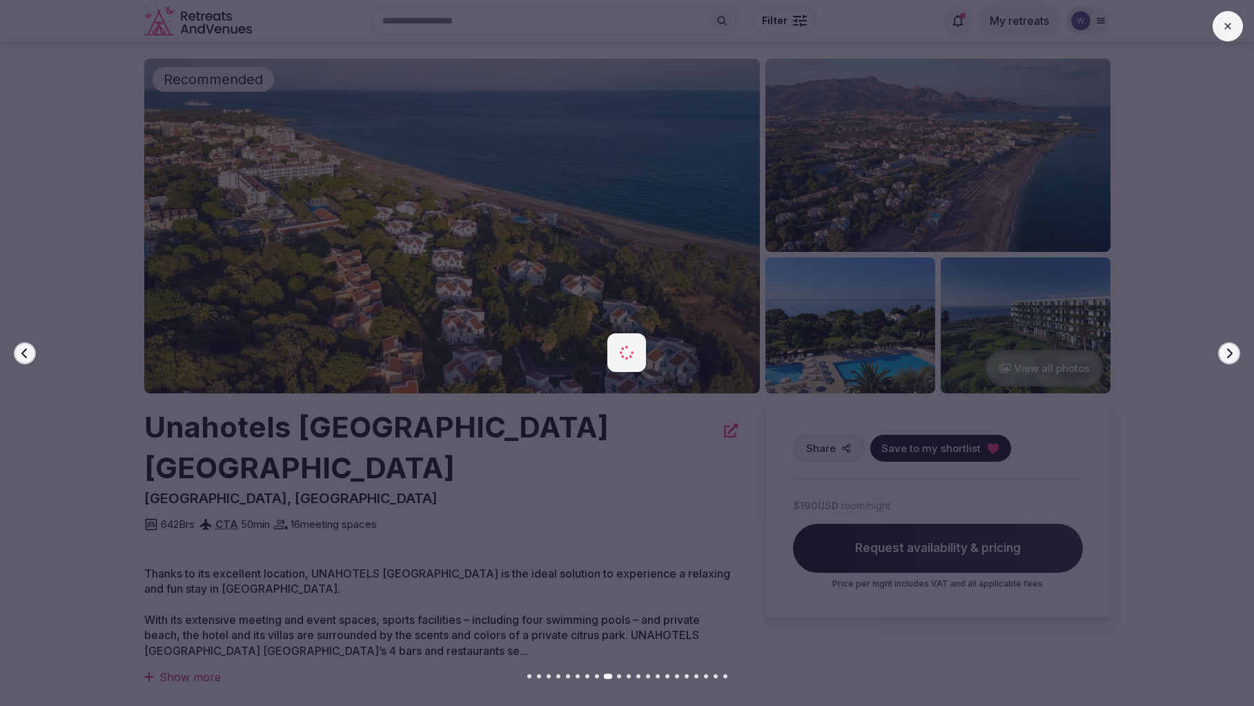
scroll to position [9, 0]
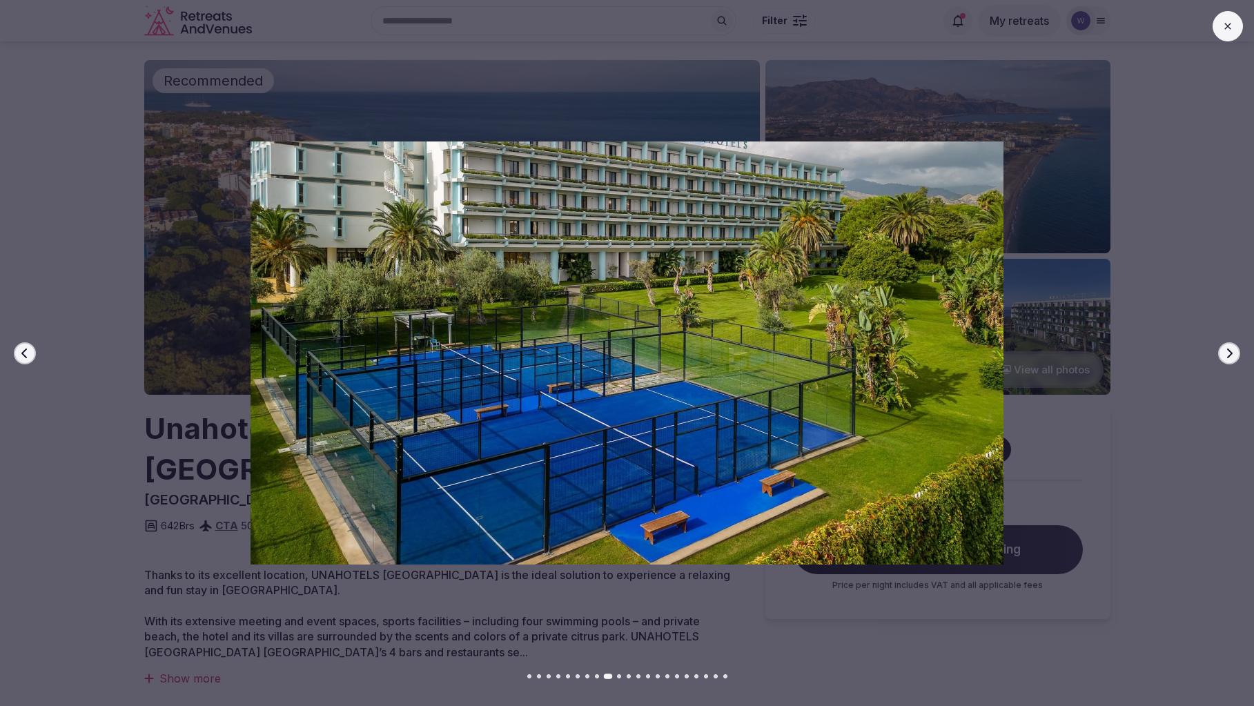
click at [1232, 357] on icon "button" at bounding box center [1229, 353] width 11 height 11
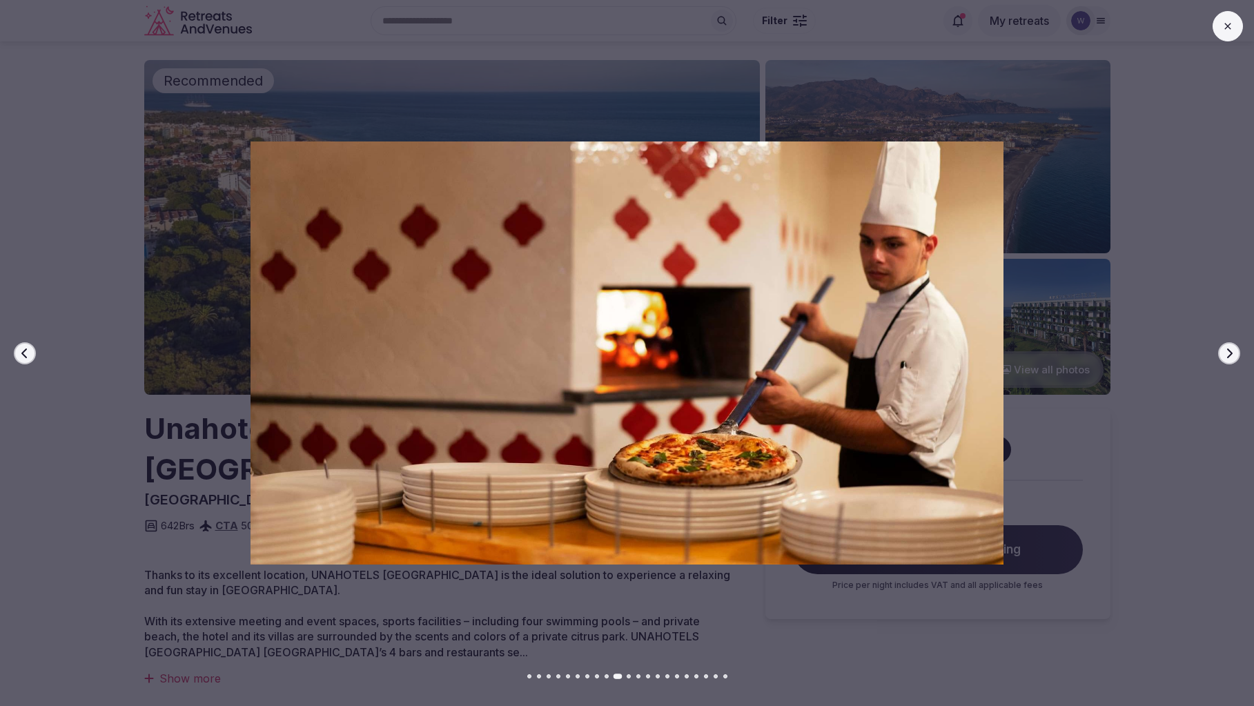
click at [1232, 357] on icon "button" at bounding box center [1229, 353] width 11 height 11
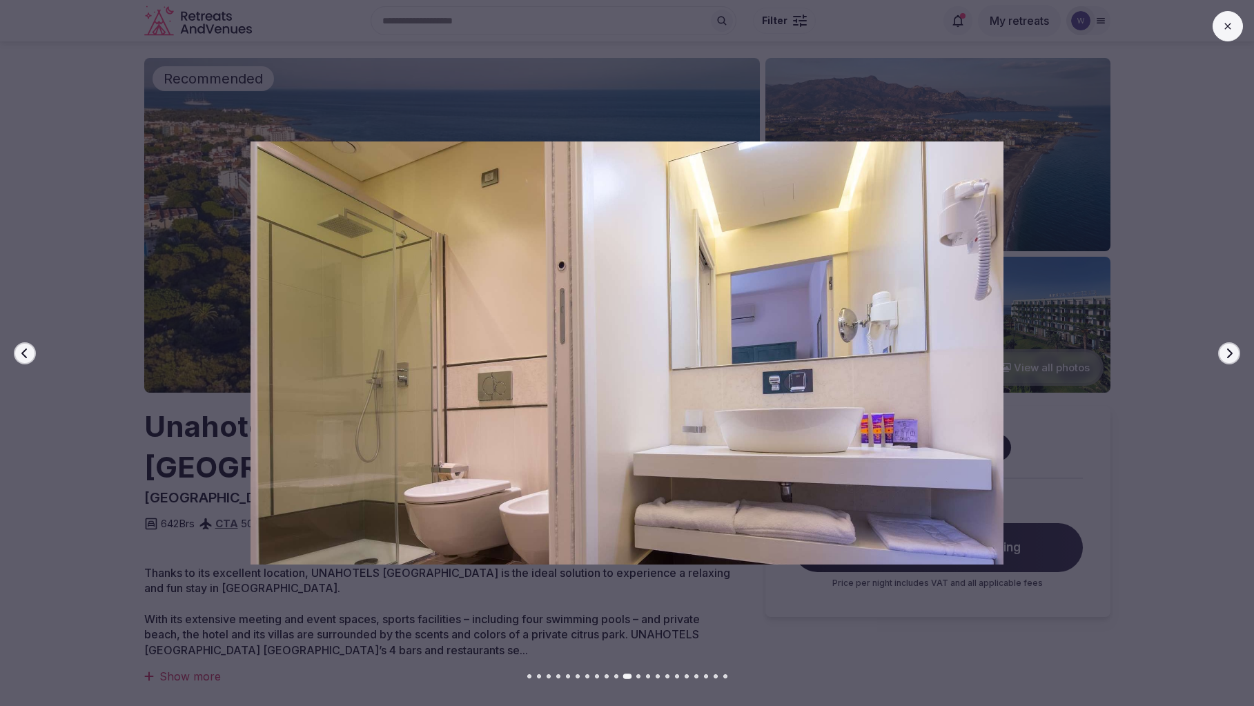
click at [1222, 23] on icon at bounding box center [1227, 26] width 11 height 11
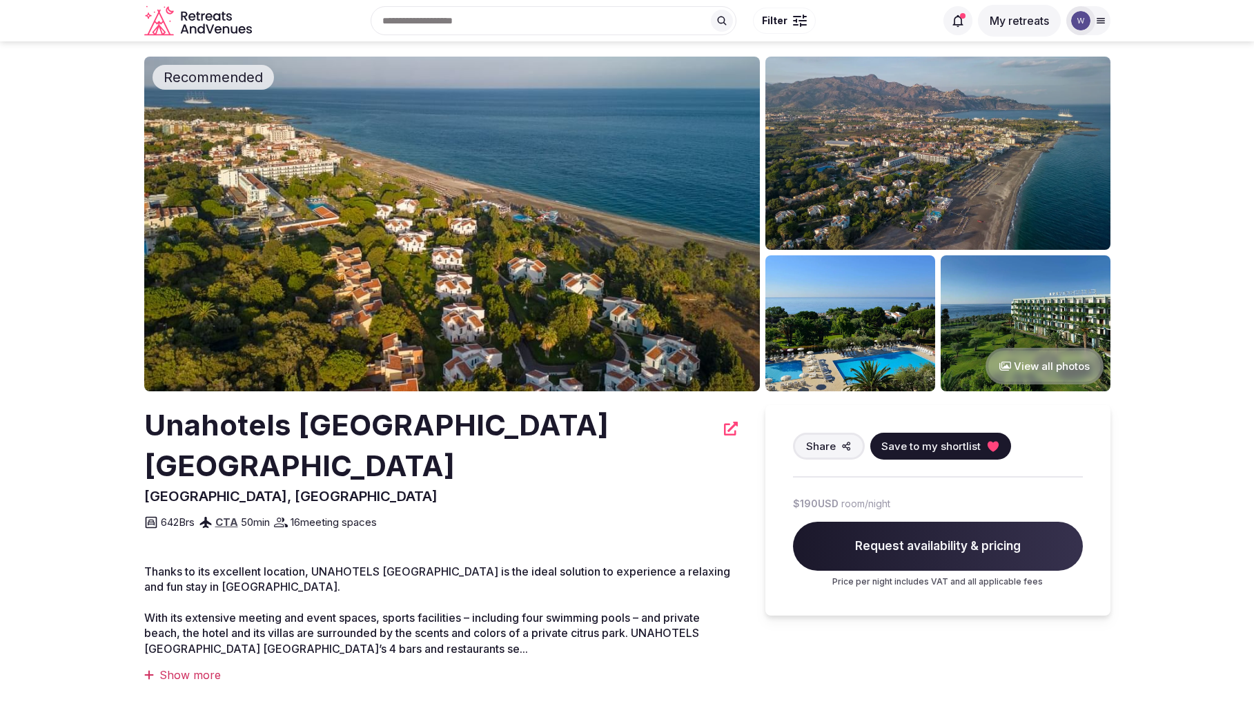
scroll to position [8, 0]
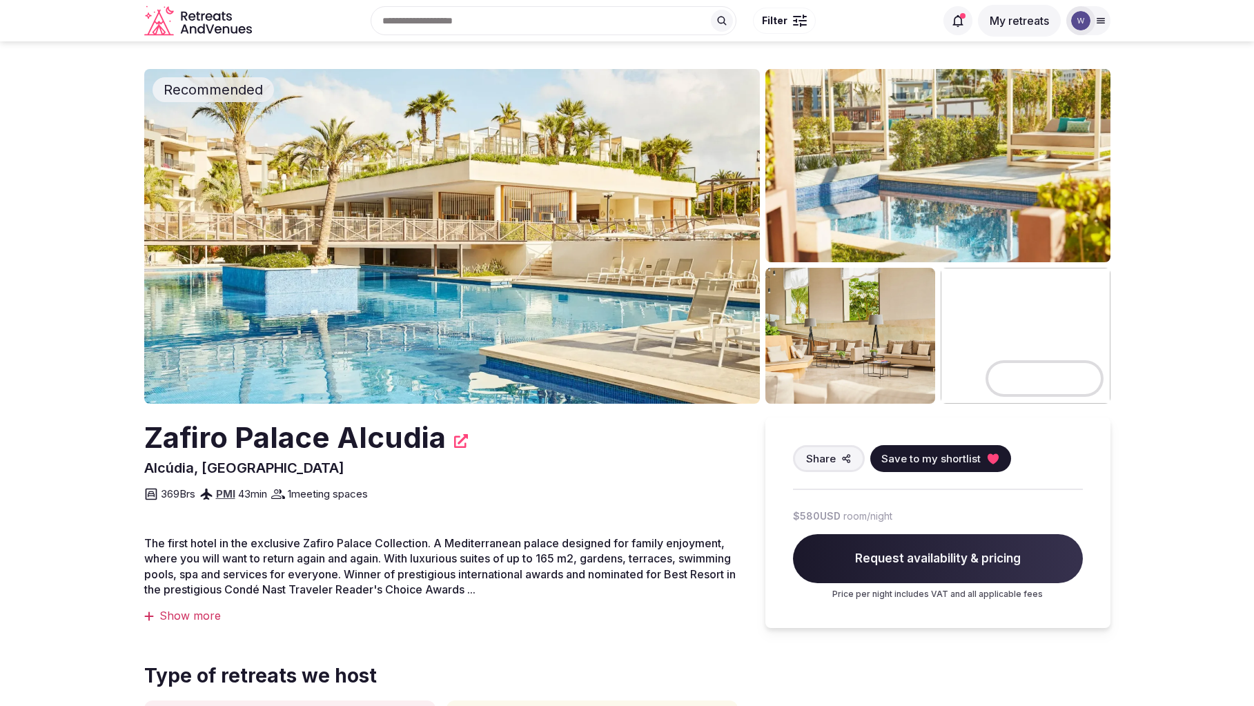
click at [1041, 382] on button "View all photos" at bounding box center [1044, 378] width 118 height 37
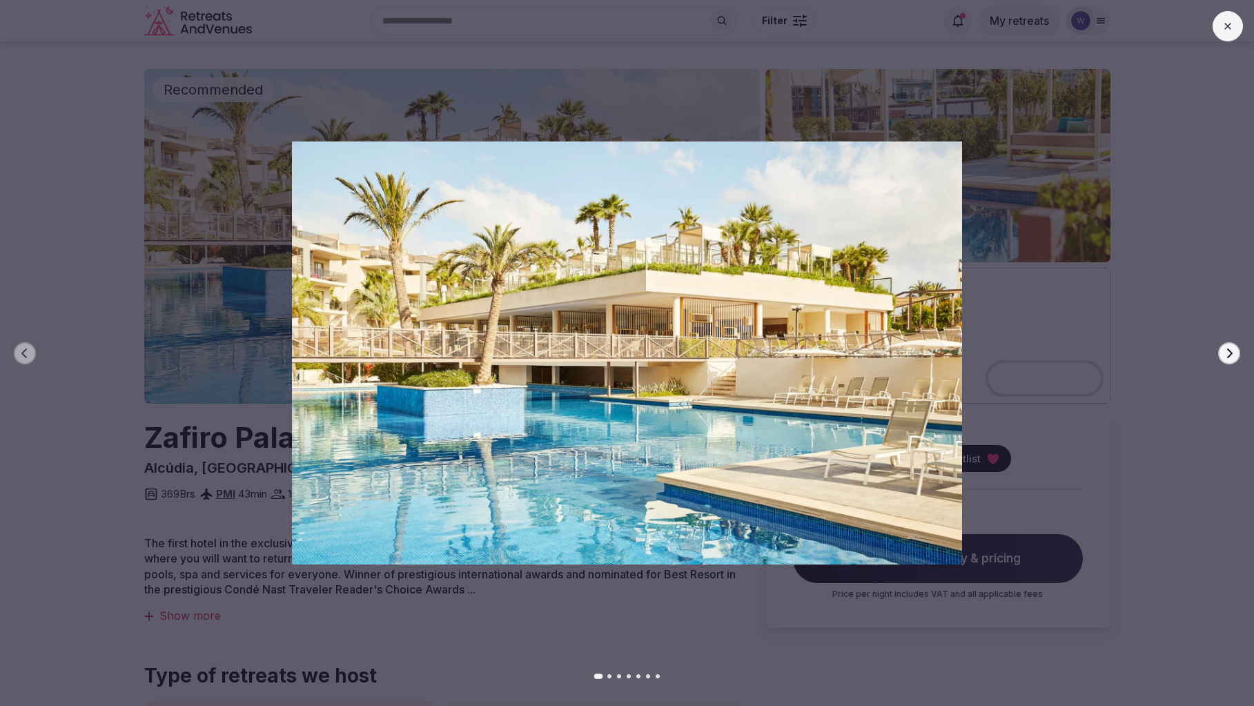
click at [1229, 354] on icon "button" at bounding box center [1230, 353] width 6 height 10
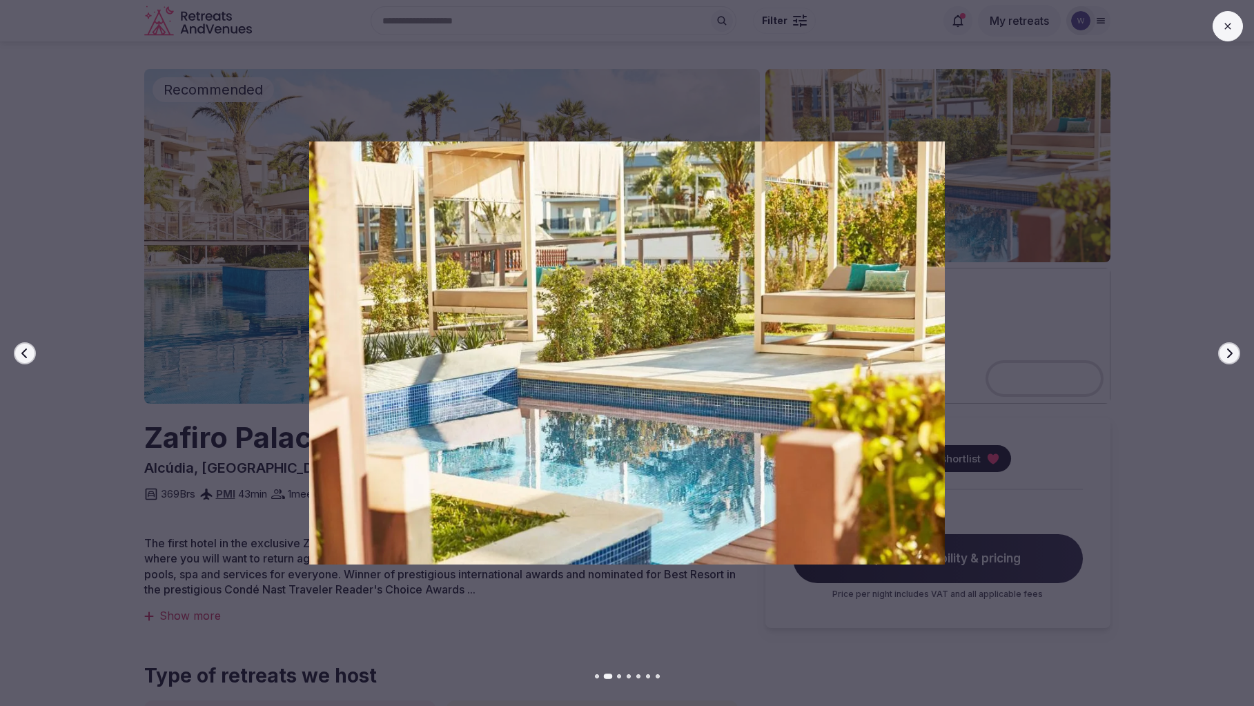
click at [1229, 354] on icon "button" at bounding box center [1230, 353] width 6 height 10
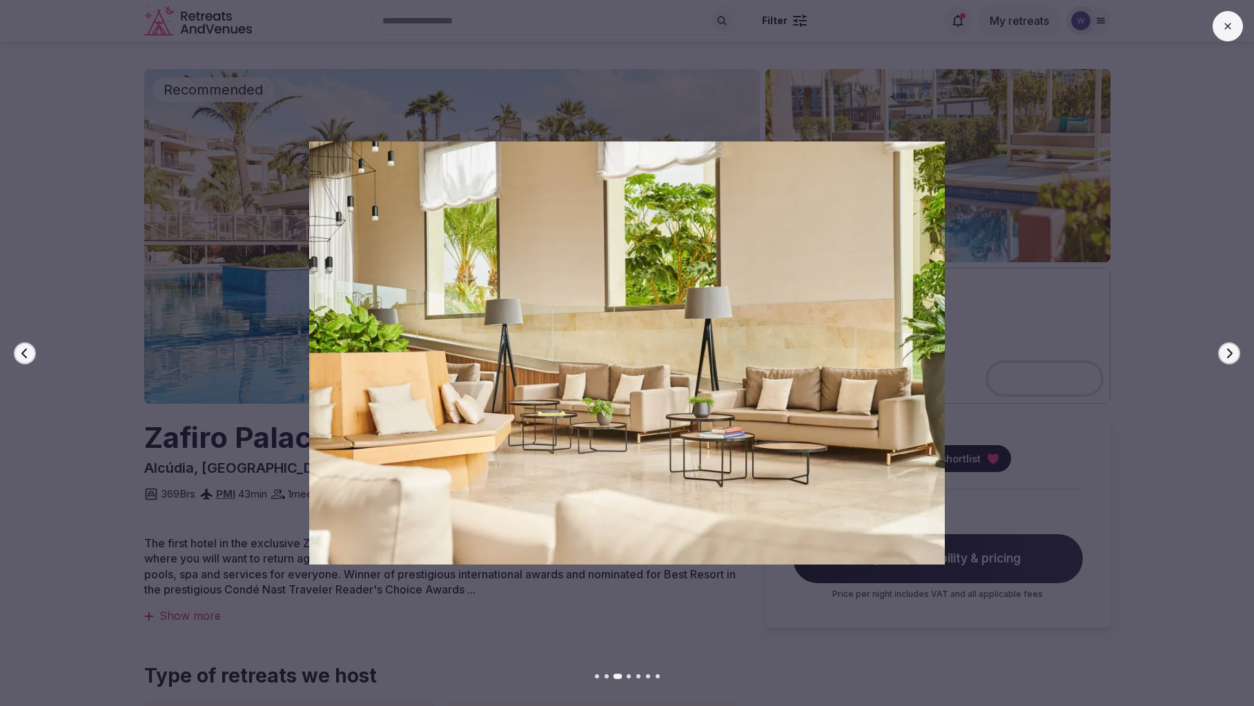
click at [1229, 355] on icon "button" at bounding box center [1230, 353] width 6 height 10
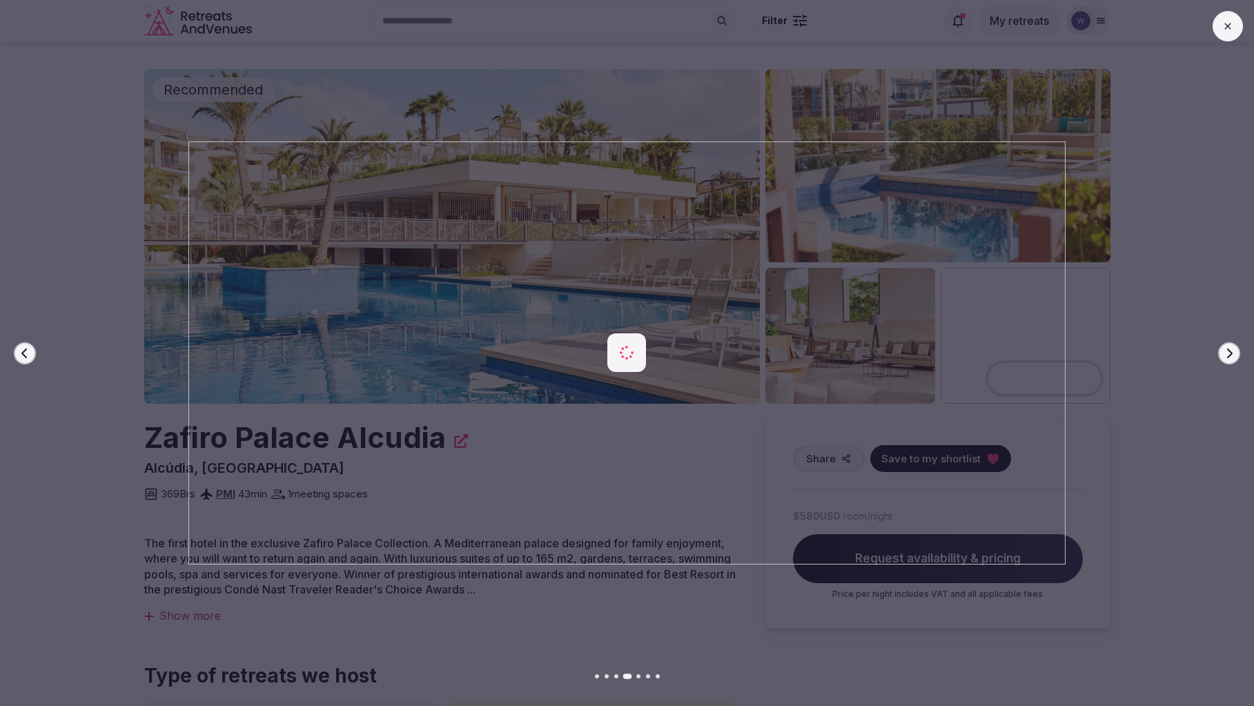
click at [1230, 357] on icon "button" at bounding box center [1229, 353] width 11 height 11
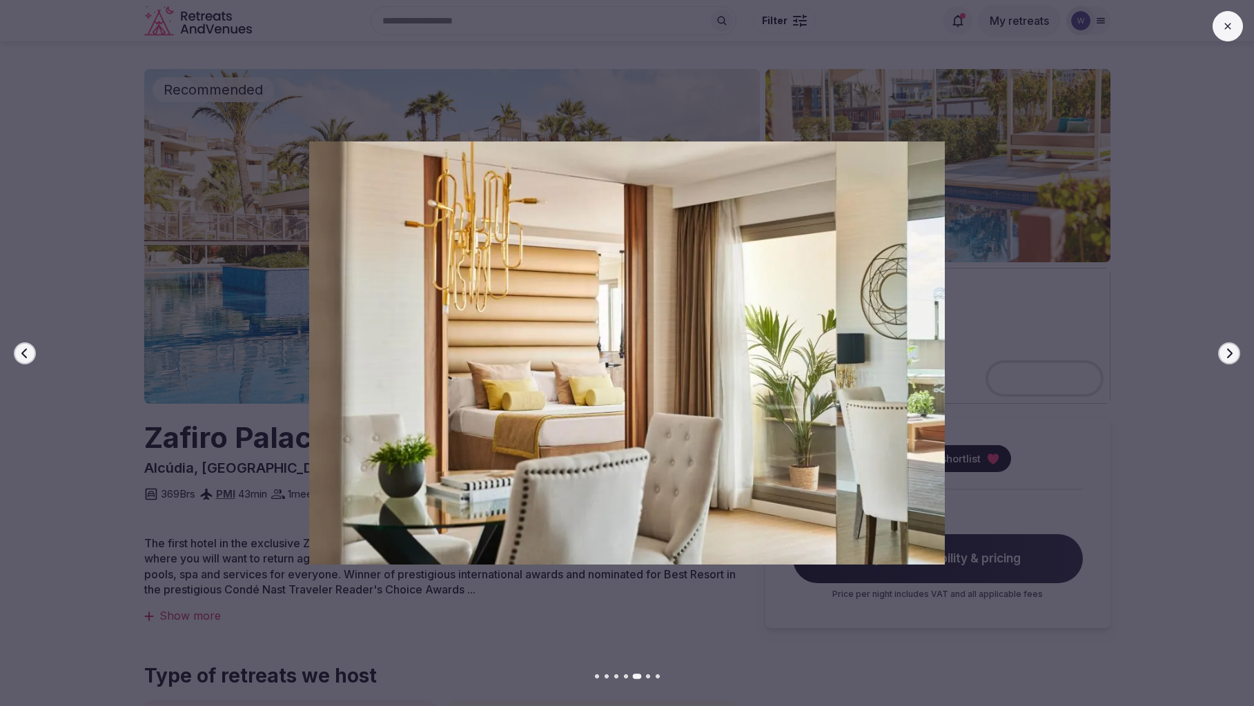
click at [1230, 357] on icon "button" at bounding box center [1229, 353] width 11 height 11
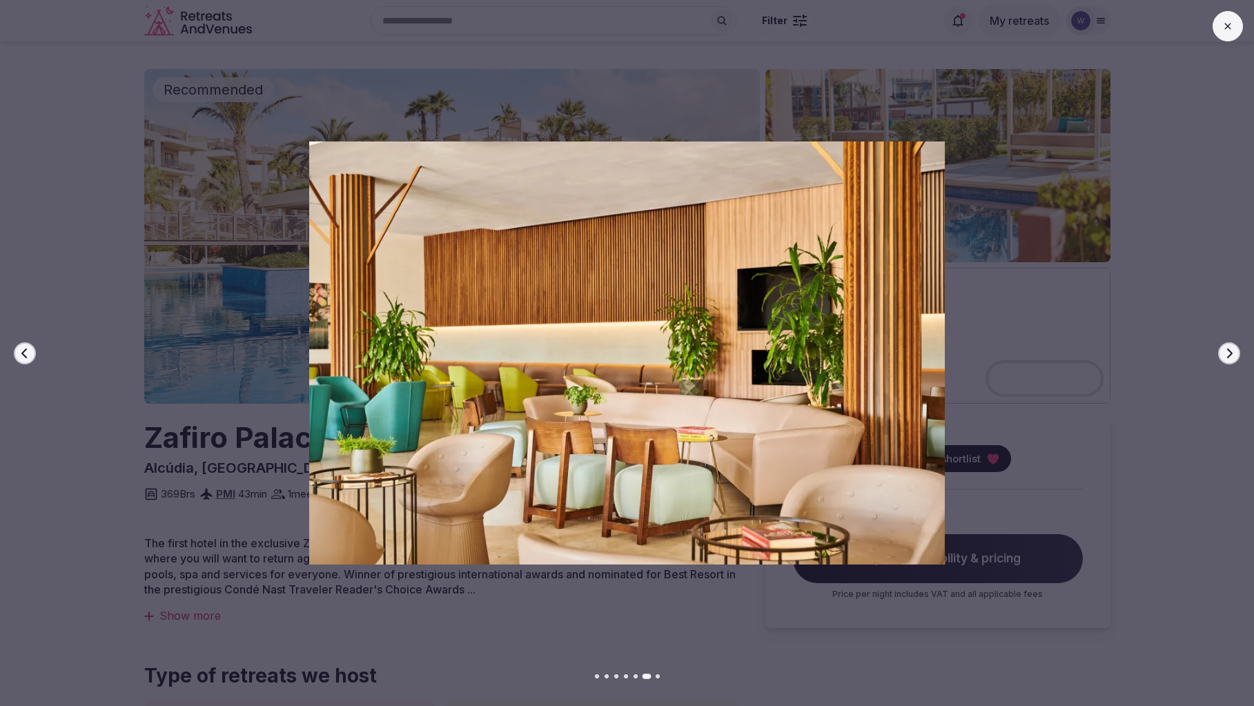
click at [1230, 357] on icon "button" at bounding box center [1229, 353] width 11 height 11
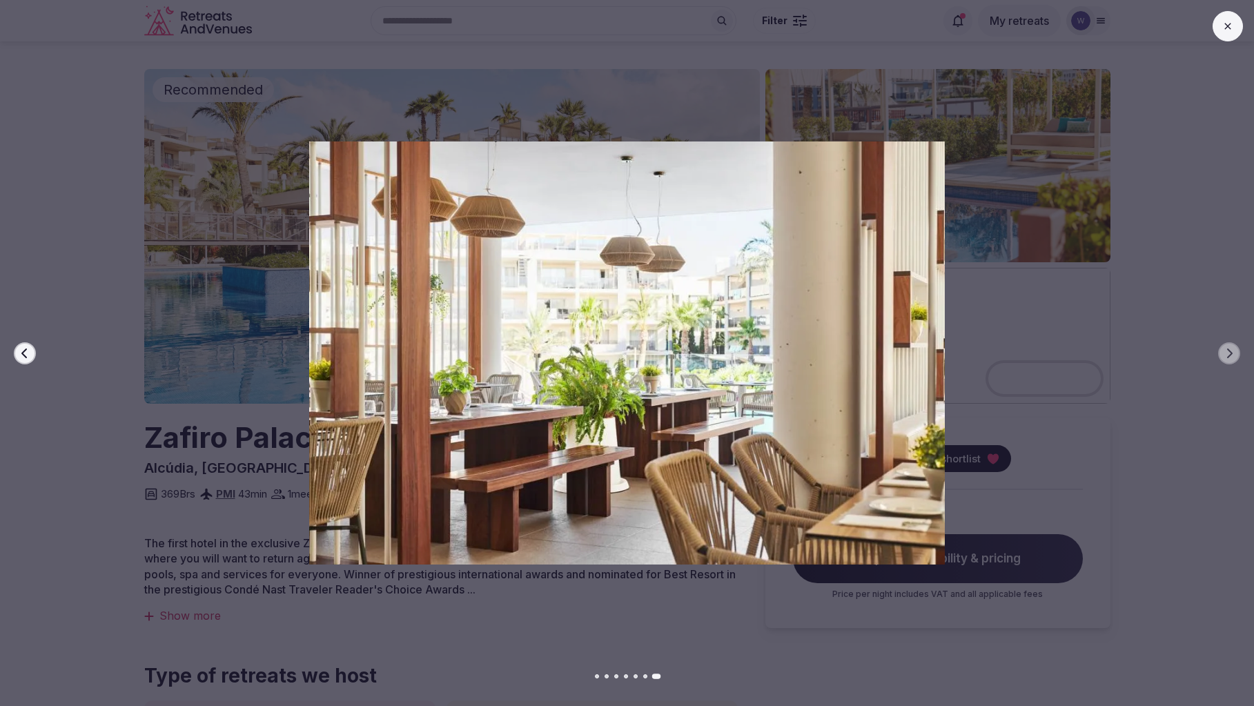
click at [1222, 22] on icon at bounding box center [1227, 26] width 11 height 11
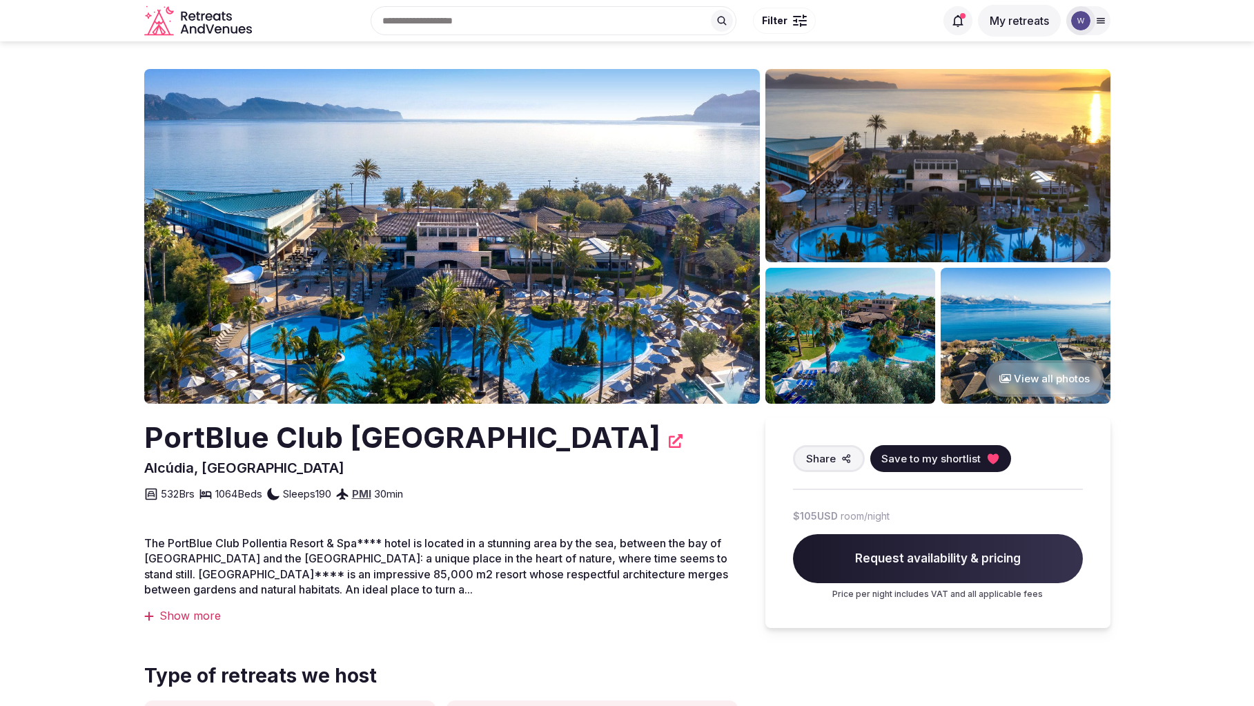
click at [1030, 376] on button "View all photos" at bounding box center [1044, 378] width 118 height 37
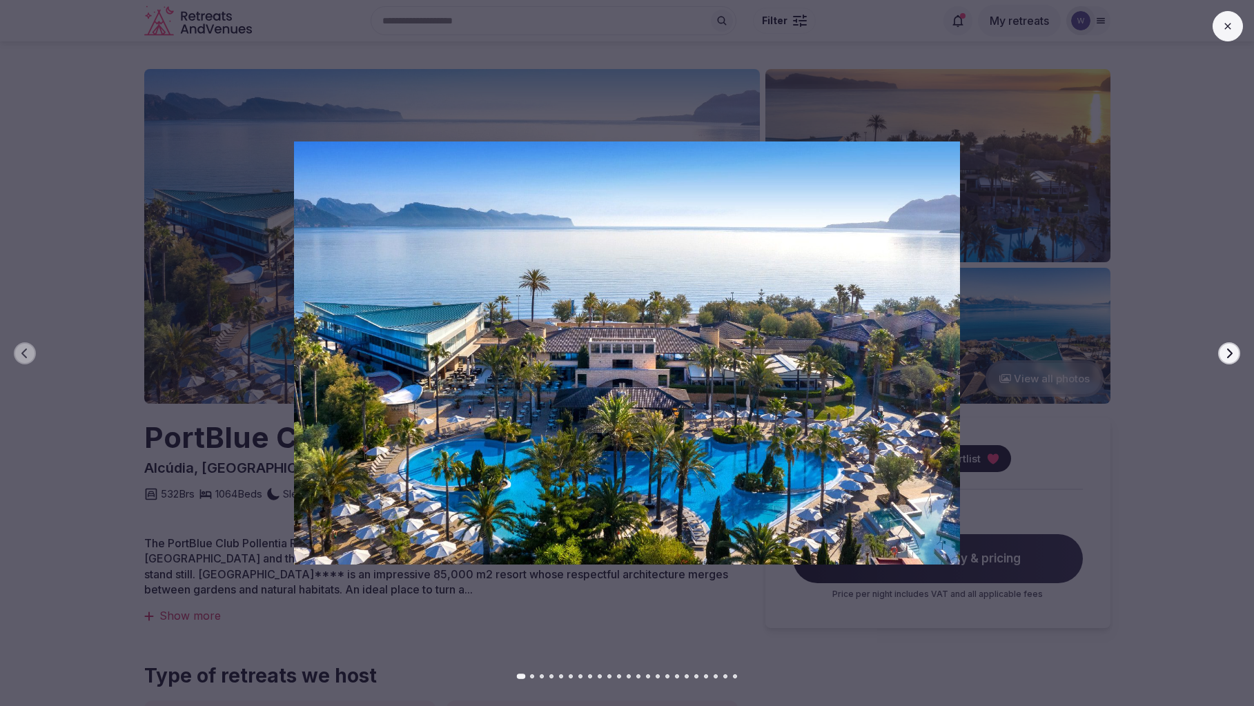
click at [1230, 358] on icon "button" at bounding box center [1229, 353] width 11 height 11
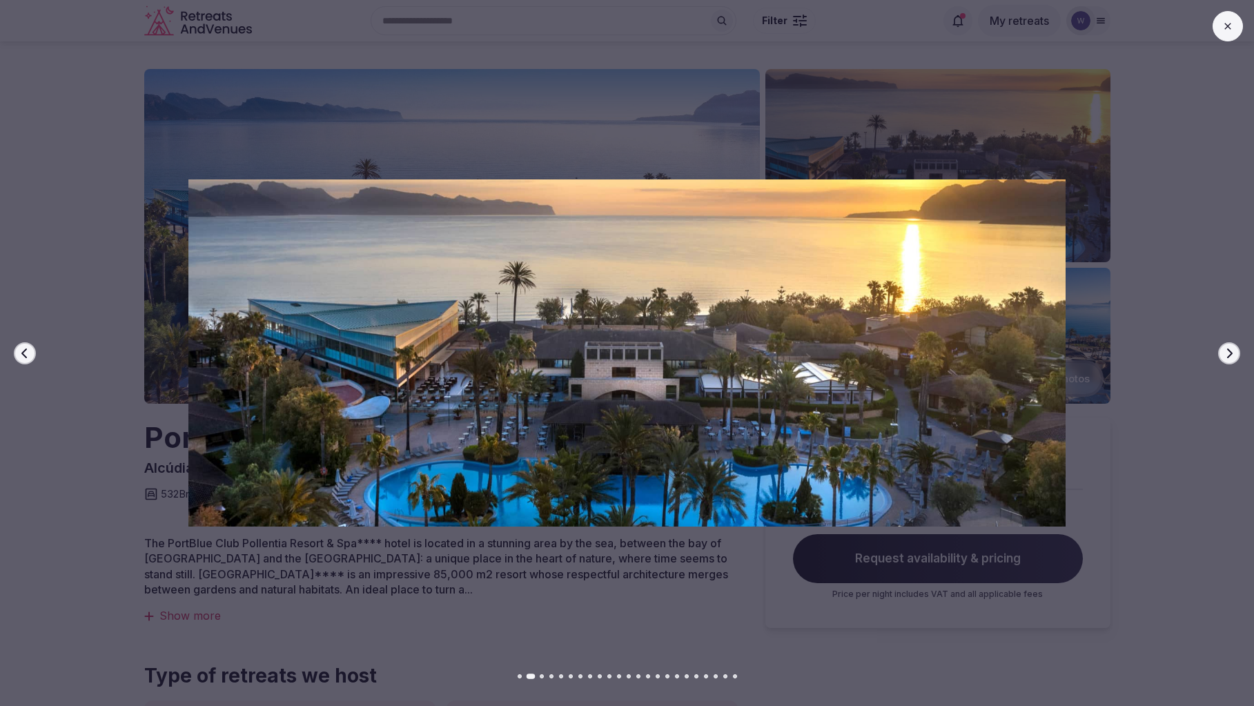
click at [1230, 358] on icon "button" at bounding box center [1229, 353] width 11 height 11
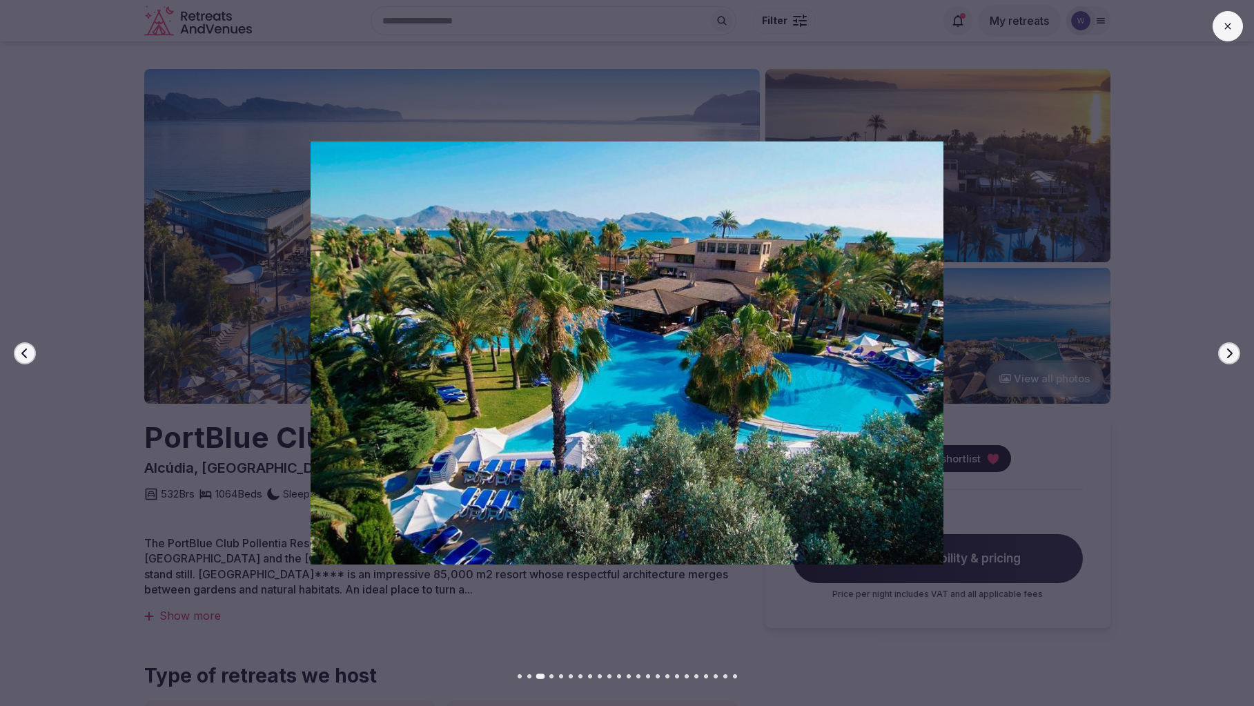
click at [1230, 358] on icon "button" at bounding box center [1229, 353] width 11 height 11
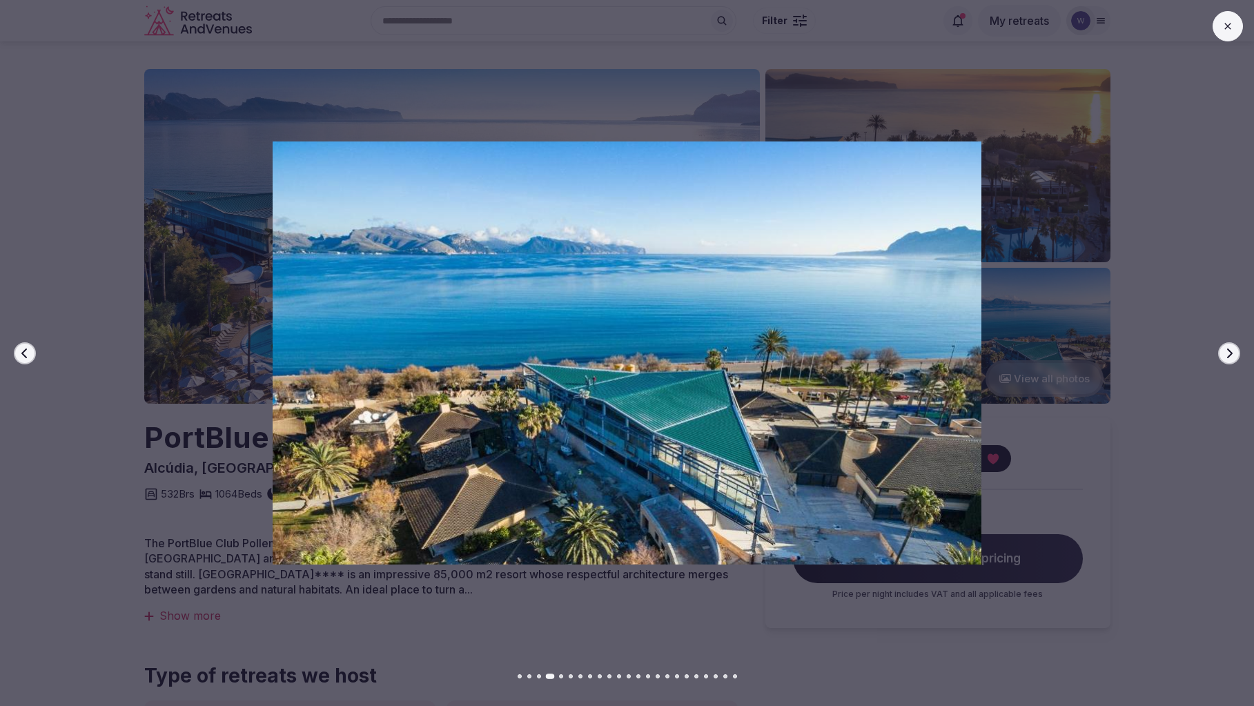
click at [1230, 358] on icon "button" at bounding box center [1229, 353] width 11 height 11
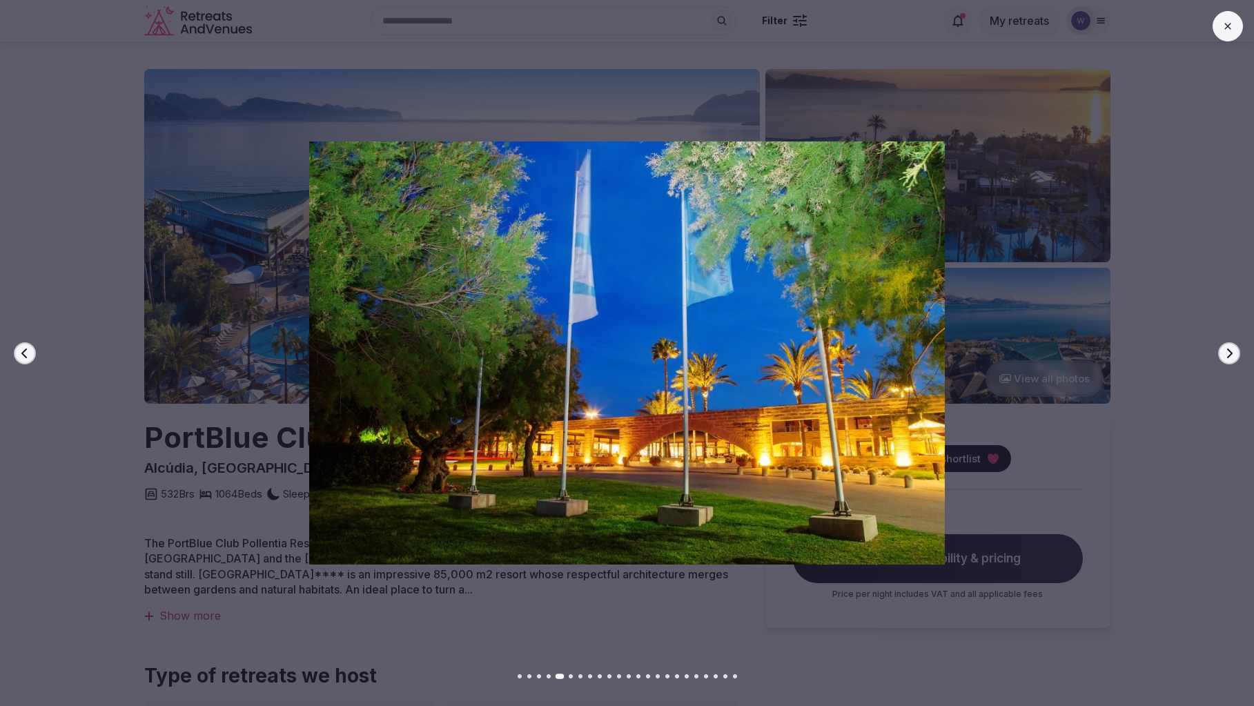
click at [1230, 358] on icon "button" at bounding box center [1229, 353] width 11 height 11
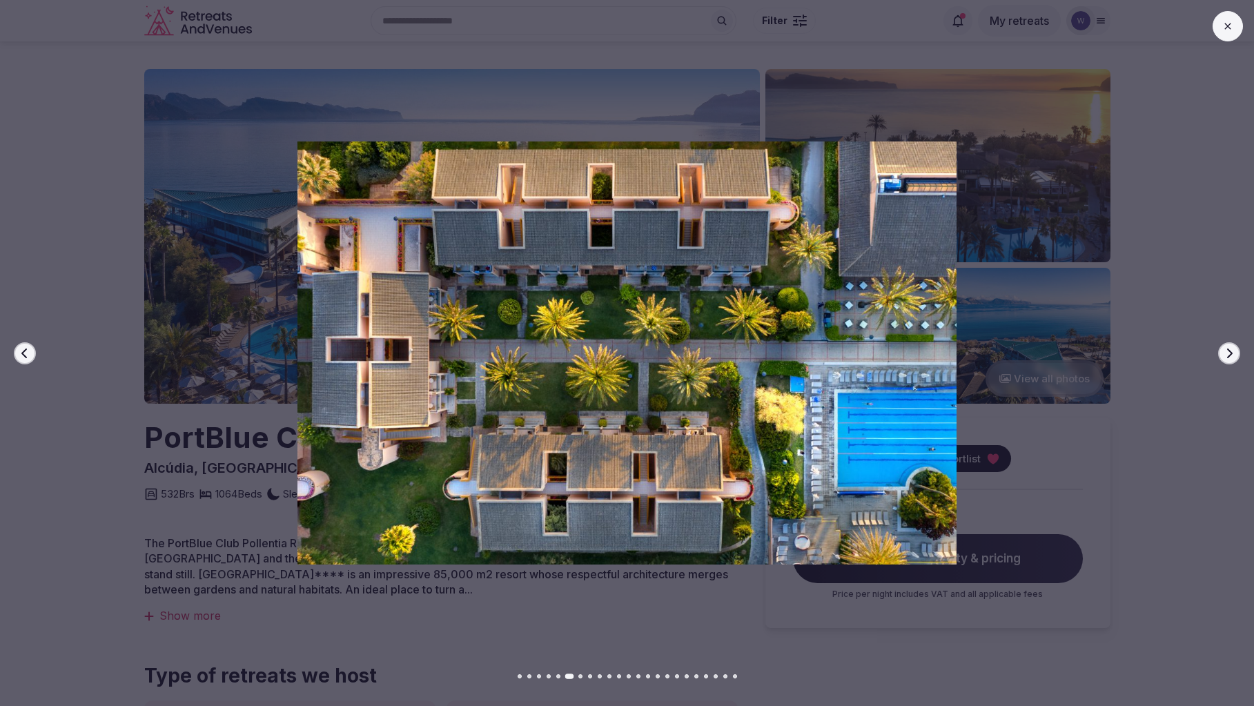
click at [1230, 358] on icon "button" at bounding box center [1229, 353] width 11 height 11
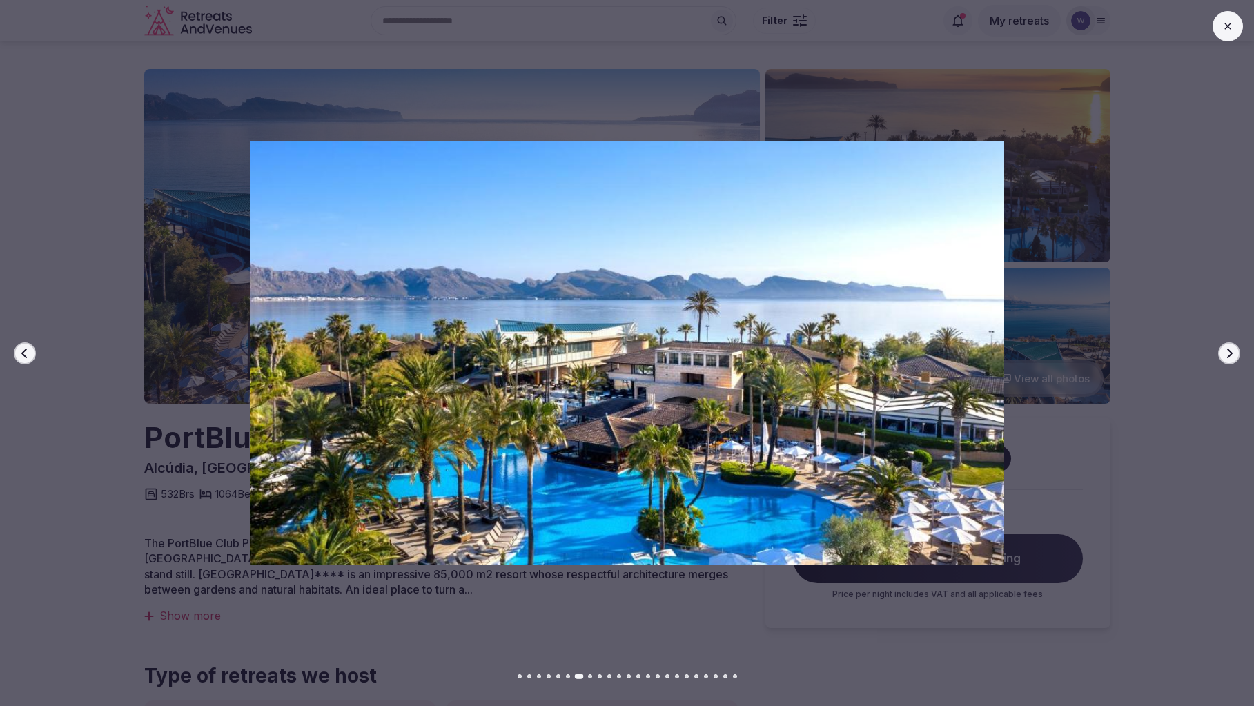
click at [1230, 358] on icon "button" at bounding box center [1229, 353] width 11 height 11
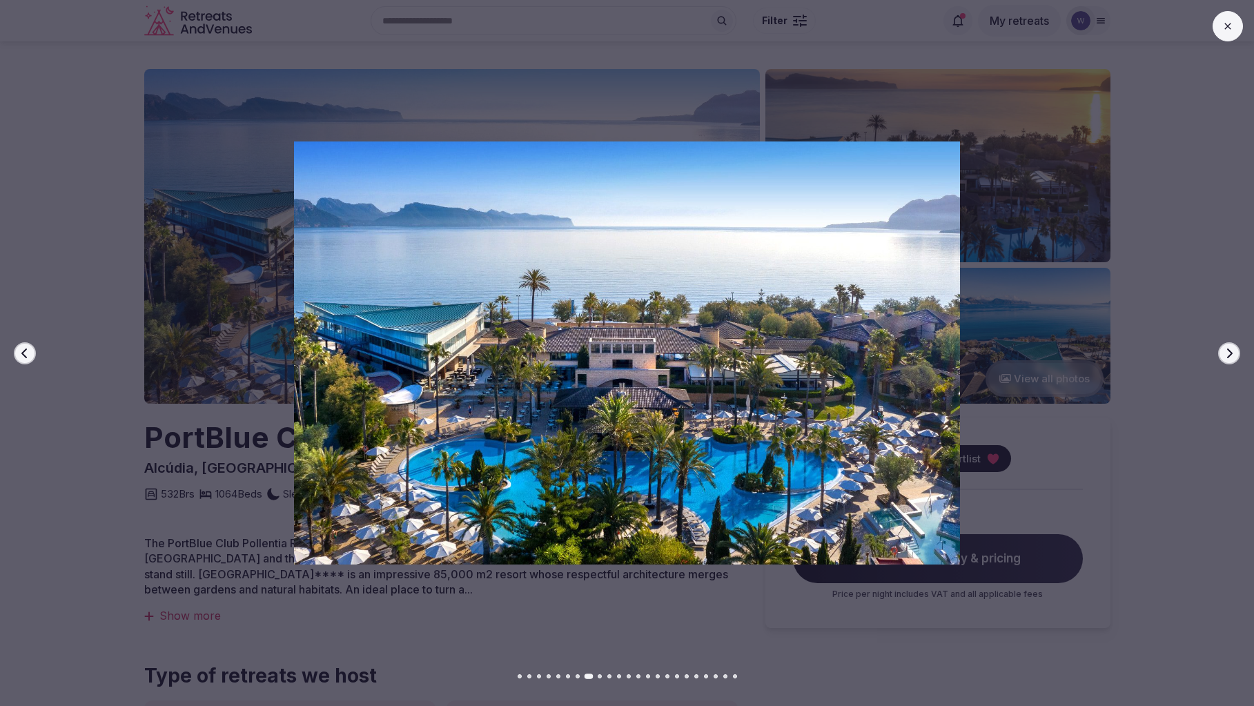
click at [1230, 358] on icon "button" at bounding box center [1229, 353] width 11 height 11
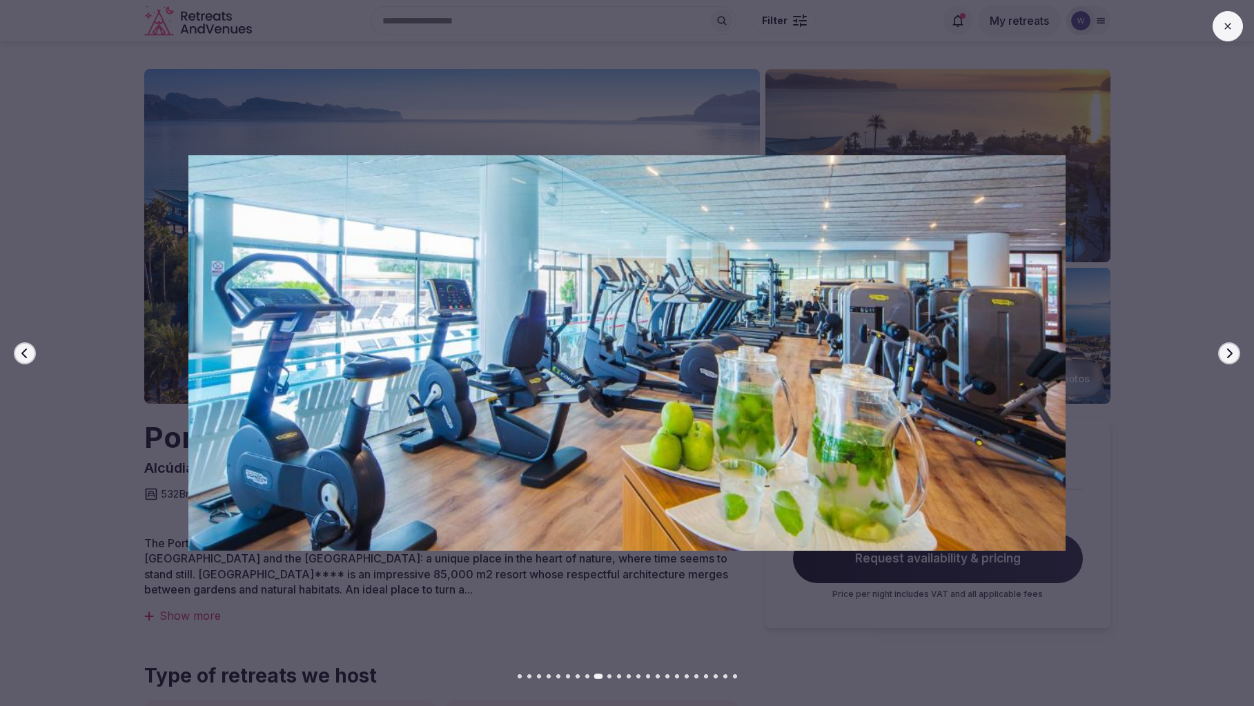
click at [1230, 358] on icon "button" at bounding box center [1229, 353] width 11 height 11
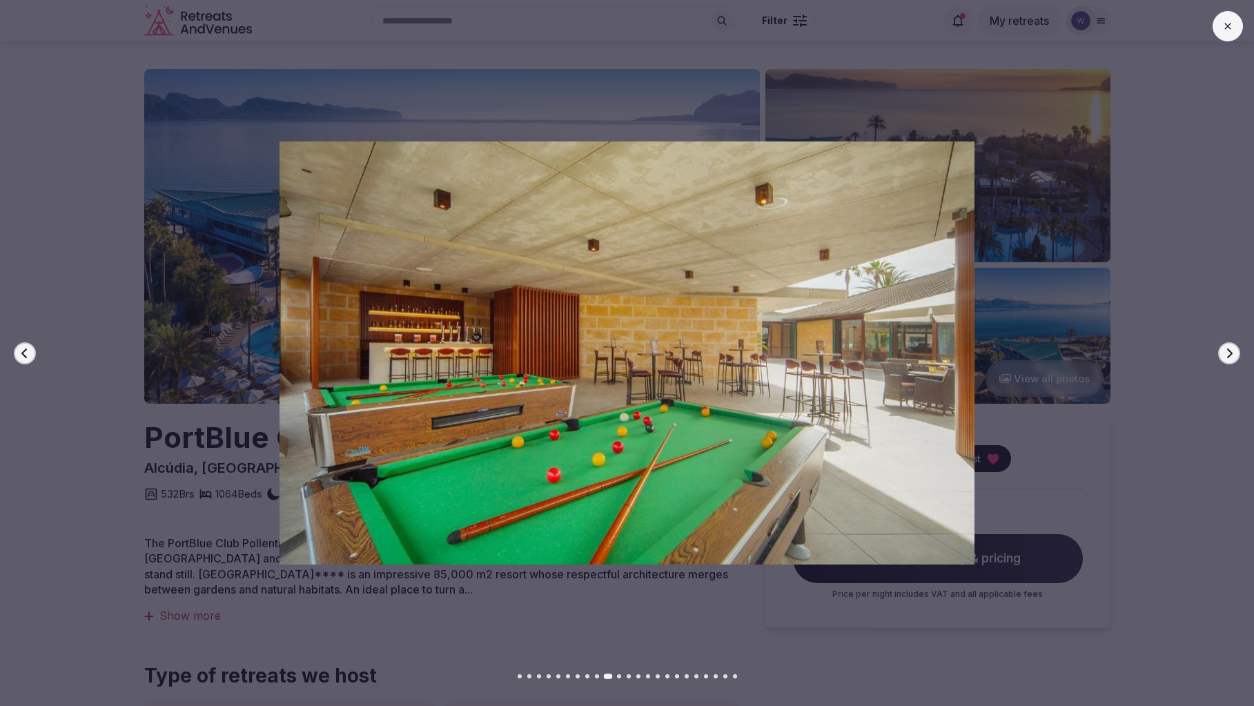
click at [1230, 358] on icon "button" at bounding box center [1229, 353] width 11 height 11
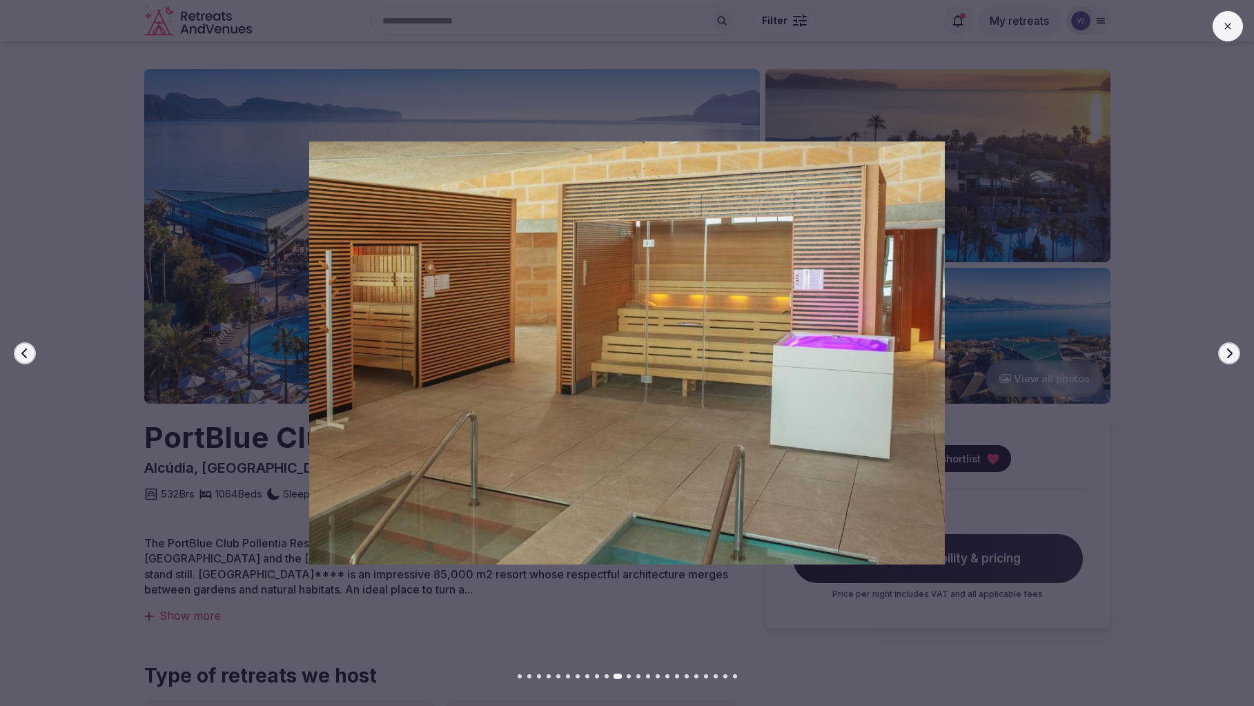
click at [1230, 358] on icon "button" at bounding box center [1229, 353] width 11 height 11
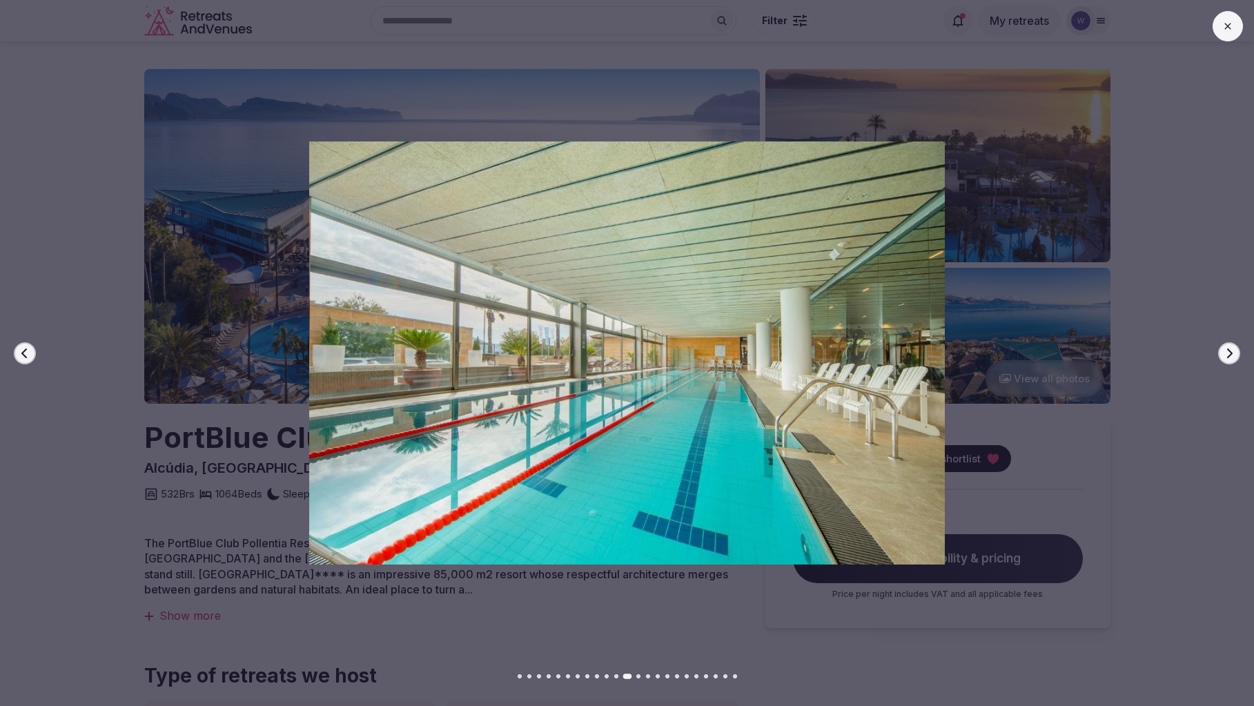
click at [1230, 358] on icon "button" at bounding box center [1229, 353] width 11 height 11
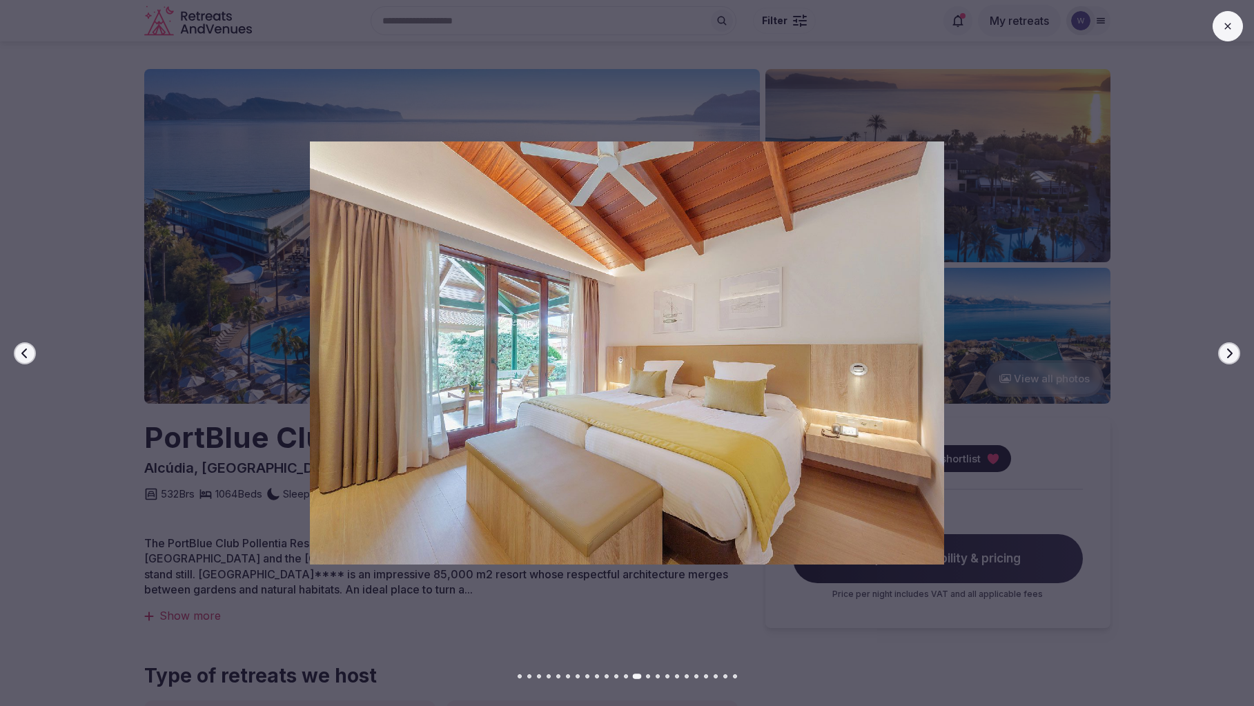
click at [1230, 358] on icon "button" at bounding box center [1229, 353] width 11 height 11
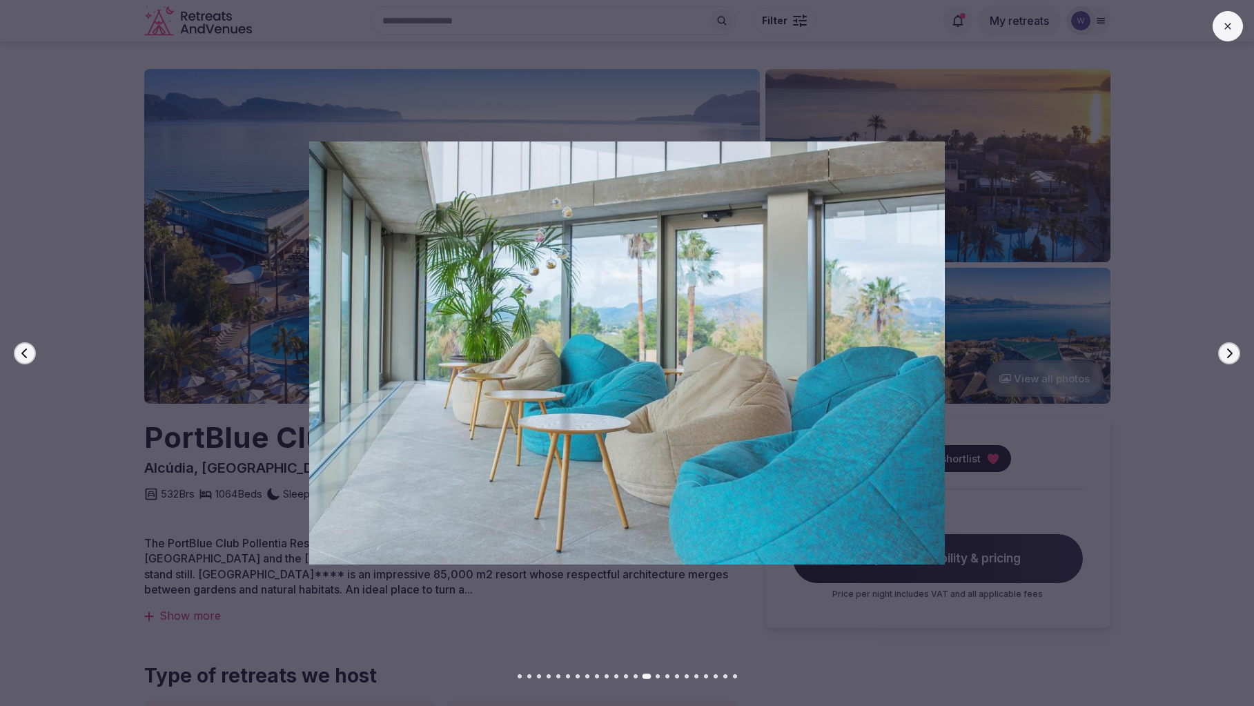
click at [1230, 358] on icon "button" at bounding box center [1229, 353] width 11 height 11
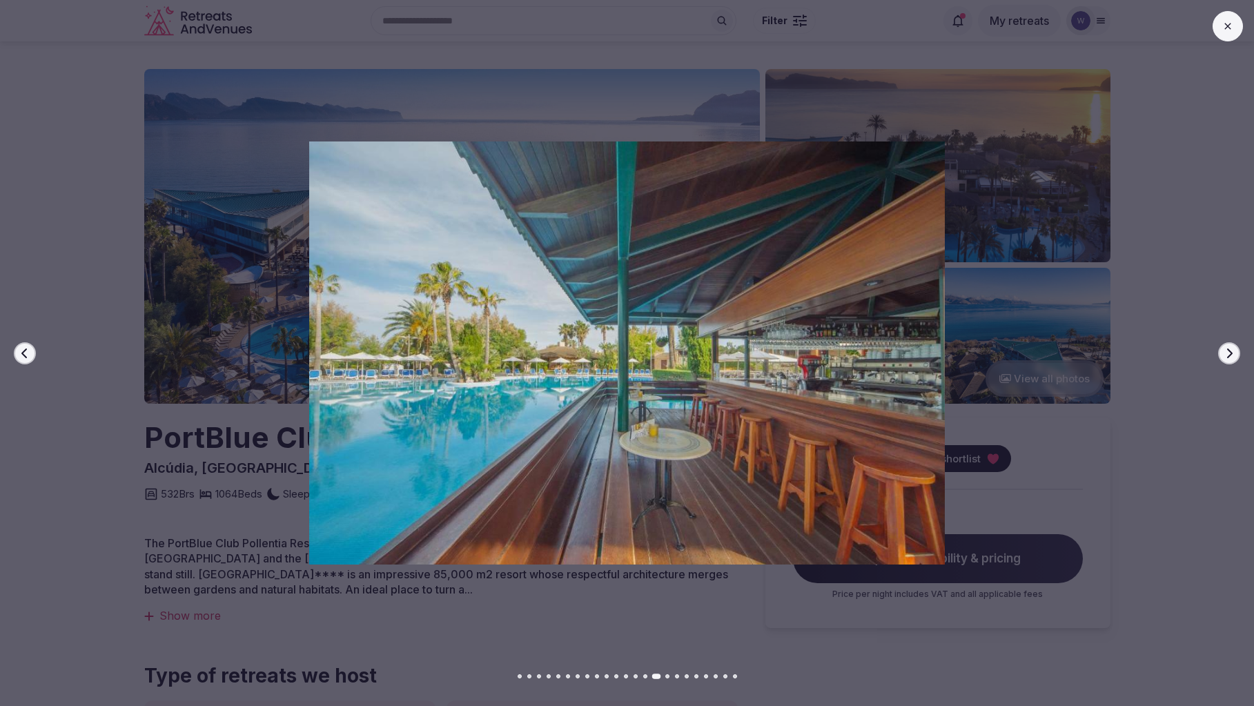
click at [1230, 358] on icon "button" at bounding box center [1229, 353] width 11 height 11
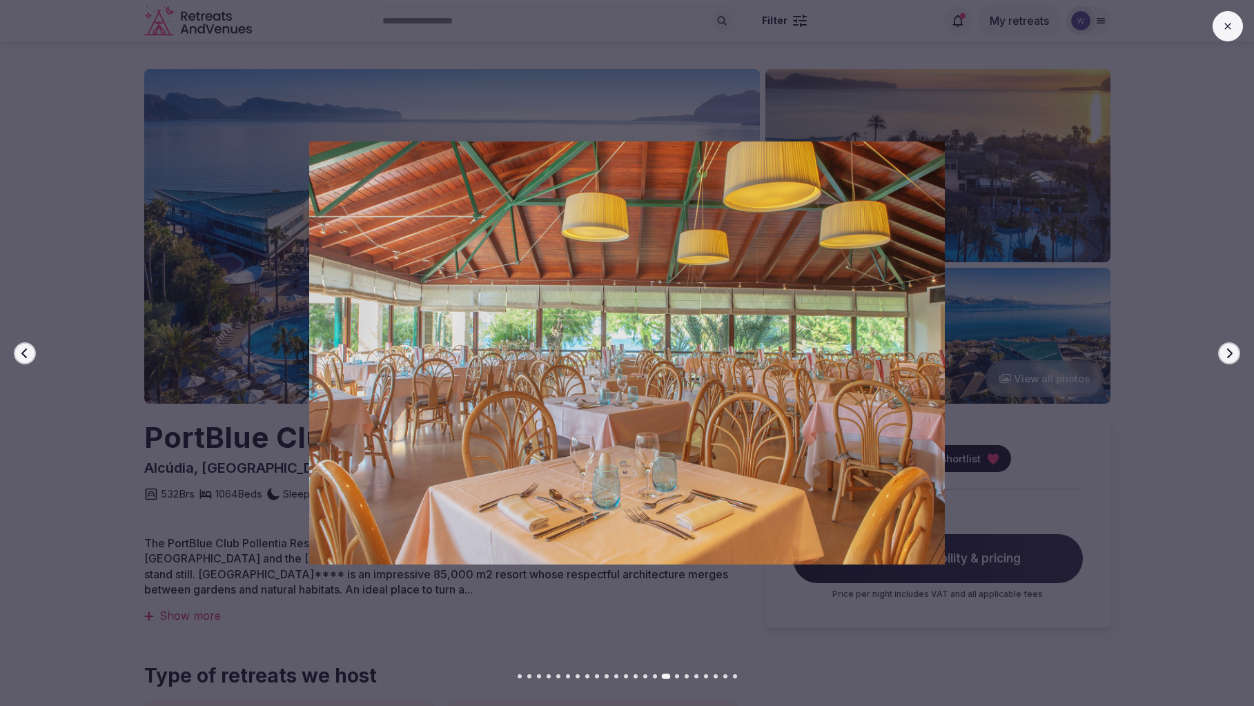
click at [1230, 358] on icon "button" at bounding box center [1229, 353] width 11 height 11
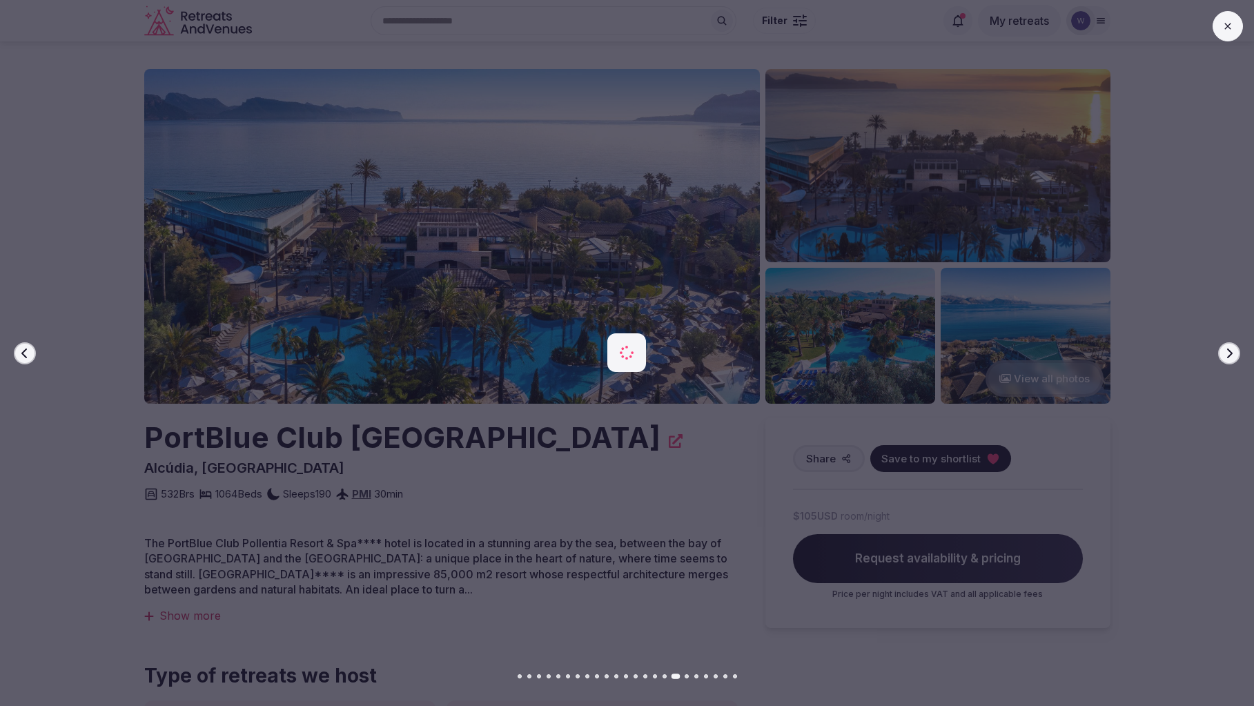
click at [1230, 358] on icon "button" at bounding box center [1229, 353] width 11 height 11
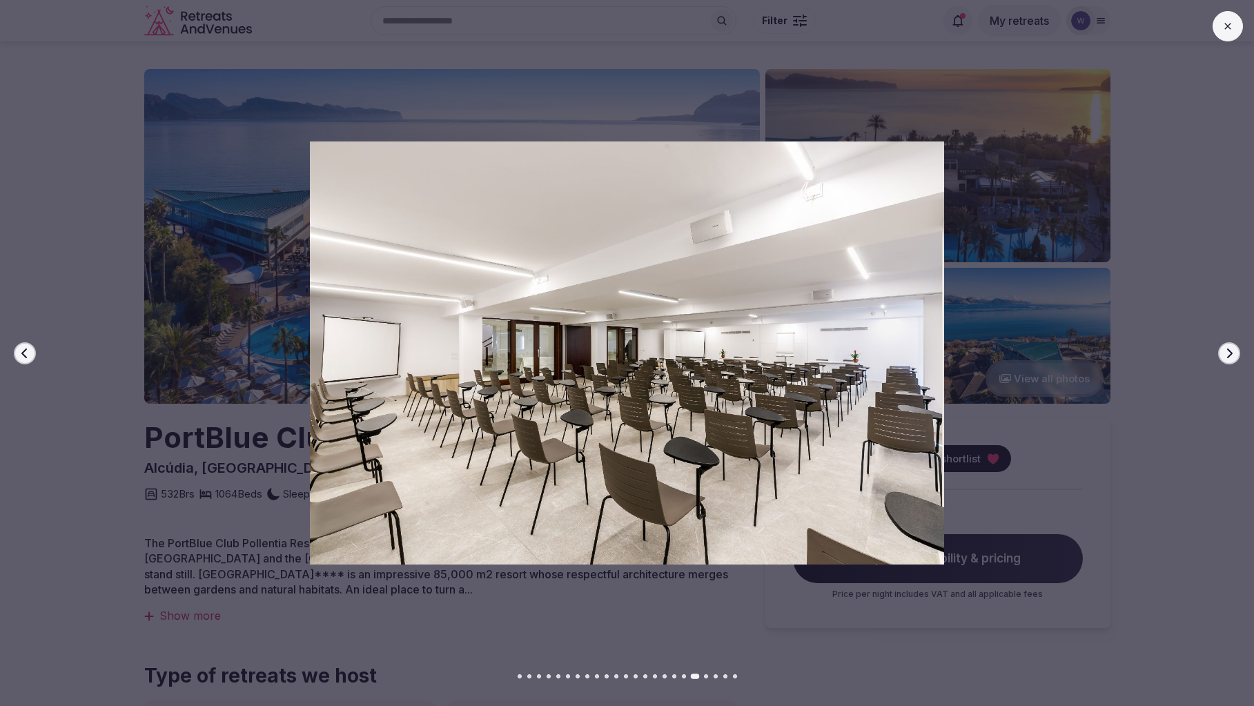
click at [1230, 358] on icon "button" at bounding box center [1229, 353] width 11 height 11
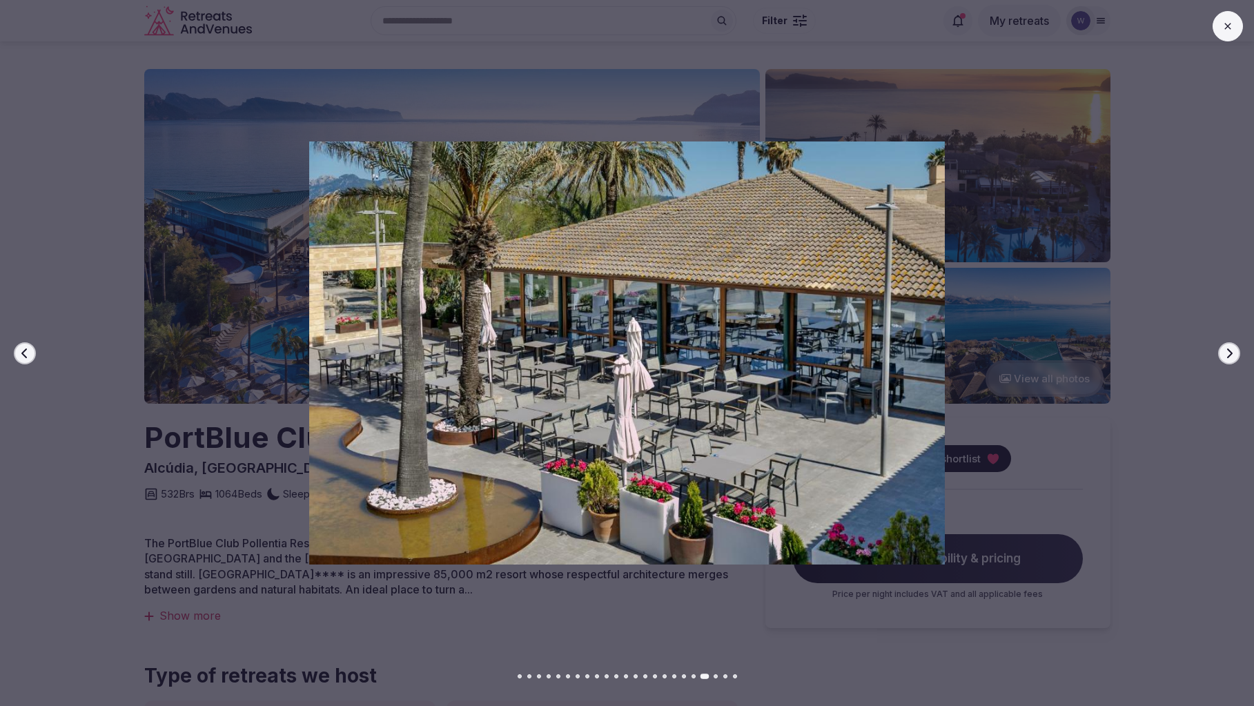
click at [1219, 22] on button at bounding box center [1227, 26] width 30 height 30
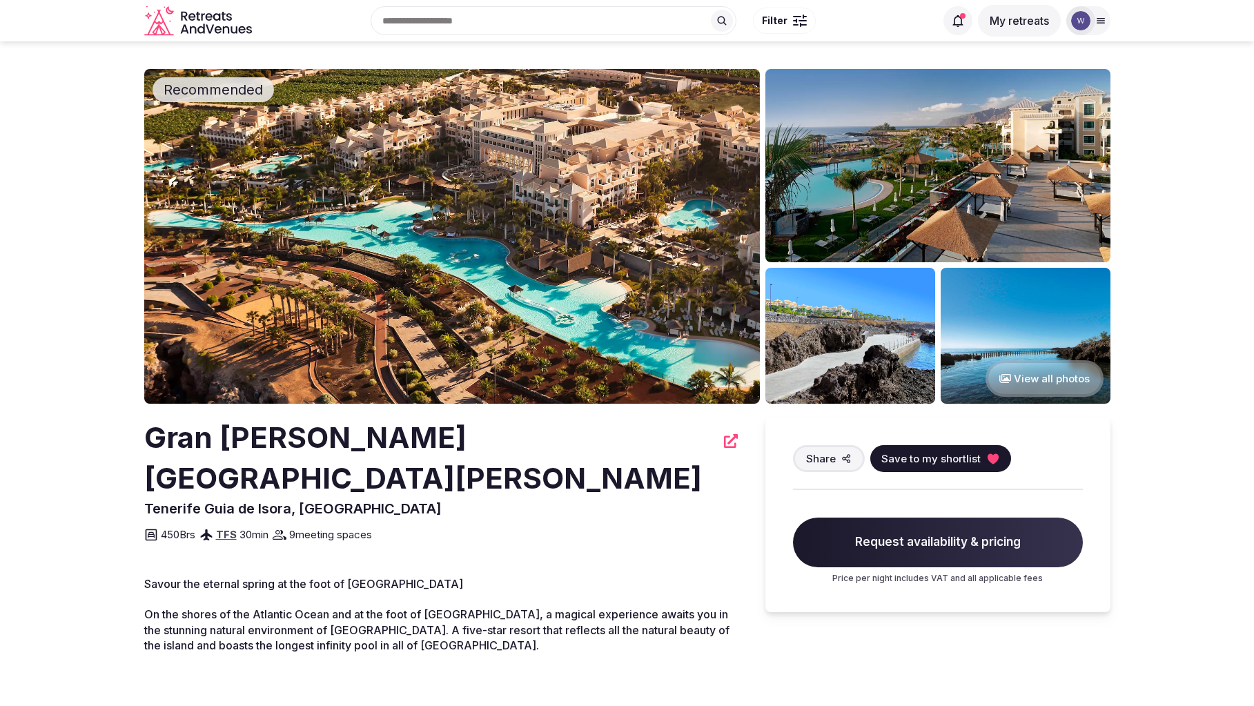
click at [1037, 380] on button "View all photos" at bounding box center [1044, 378] width 118 height 37
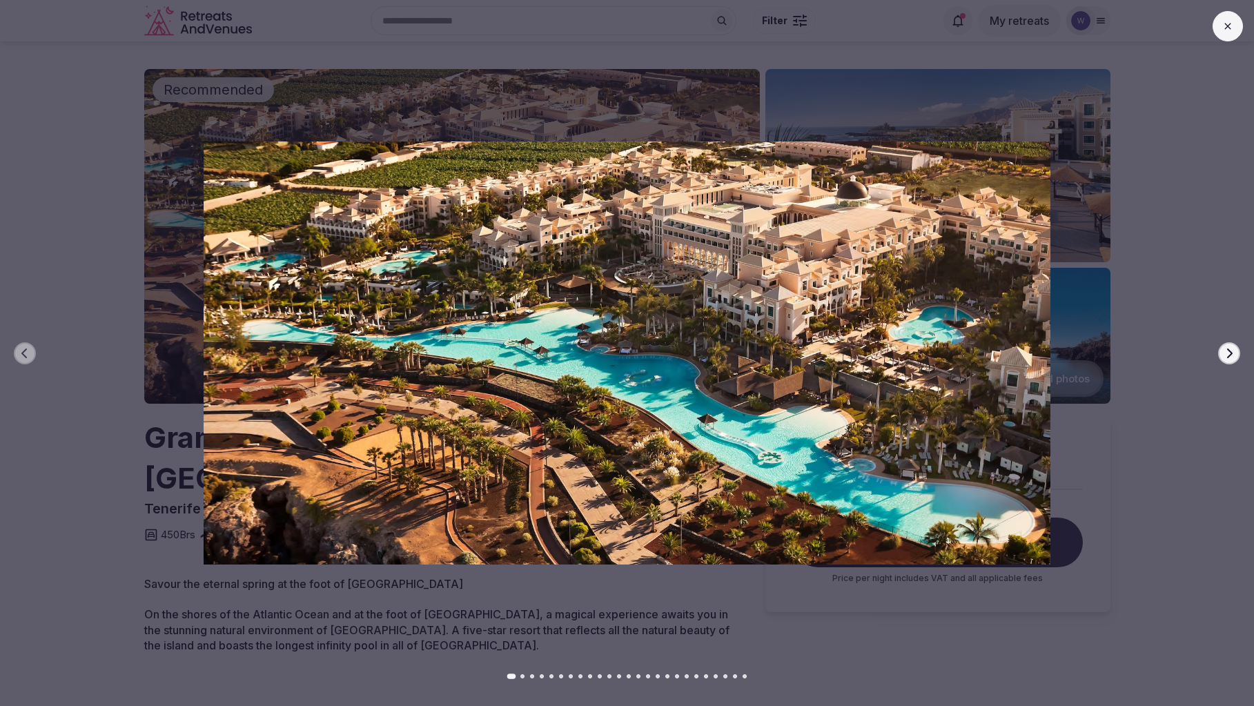
click at [1235, 353] on button "Next slide" at bounding box center [1229, 353] width 22 height 22
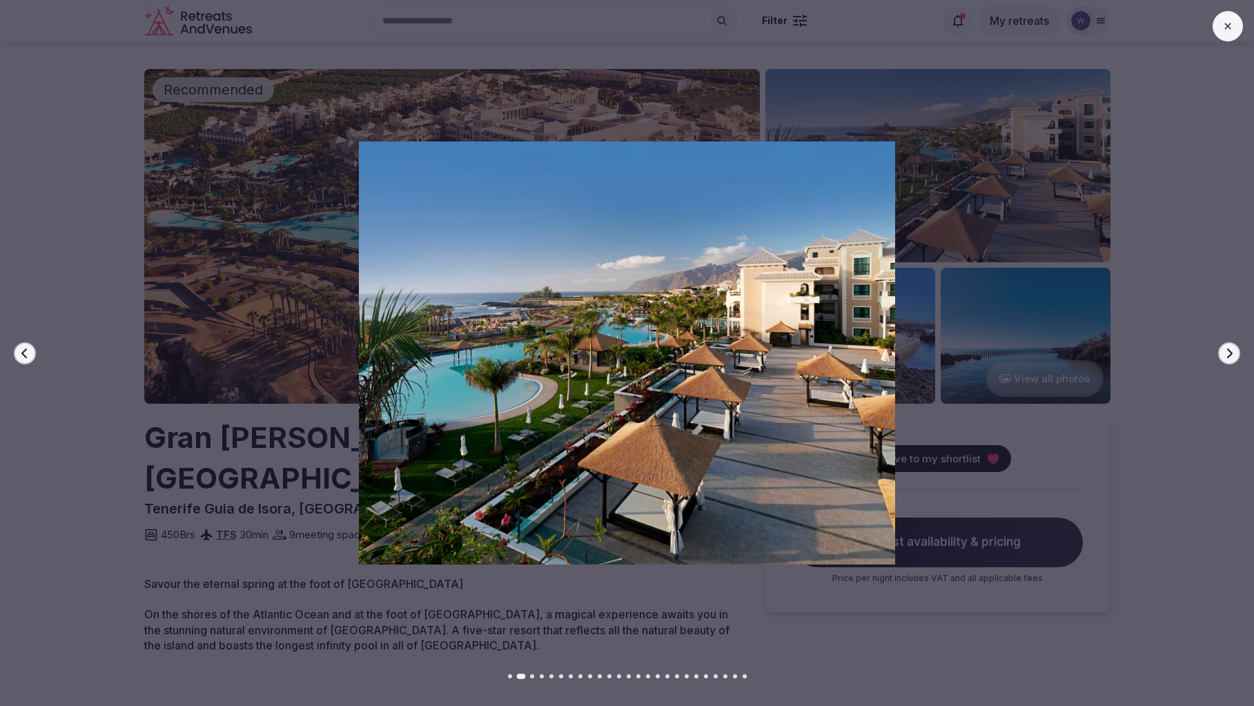
click at [1235, 353] on button "Next slide" at bounding box center [1229, 353] width 22 height 22
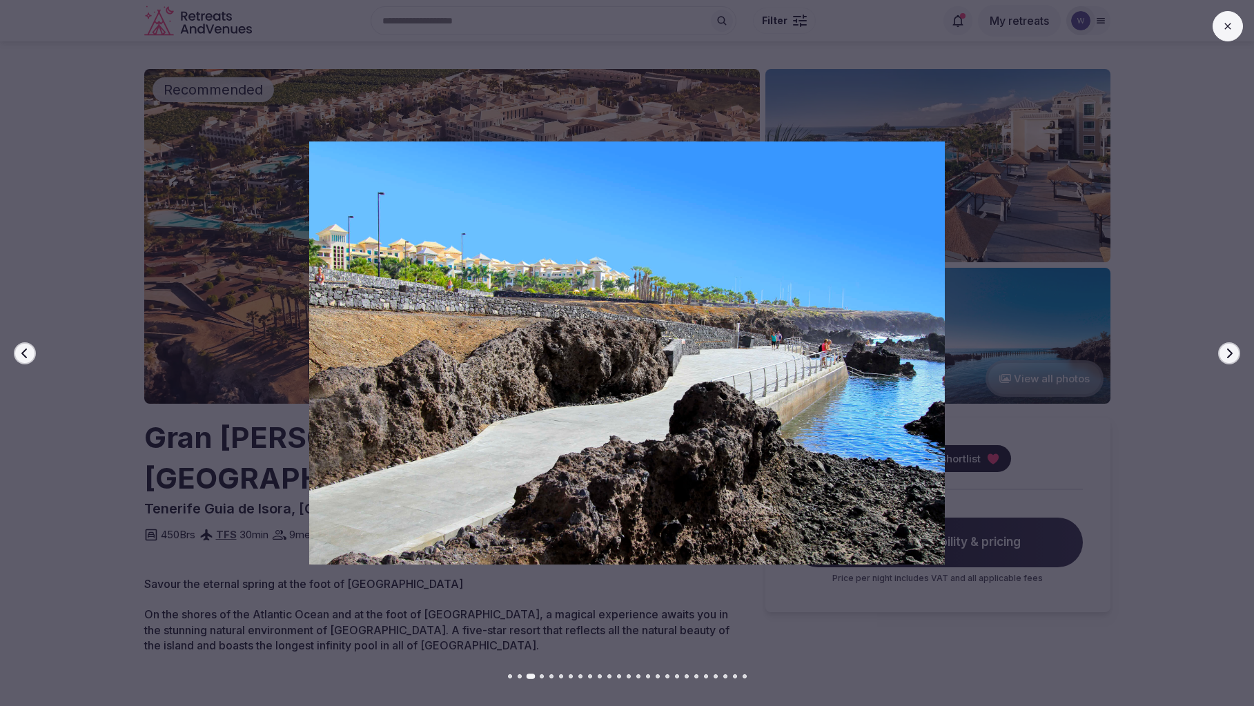
click at [1235, 353] on button "Next slide" at bounding box center [1229, 353] width 22 height 22
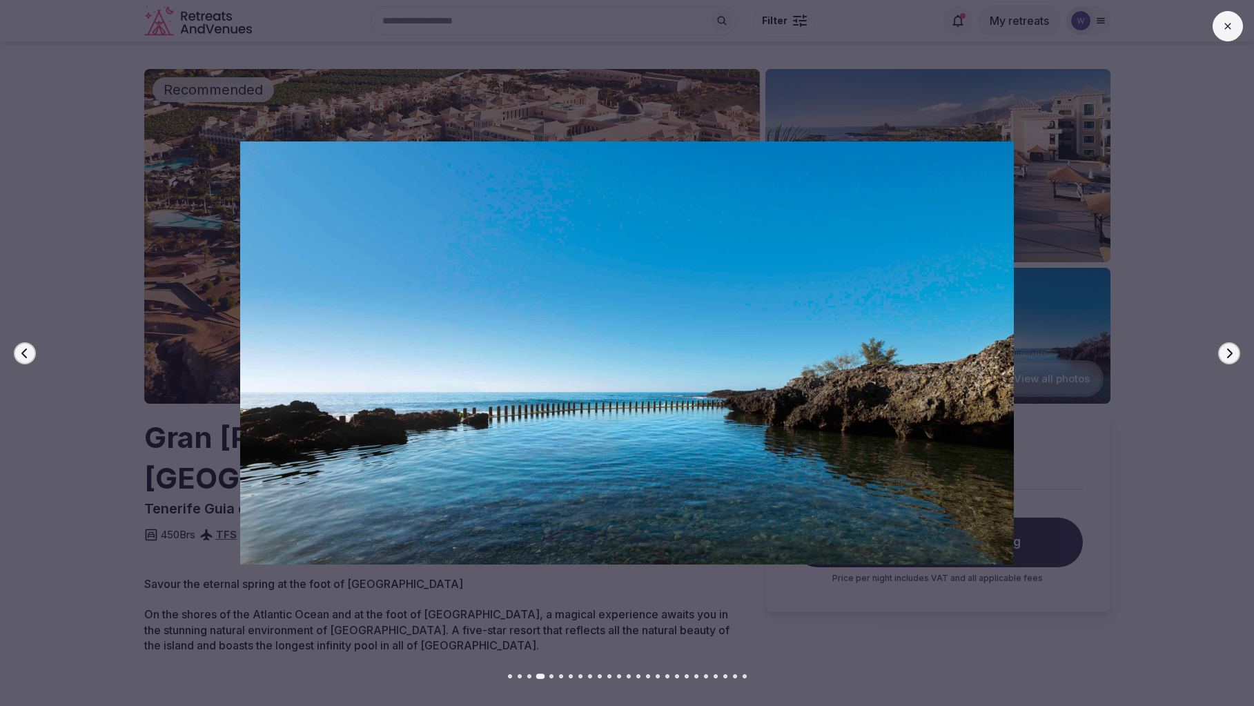
click at [1235, 353] on button "Next slide" at bounding box center [1229, 353] width 22 height 22
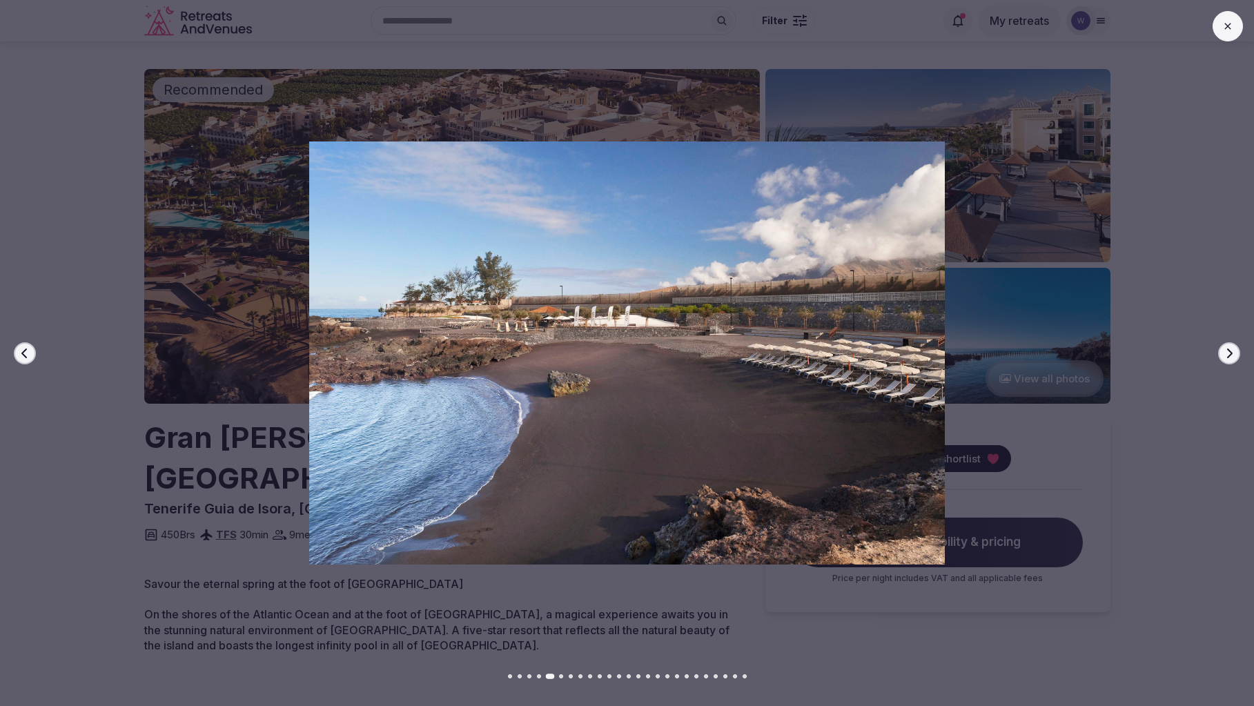
click at [1235, 353] on button "Next slide" at bounding box center [1229, 353] width 22 height 22
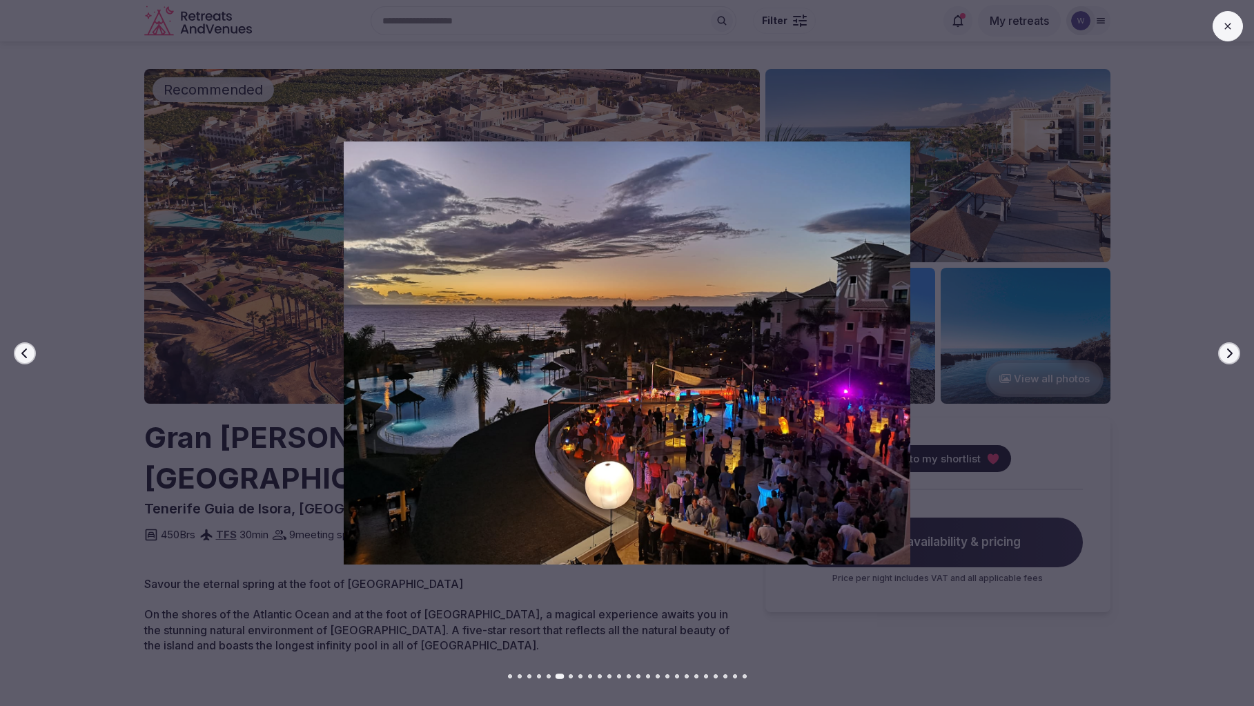
click at [1235, 353] on button "Next slide" at bounding box center [1229, 353] width 22 height 22
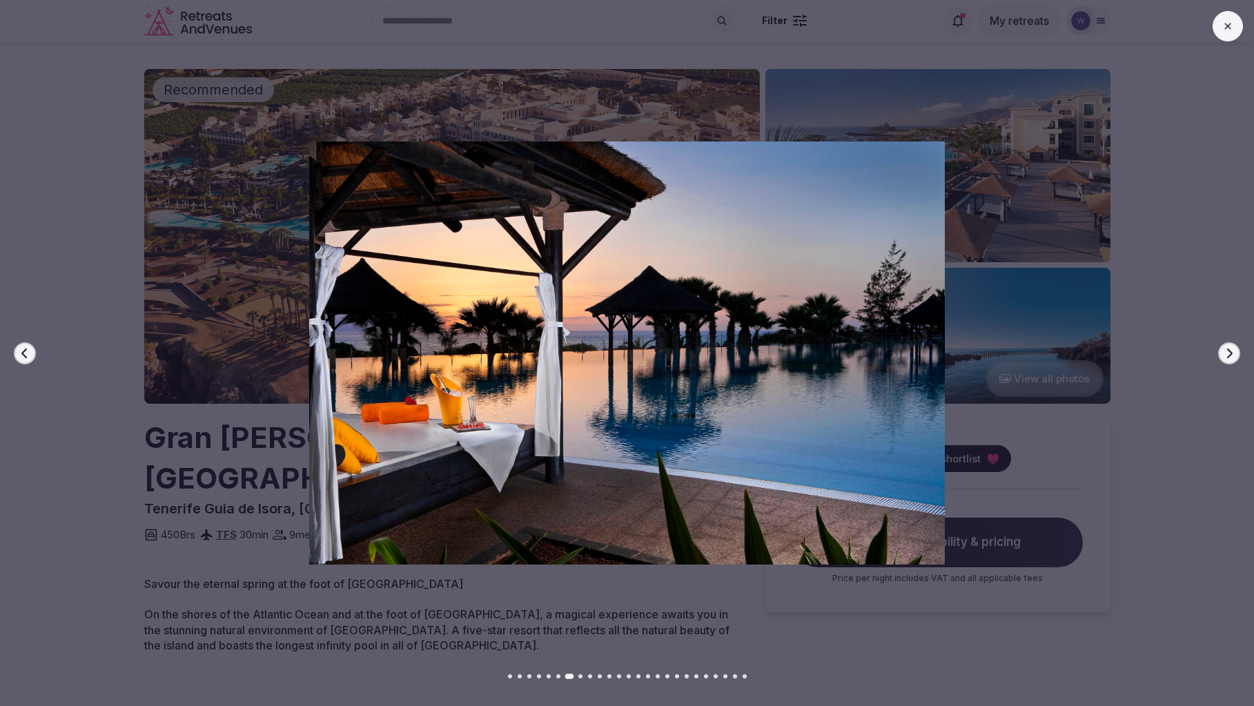
click at [1235, 353] on button "Next slide" at bounding box center [1229, 353] width 22 height 22
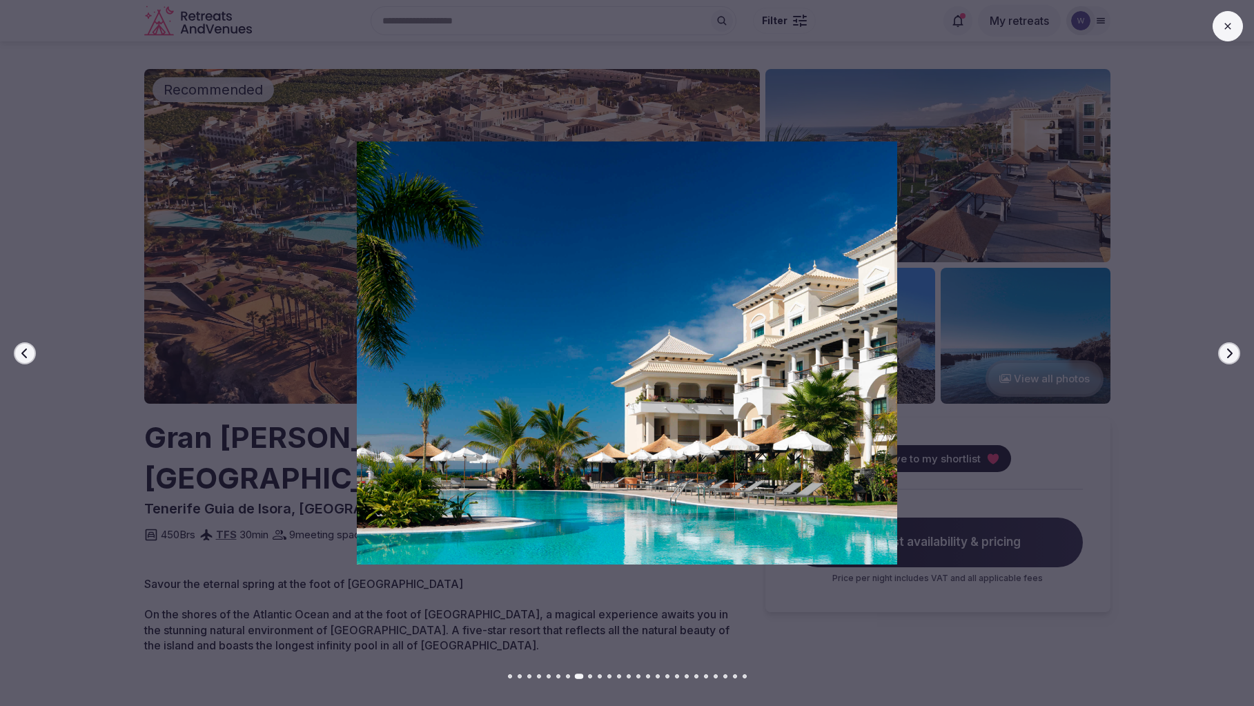
click at [1235, 353] on button "Next slide" at bounding box center [1229, 353] width 22 height 22
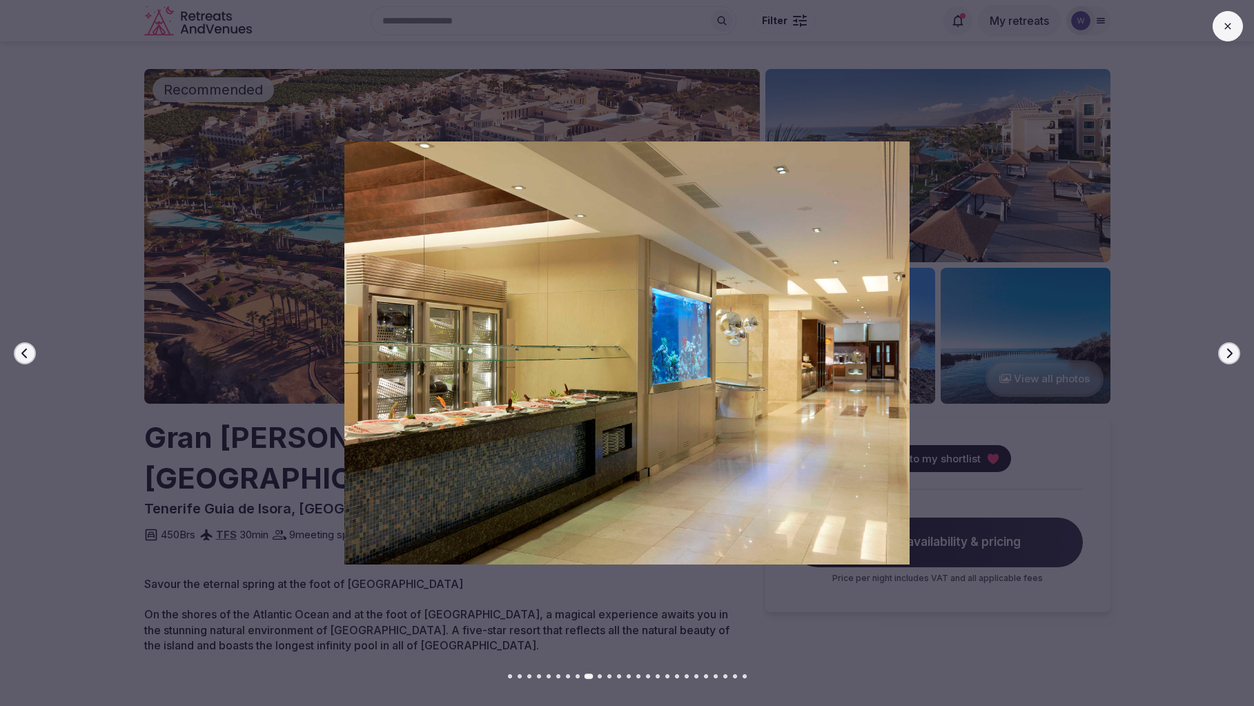
click at [1235, 353] on button "Next slide" at bounding box center [1229, 353] width 22 height 22
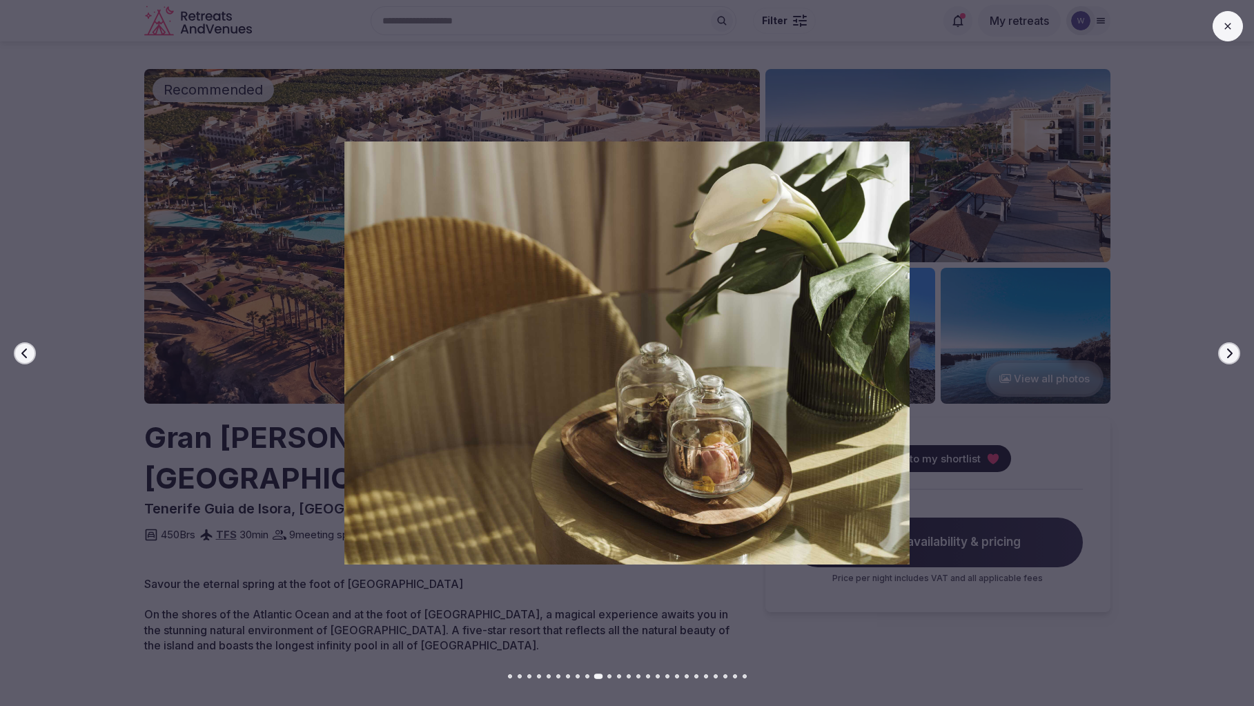
click at [1235, 353] on button "Next slide" at bounding box center [1229, 353] width 22 height 22
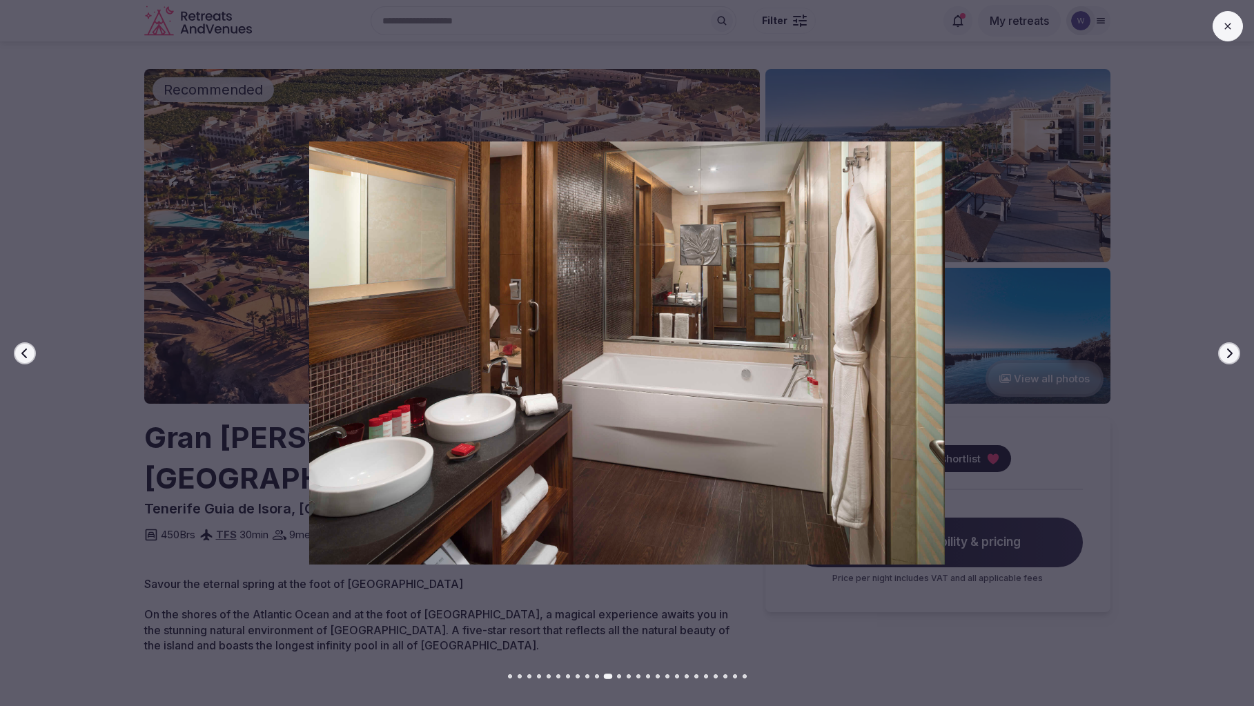
click at [1235, 353] on button "Next slide" at bounding box center [1229, 353] width 22 height 22
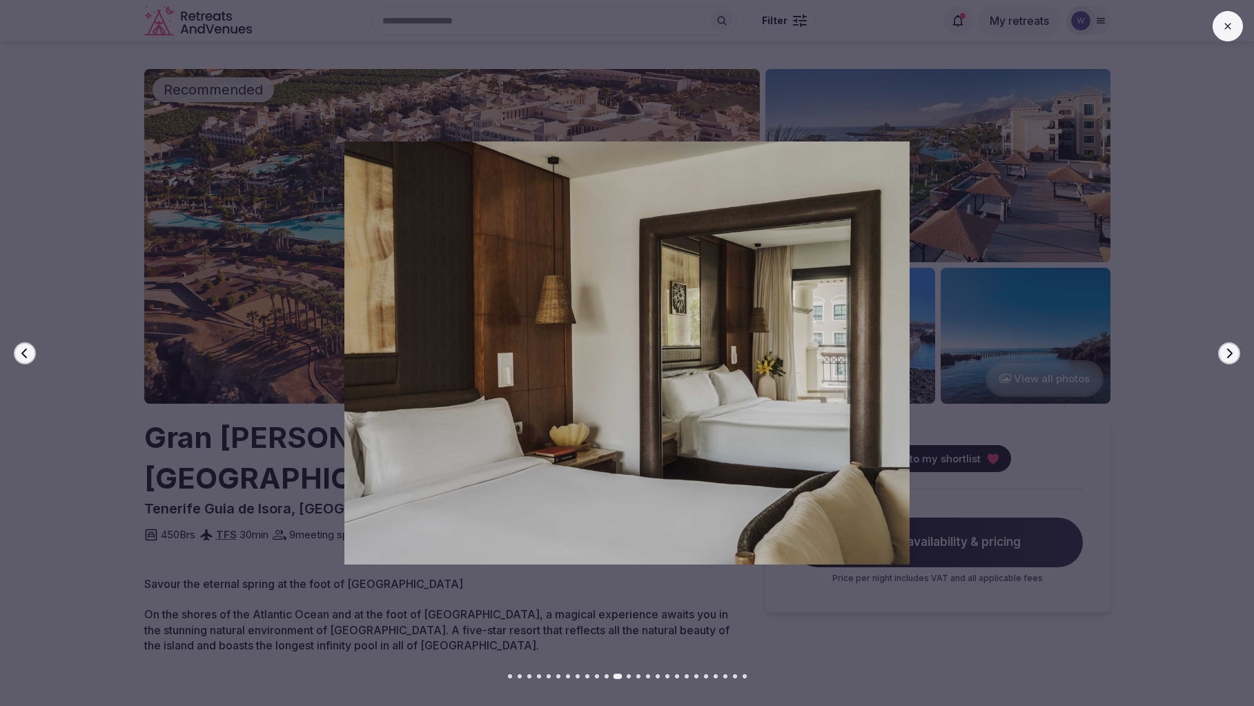
click at [1235, 353] on button "Next slide" at bounding box center [1229, 353] width 22 height 22
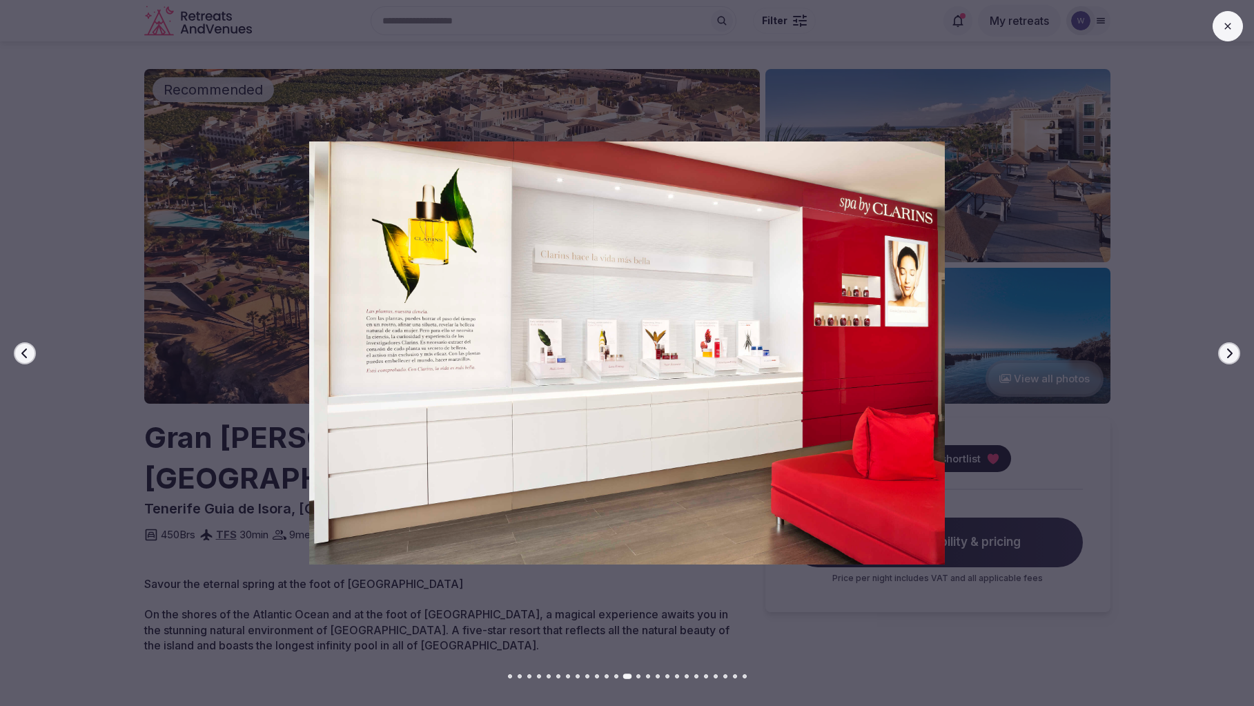
click at [1227, 341] on div at bounding box center [621, 353] width 1265 height 424
click at [1232, 366] on div at bounding box center [621, 353] width 1265 height 424
click at [1232, 359] on button "Next slide" at bounding box center [1229, 353] width 22 height 22
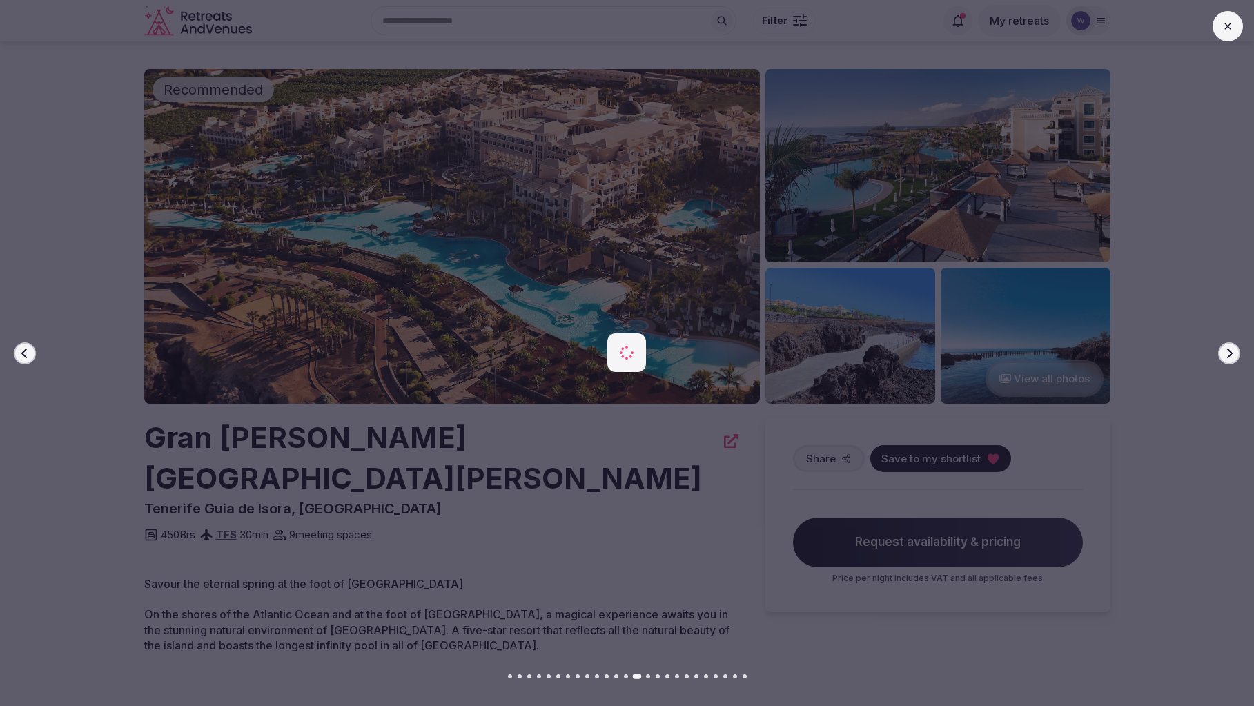
click at [1232, 359] on button "Next slide" at bounding box center [1229, 353] width 22 height 22
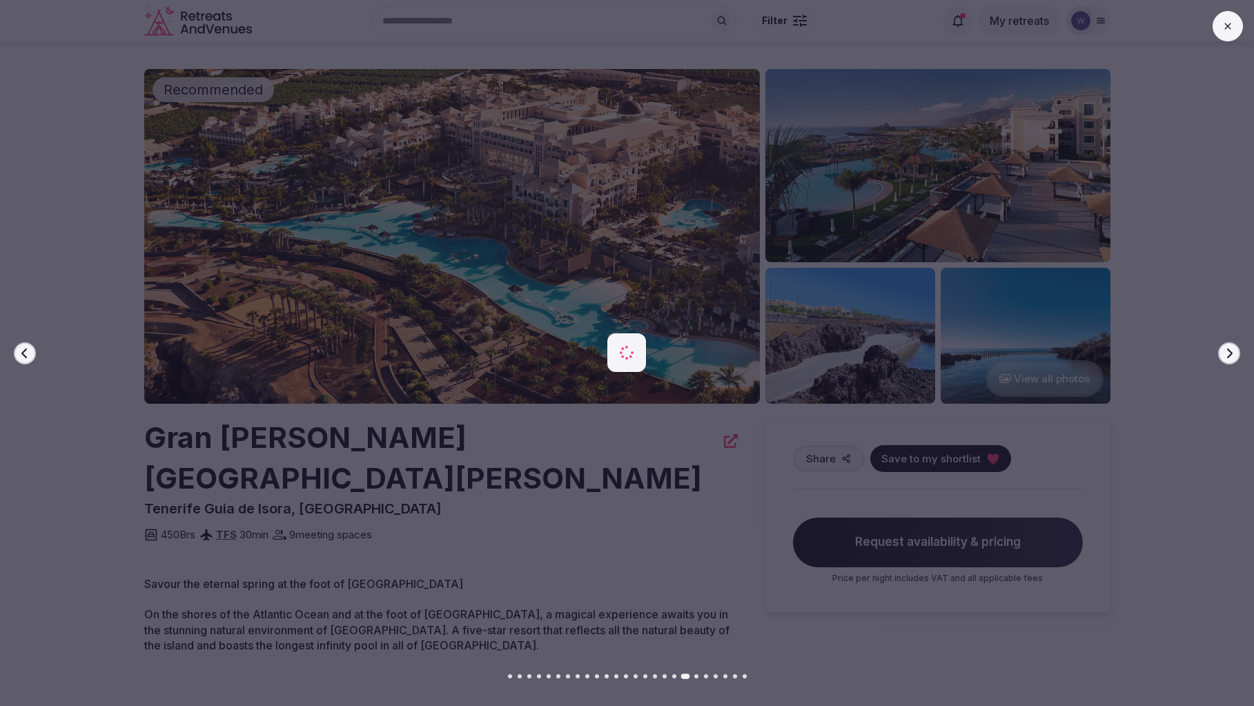
click at [1232, 359] on button "Next slide" at bounding box center [1229, 353] width 22 height 22
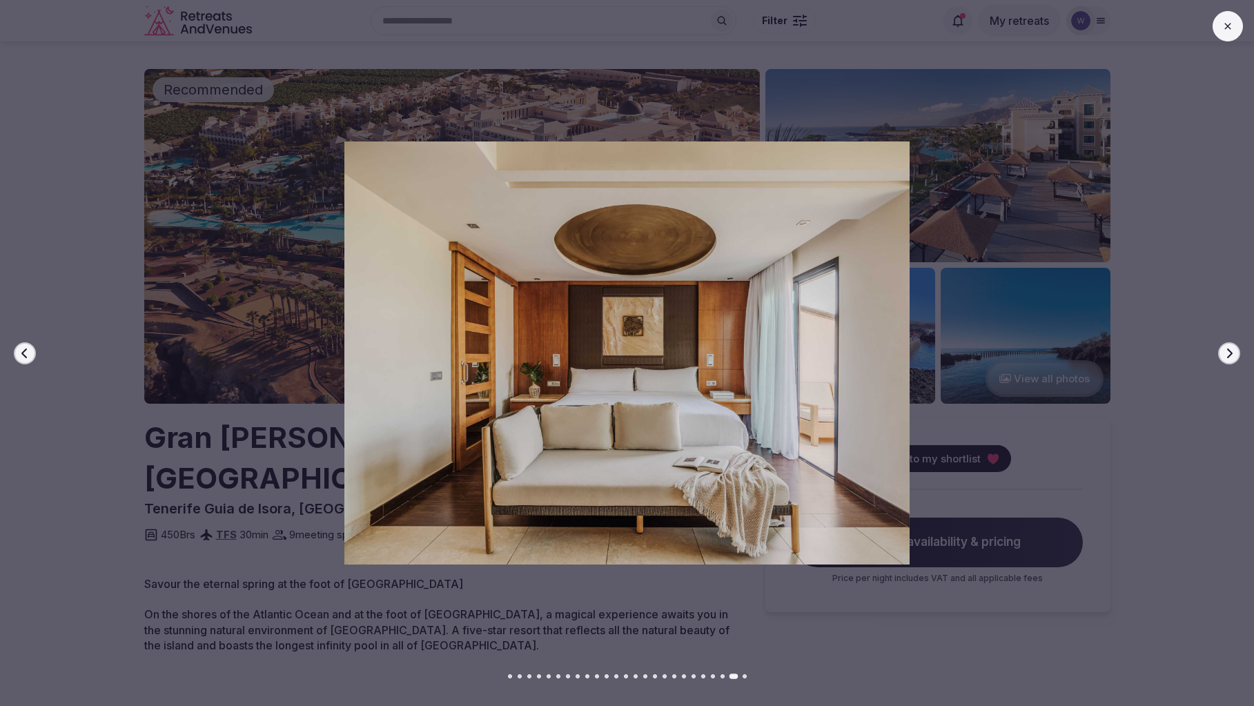
click at [1235, 24] on button at bounding box center [1227, 26] width 30 height 30
